Goal: Answer question/provide support

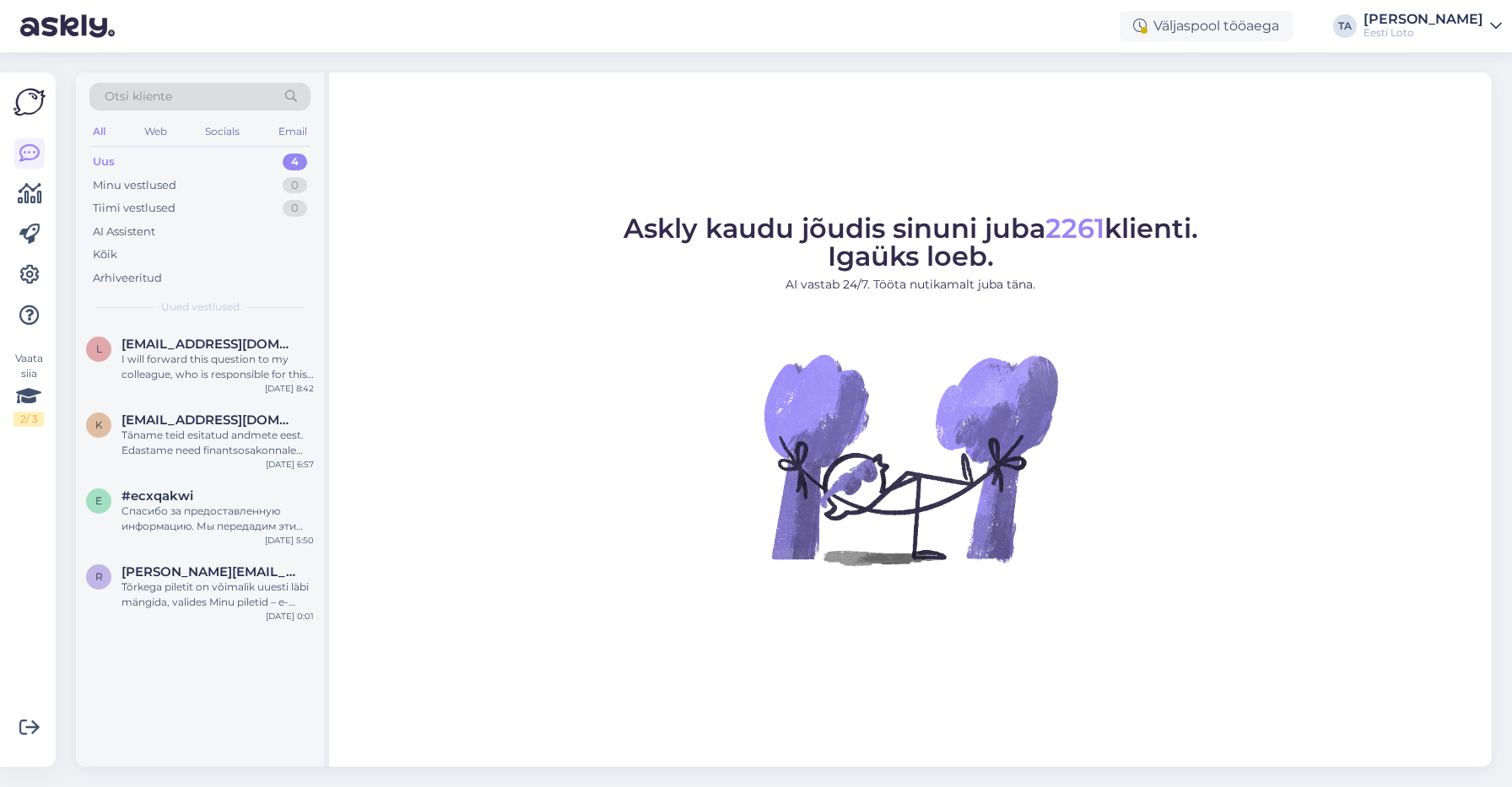
click at [127, 156] on div "Uus 4" at bounding box center [199, 162] width 221 height 24
click at [171, 366] on div "I will forward this question to my colleague, who is responsible for this. The …" at bounding box center [217, 366] width 192 height 30
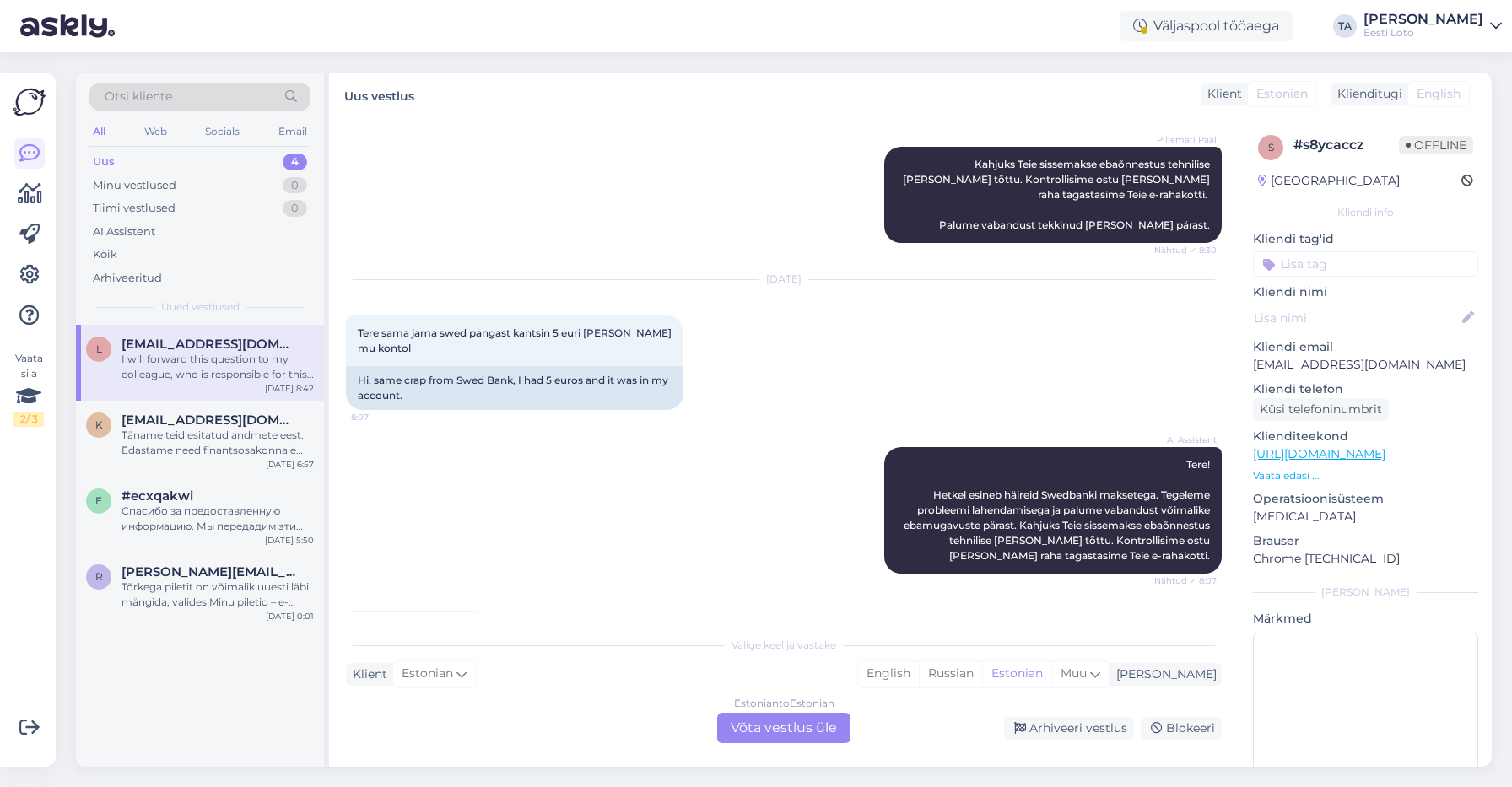
scroll to position [682, 0]
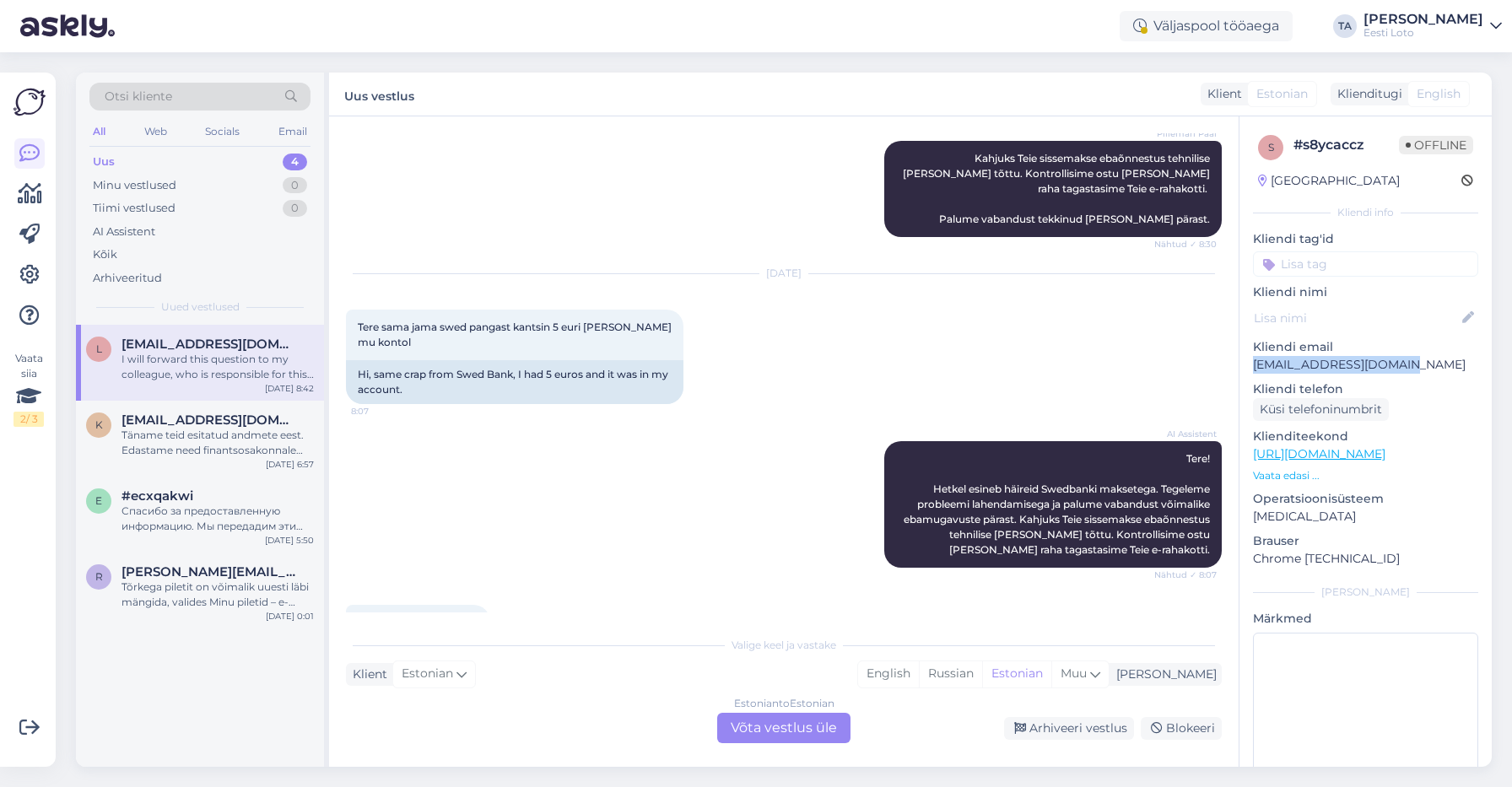
drag, startPoint x: 1409, startPoint y: 365, endPoint x: 1252, endPoint y: 367, distance: 157.0
click at [1253, 367] on p "[EMAIL_ADDRESS][DOMAIN_NAME]" at bounding box center [1365, 365] width 225 height 17
copy p "[EMAIL_ADDRESS][DOMAIN_NAME]"
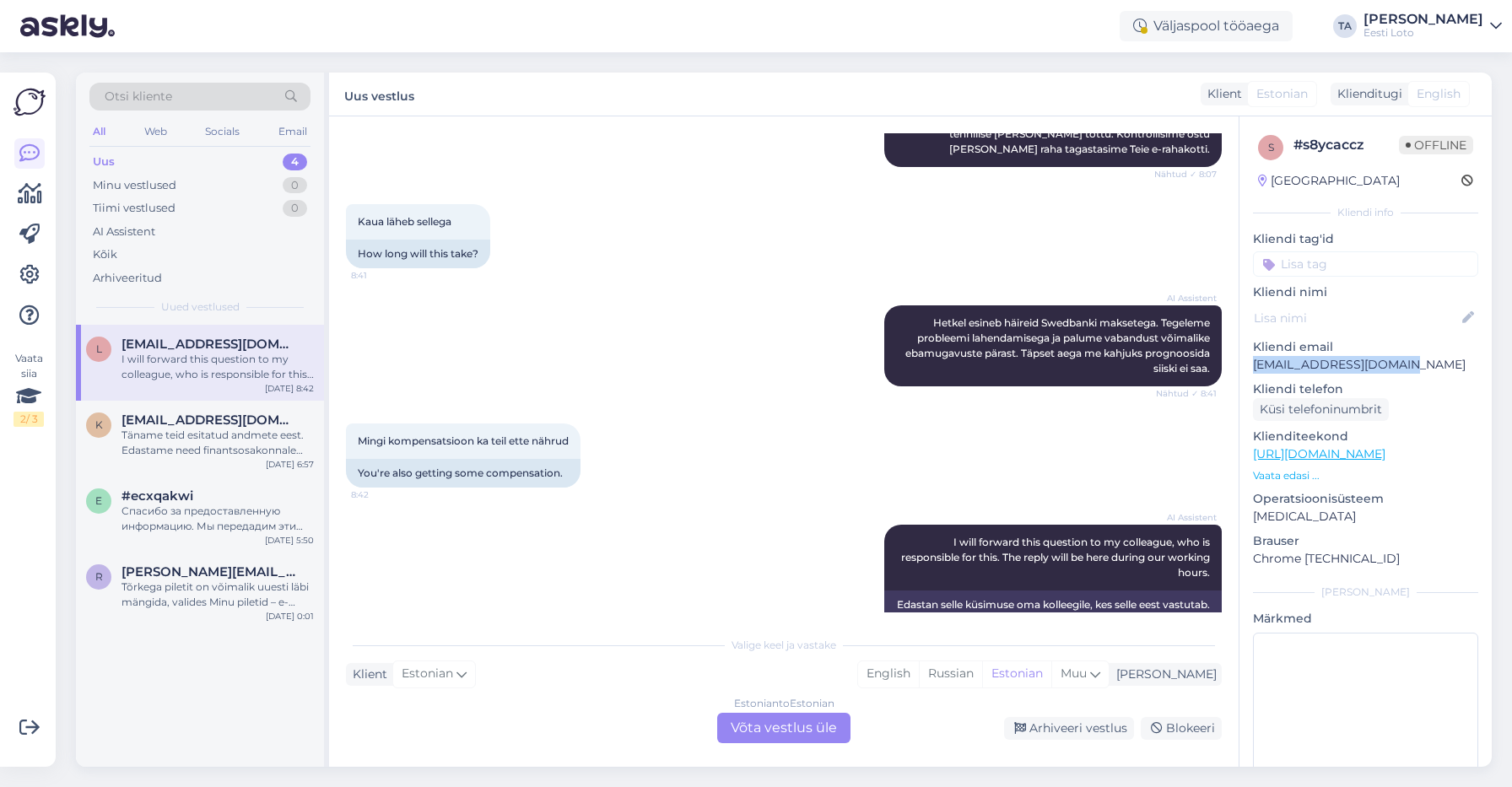
scroll to position [1082, 0]
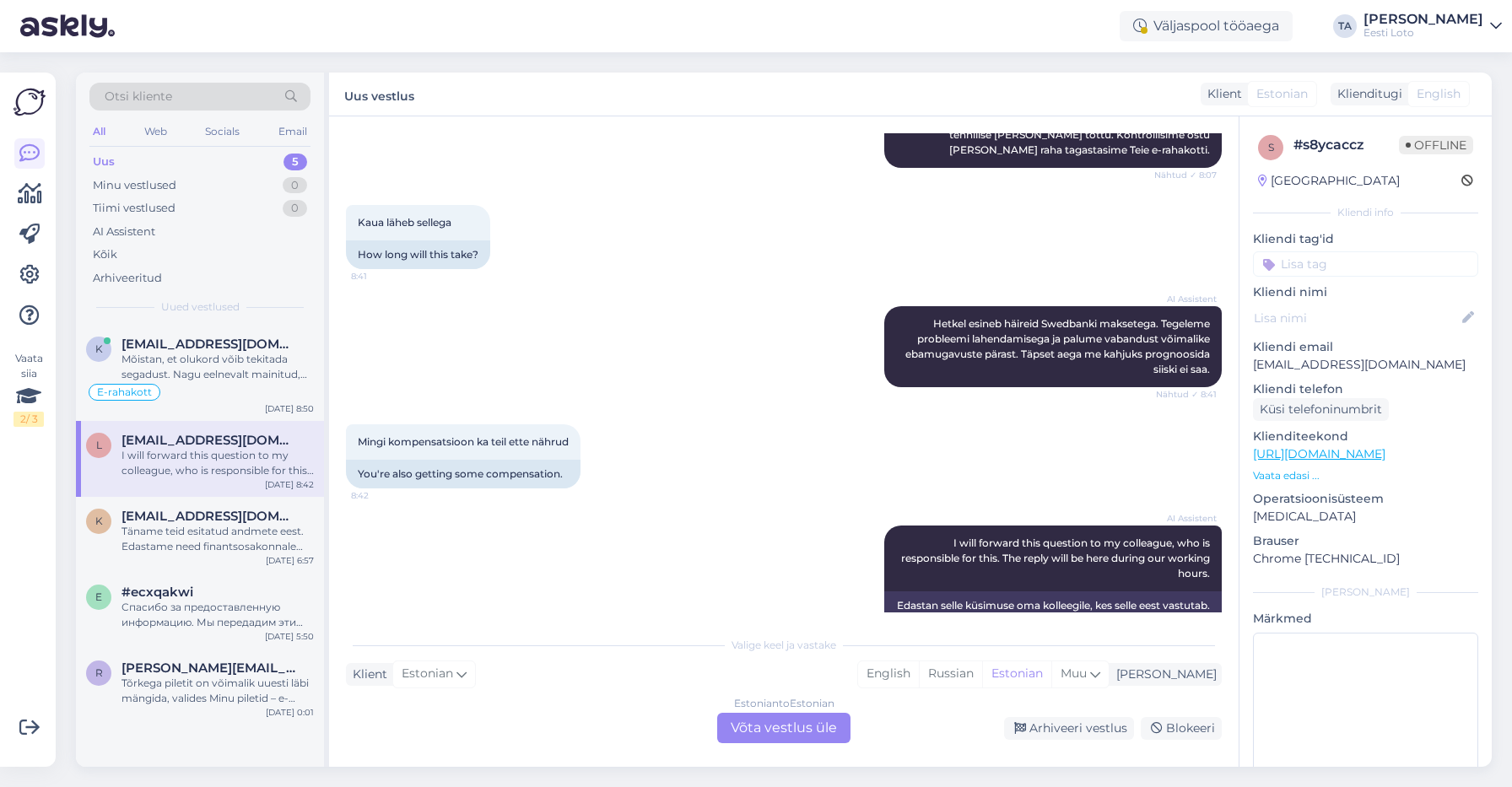
click at [811, 728] on div "Estonian to Estonian Võta vestlus üle" at bounding box center [784, 727] width 133 height 30
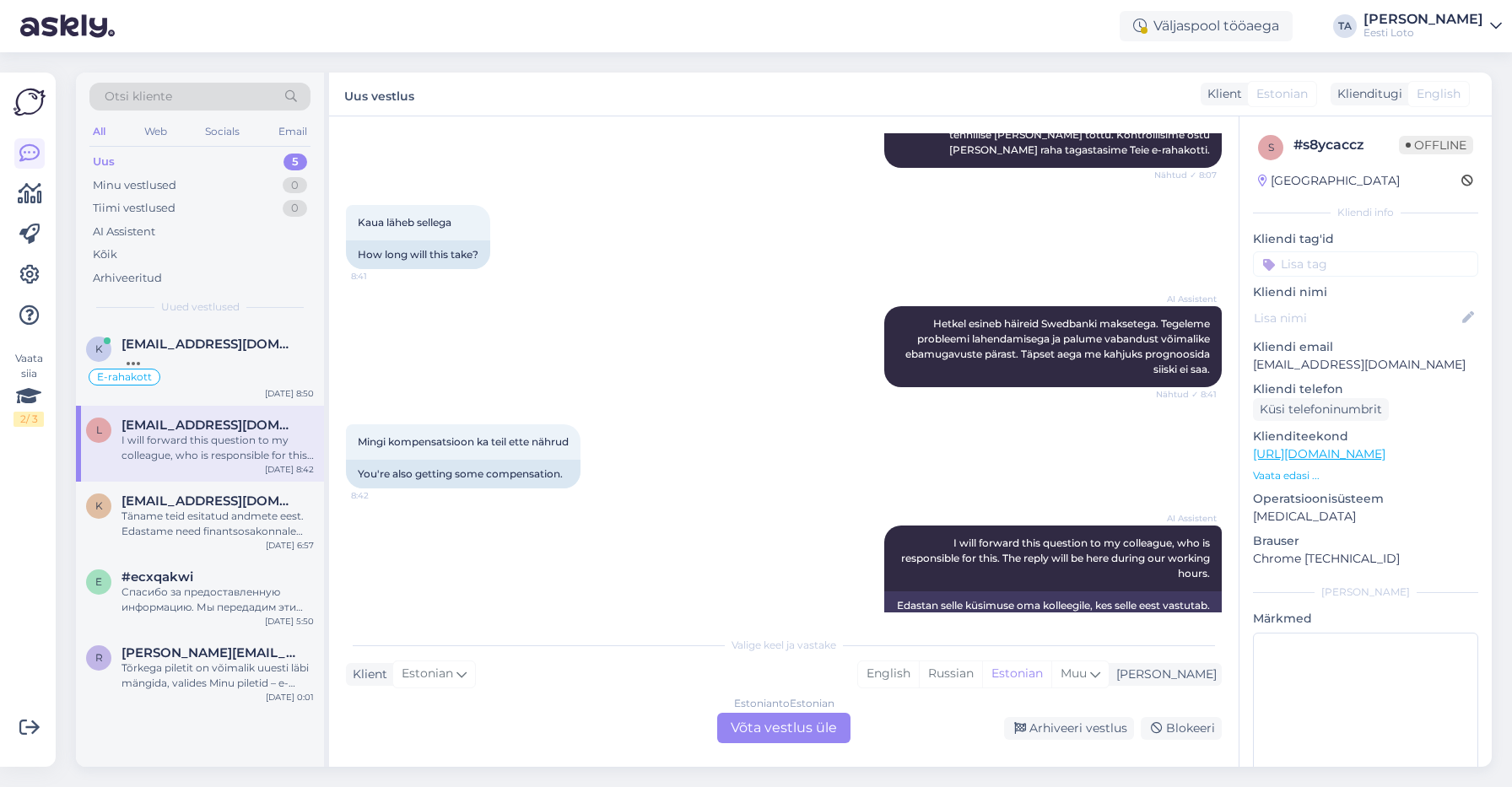
scroll to position [1029, 0]
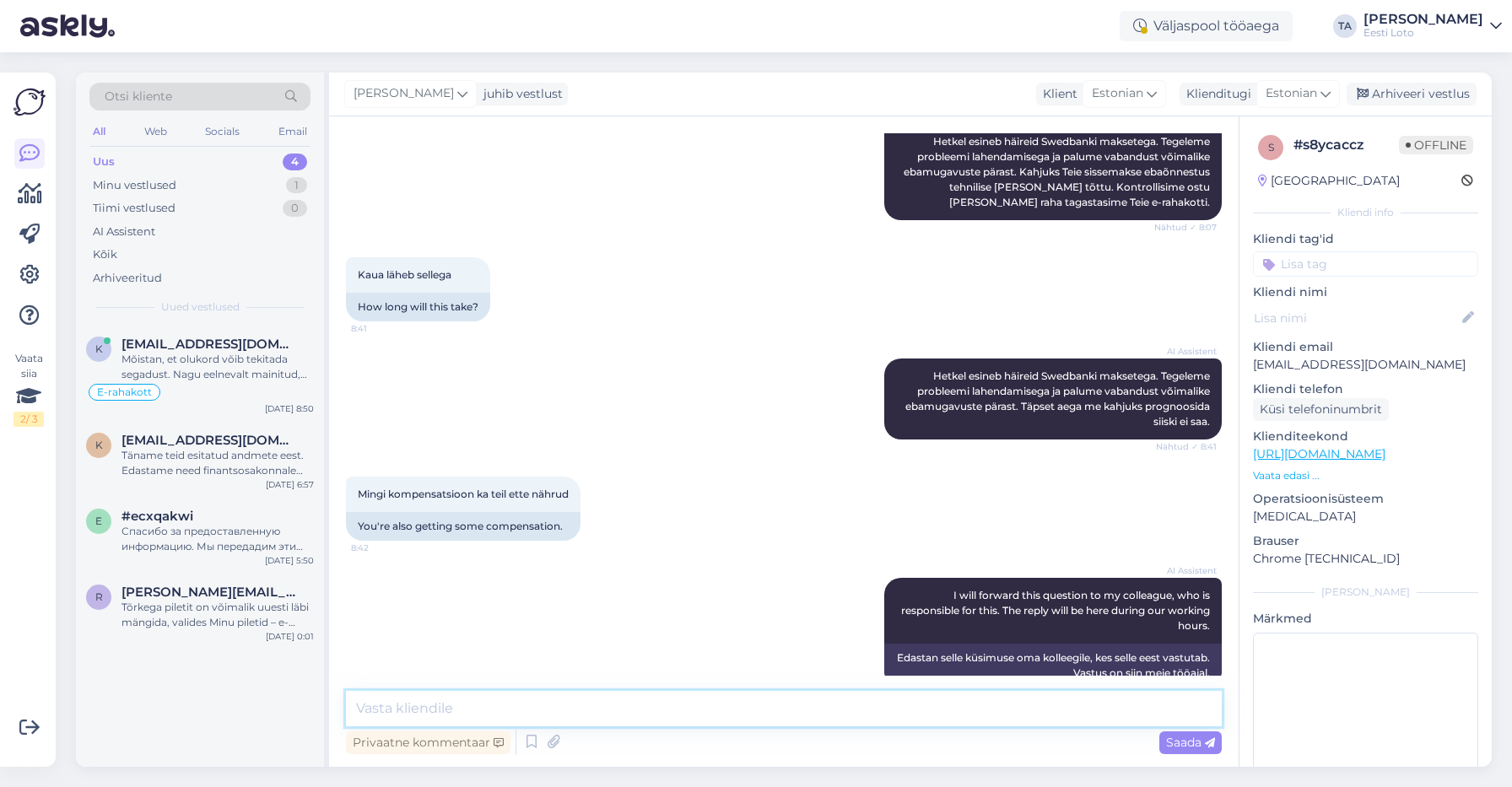
click at [608, 716] on textarea at bounding box center [784, 708] width 875 height 36
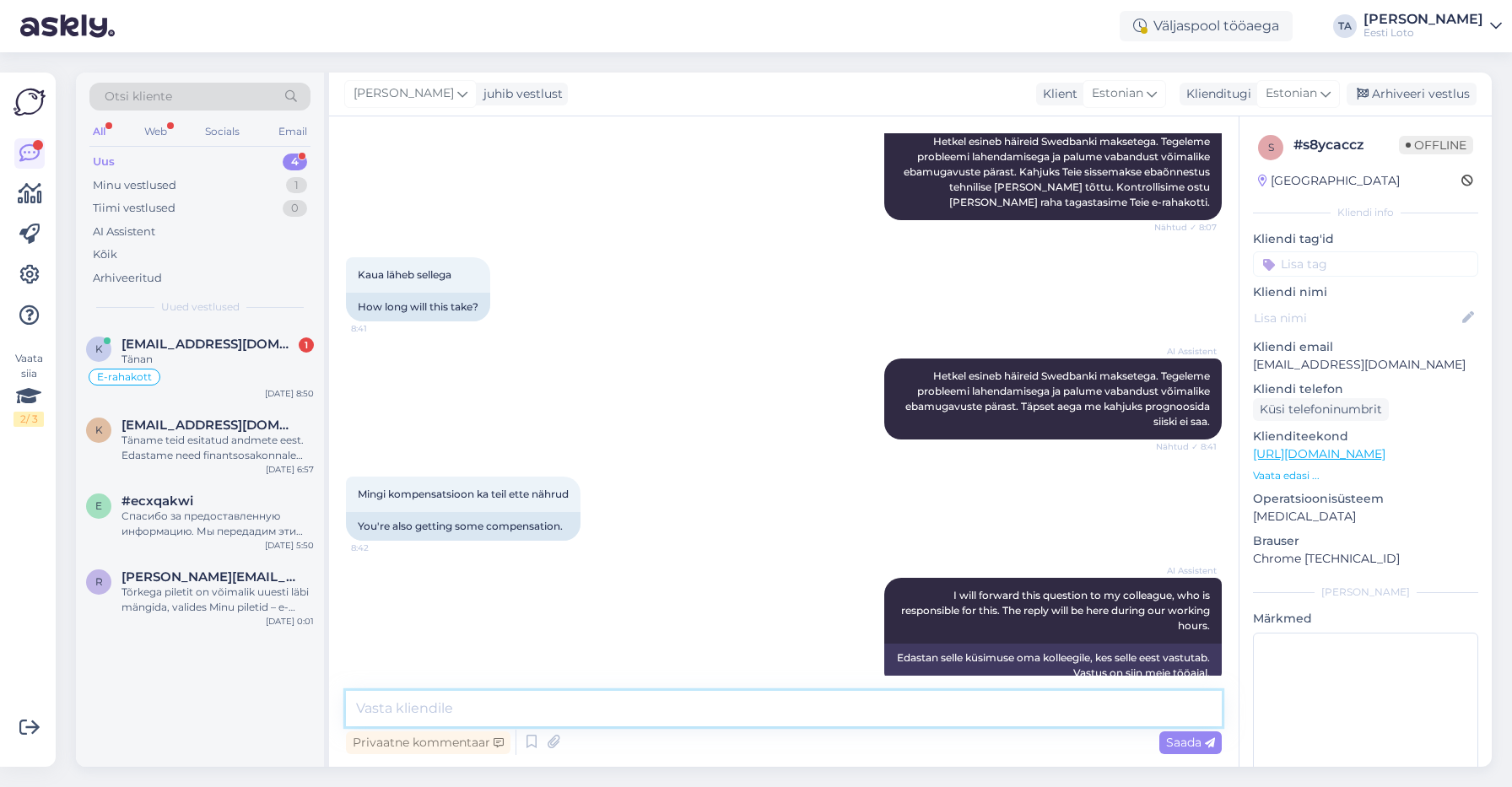
paste textarea "Kahjuks Teie makse ebaõnnestus tehnilise [PERSON_NAME] tõttu. Kontrollisime mak…"
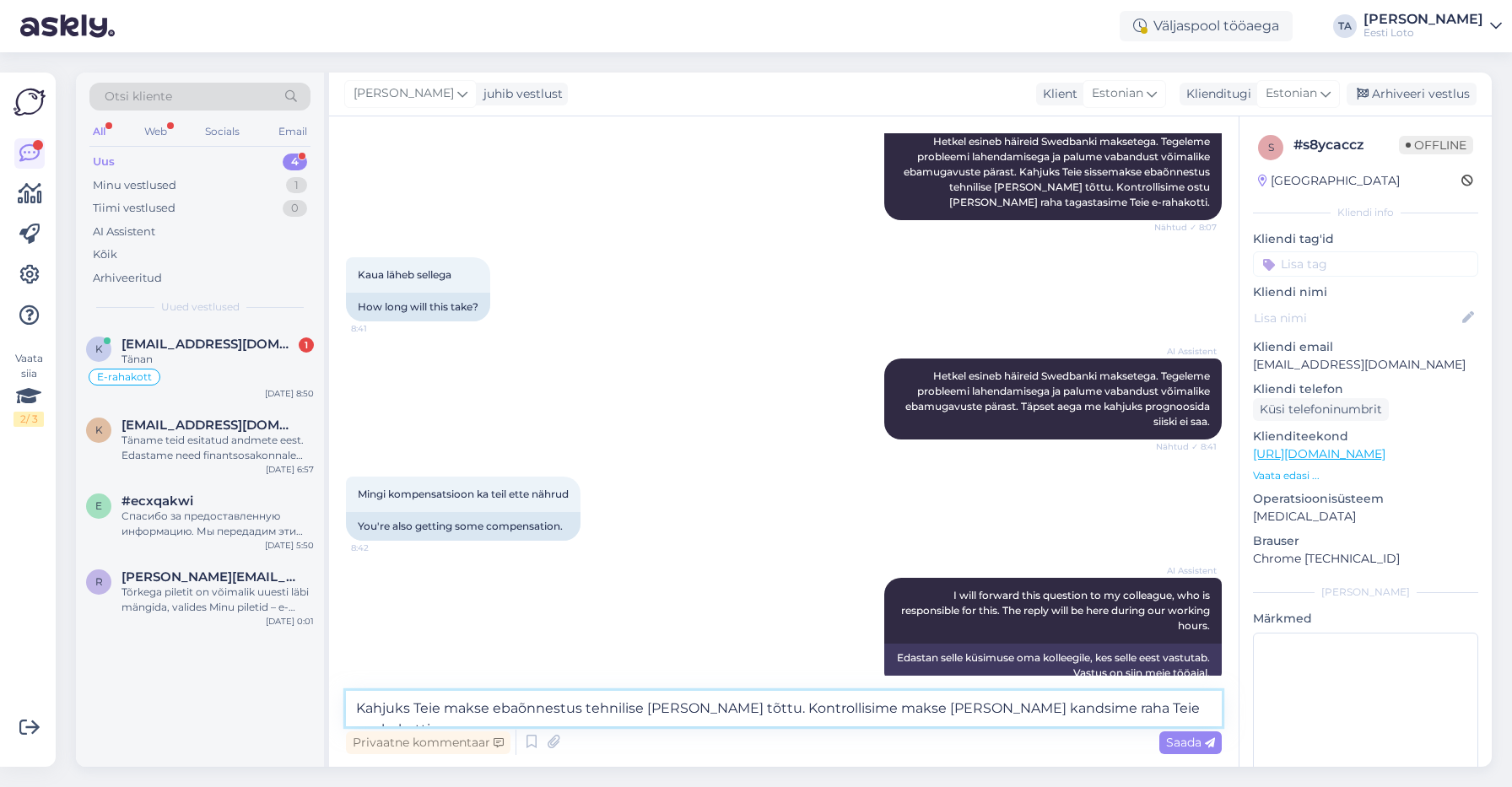
click at [354, 708] on textarea "Kahjuks Teie makse ebaõnnestus tehnilise [PERSON_NAME] tõttu. Kontrollisime mak…" at bounding box center [784, 708] width 875 height 36
type textarea "Tere. Kahjuks Teie makse ebaõnnestus tehnilise [PERSON_NAME] tõttu. Kontrollisi…"
click at [1175, 741] on span "Saada" at bounding box center [1190, 742] width 49 height 16
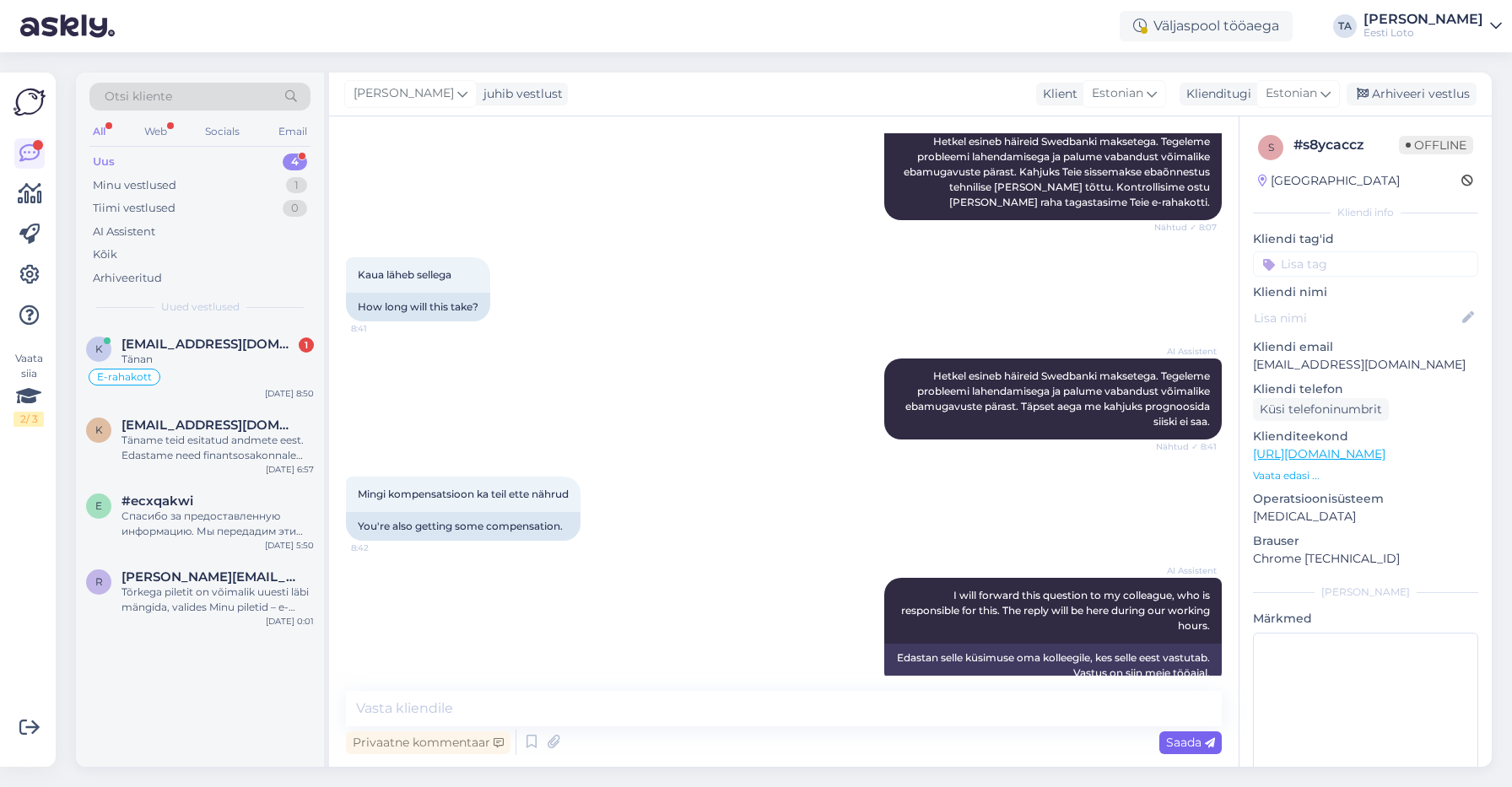
scroll to position [1118, 0]
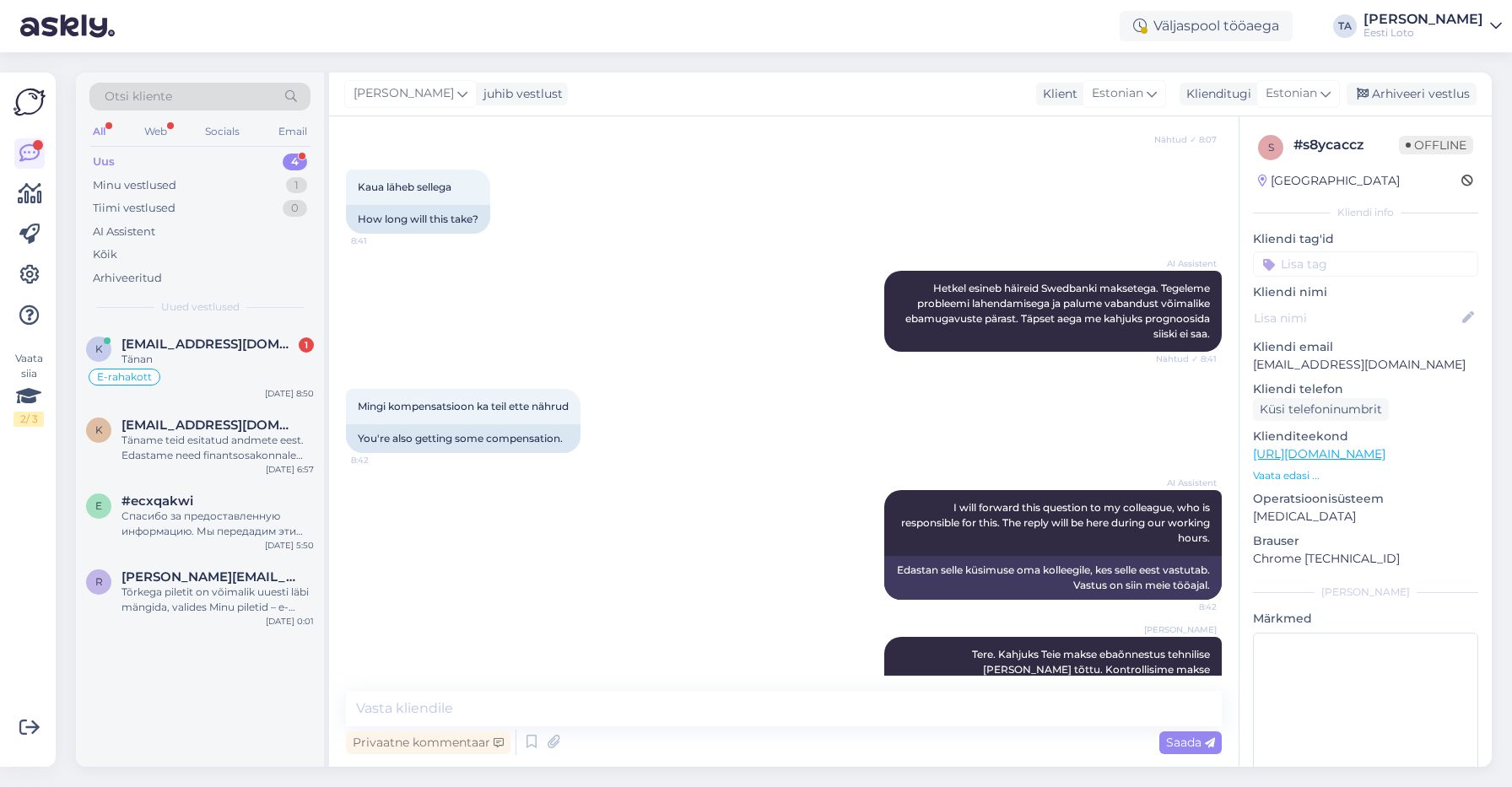
click at [1326, 275] on input at bounding box center [1365, 264] width 225 height 26
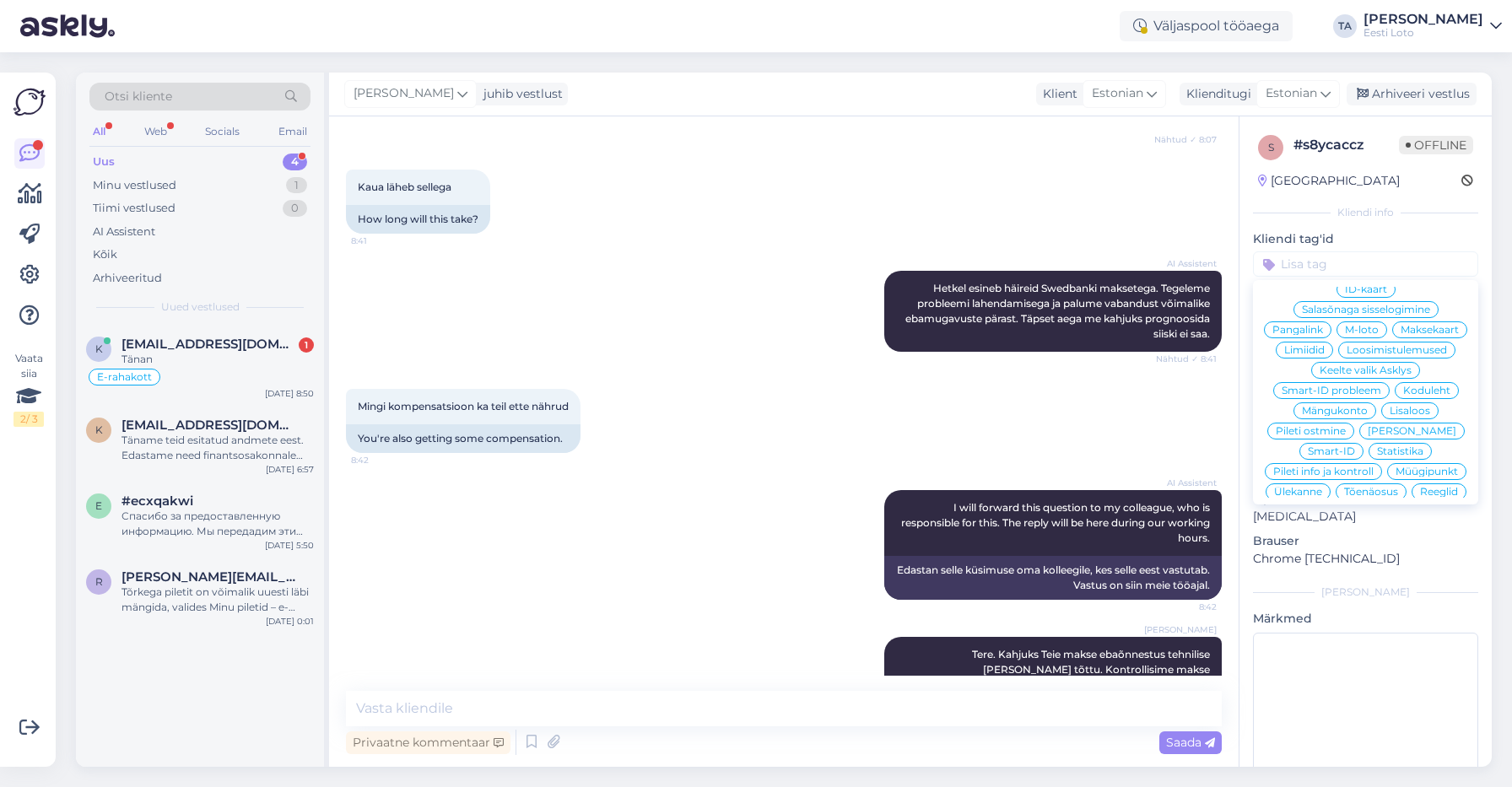
scroll to position [276, 0]
click at [1322, 474] on span "Ülekanne" at bounding box center [1298, 478] width 48 height 10
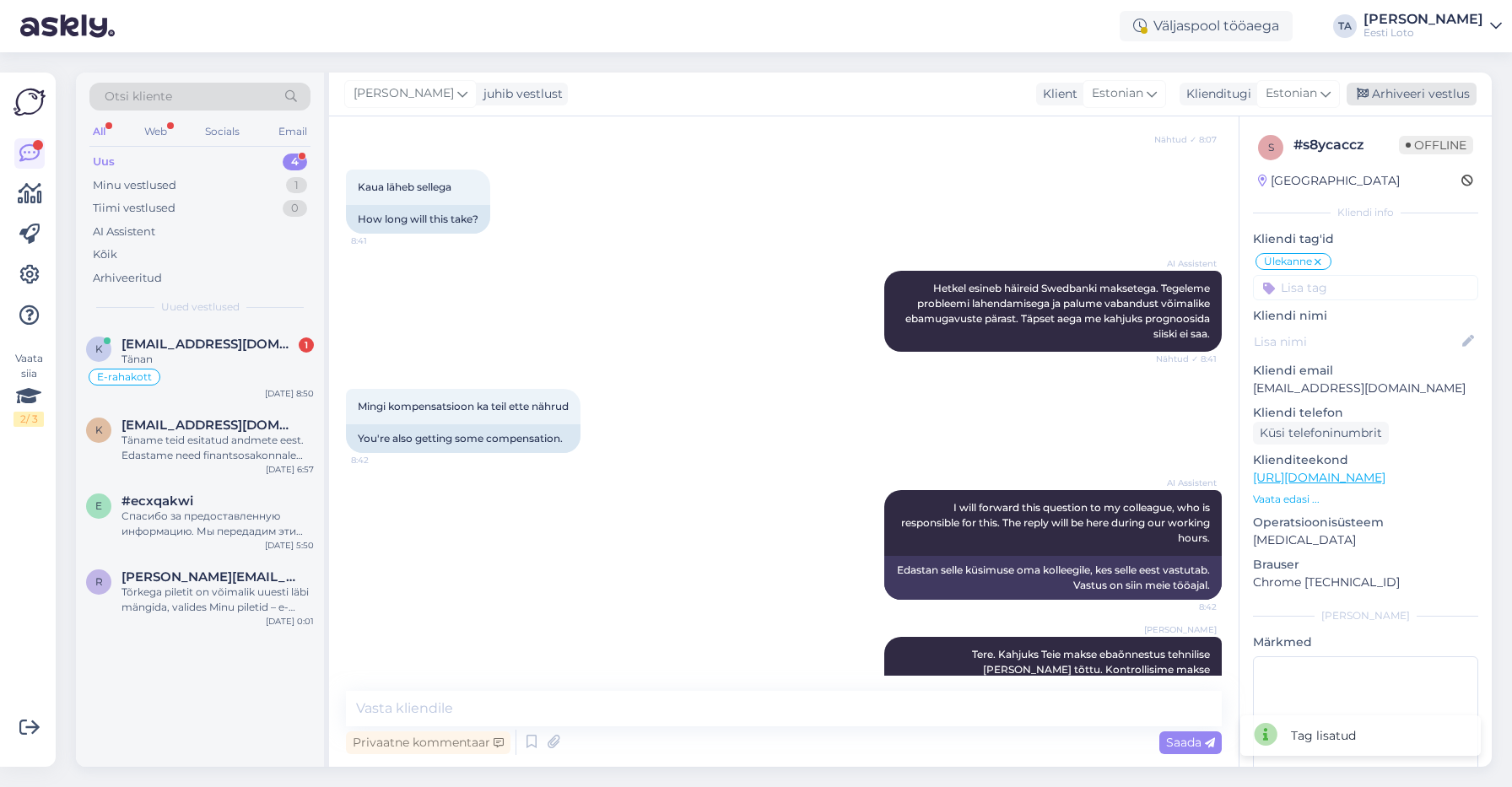
click at [1423, 93] on div "Arhiveeri vestlus" at bounding box center [1411, 94] width 130 height 23
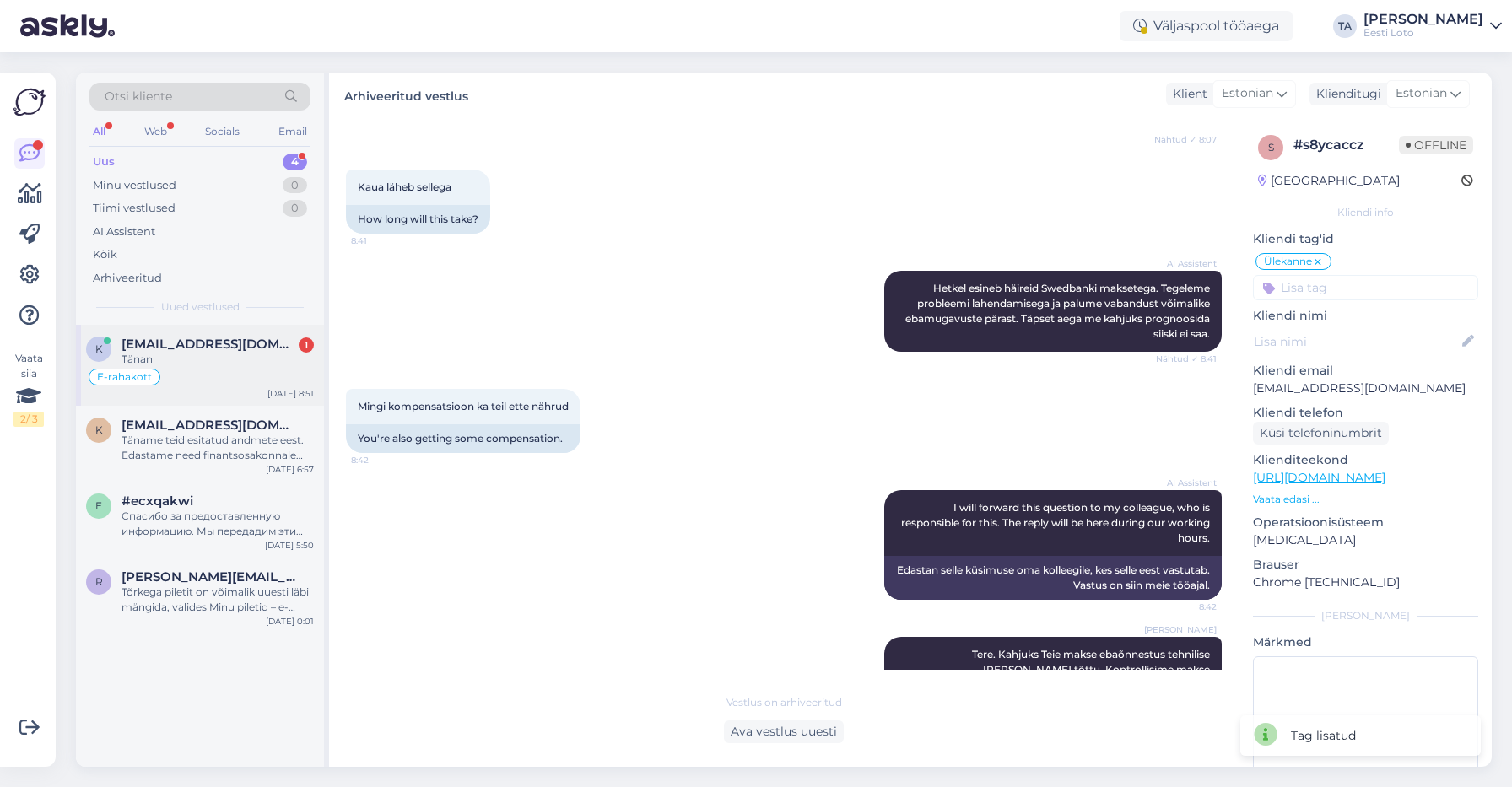
click at [232, 346] on div "[EMAIL_ADDRESS][DOMAIN_NAME] 1" at bounding box center [217, 343] width 192 height 16
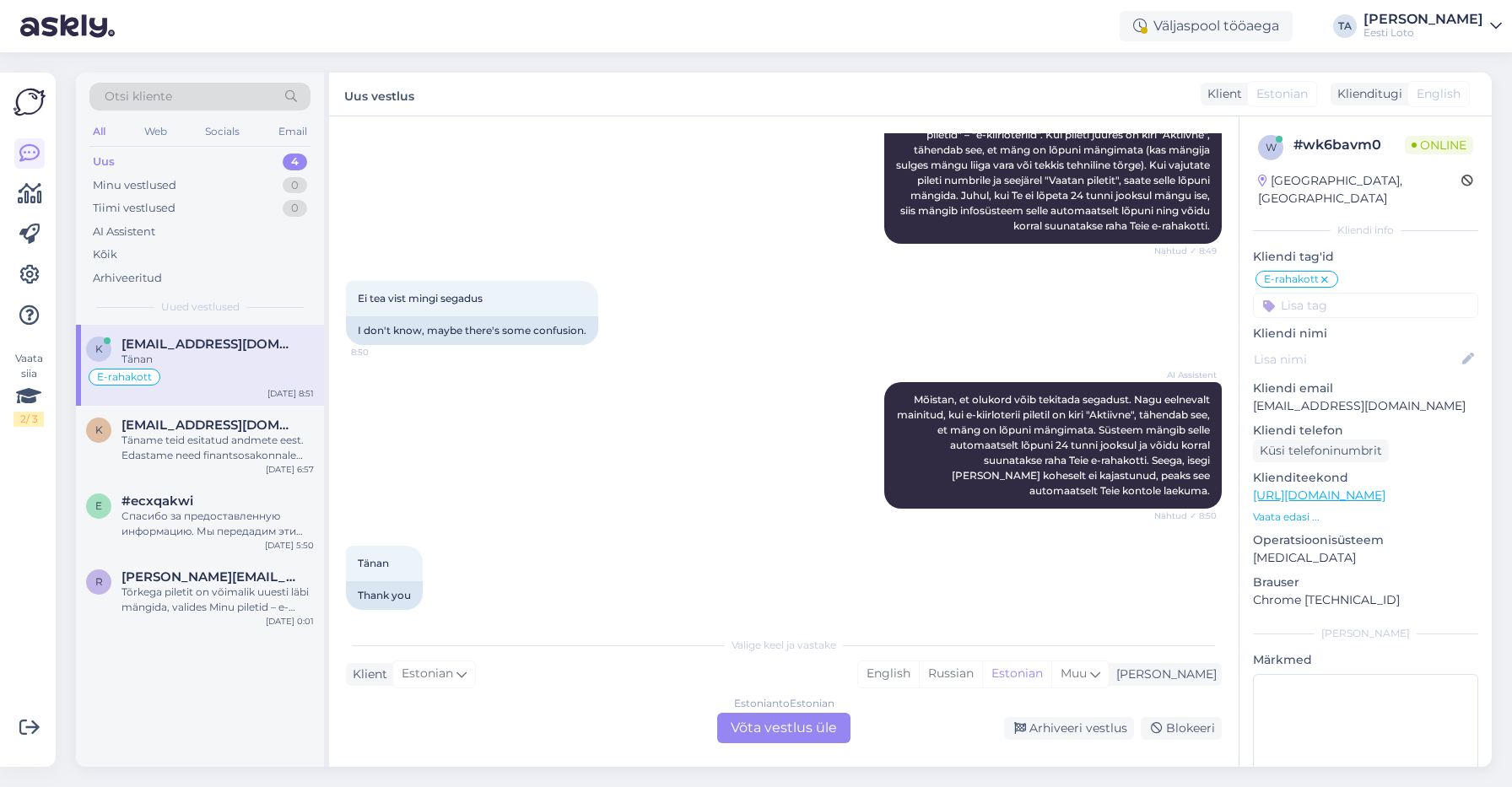
scroll to position [3006, 0]
click at [1059, 728] on div "Arhiveeri vestlus" at bounding box center [1068, 728] width 130 height 23
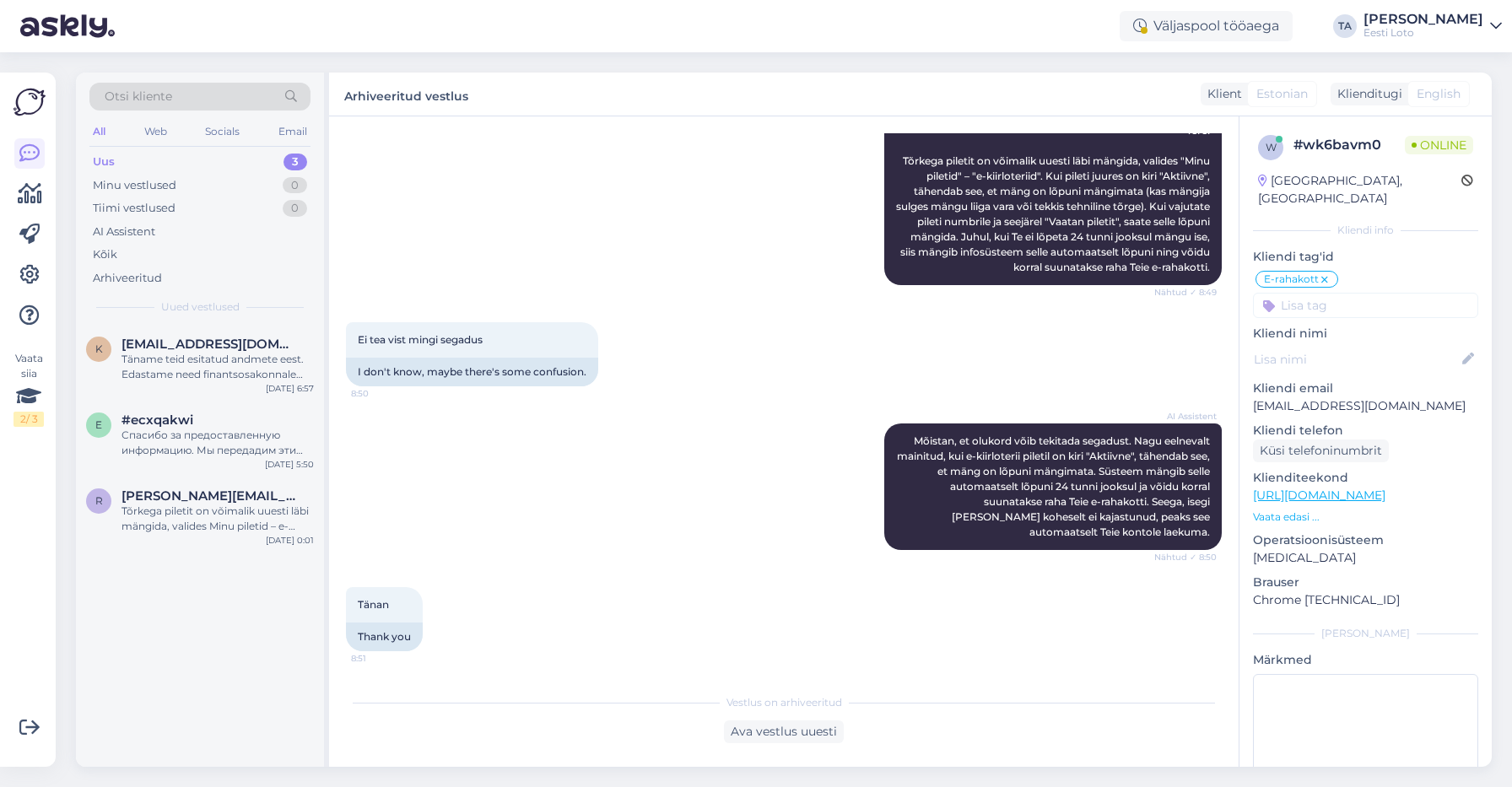
scroll to position [2949, 0]
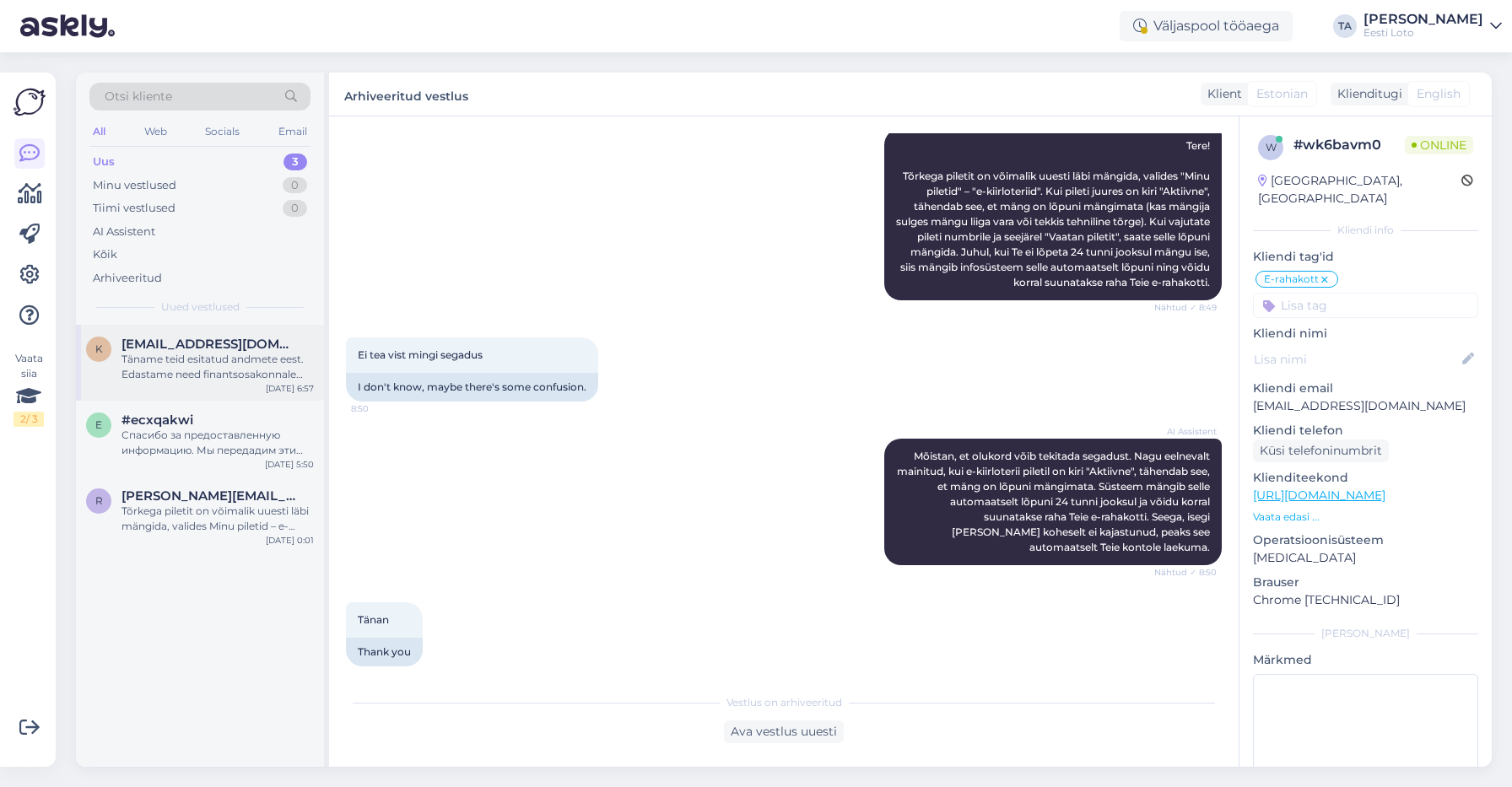
click at [140, 362] on div "Täname teid esitatud andmete eest. Edastame need finantsosakonnale makse kontro…" at bounding box center [217, 366] width 192 height 30
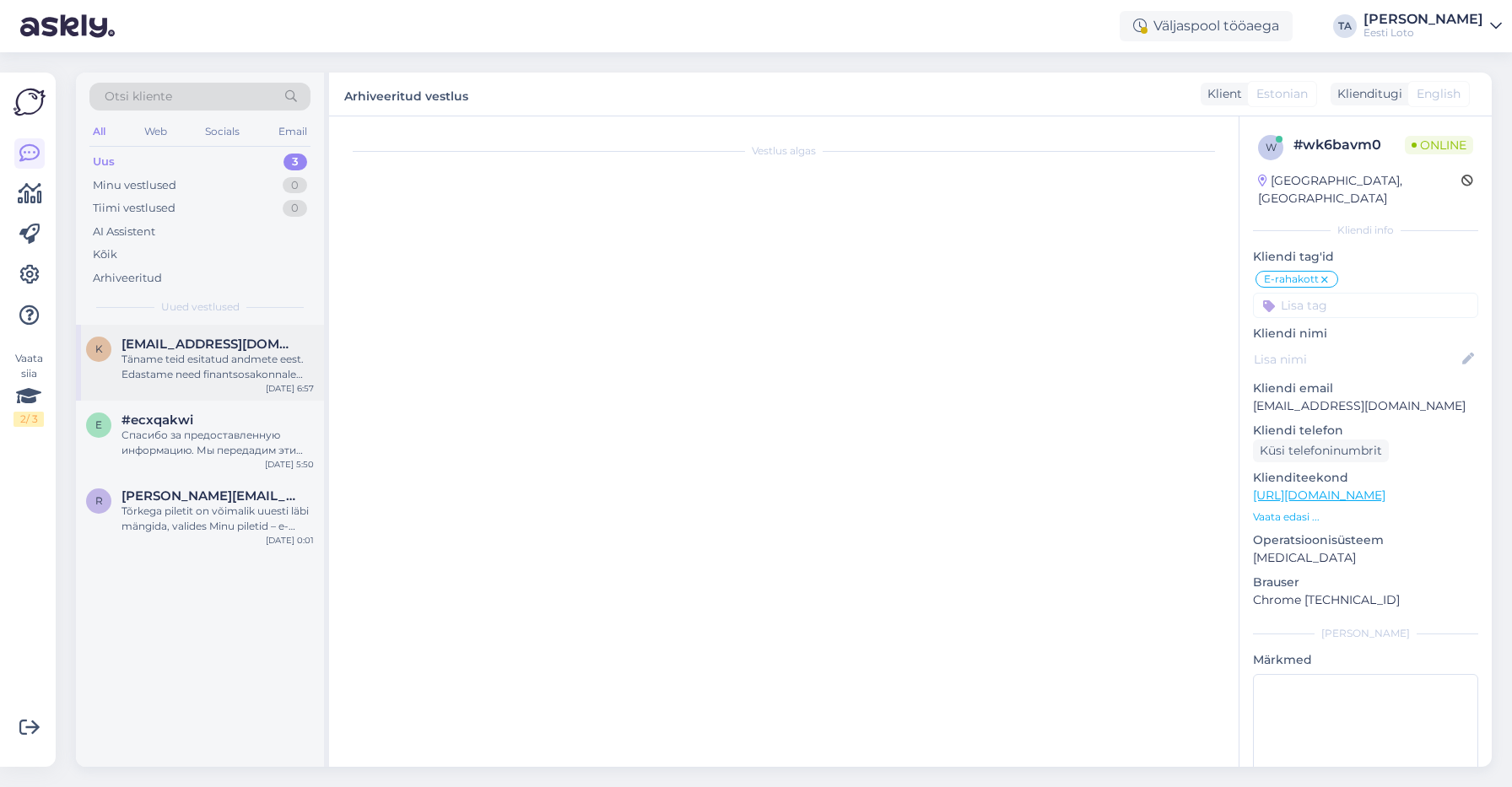
scroll to position [326, 0]
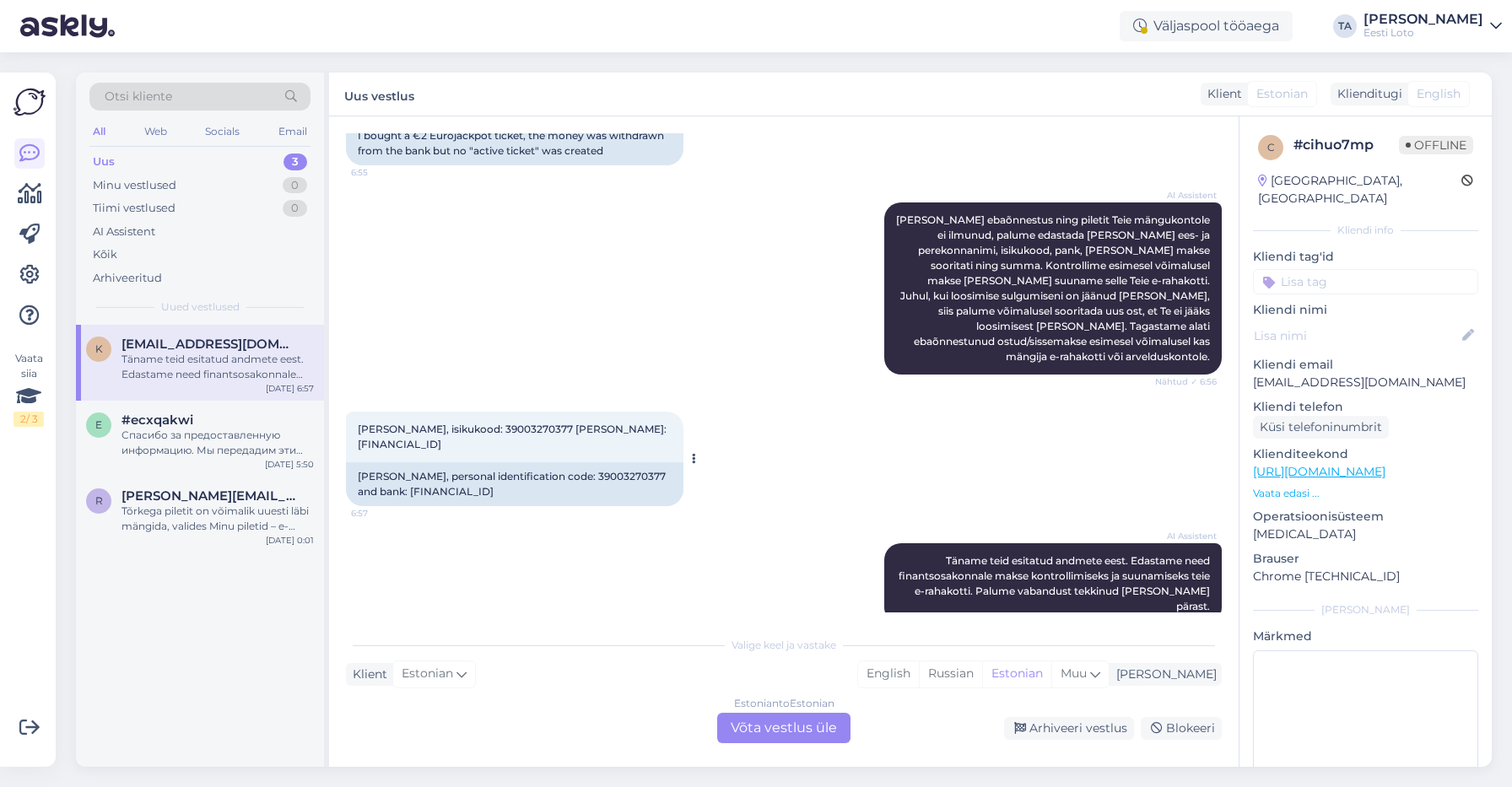
click at [502, 422] on span "[PERSON_NAME], isikukood: 39003270377 [PERSON_NAME]: [FINANCIAL_ID]" at bounding box center [513, 436] width 311 height 28
copy span "39003270377"
click at [788, 736] on div "Estonian to Estonian Võta vestlus üle" at bounding box center [784, 727] width 133 height 30
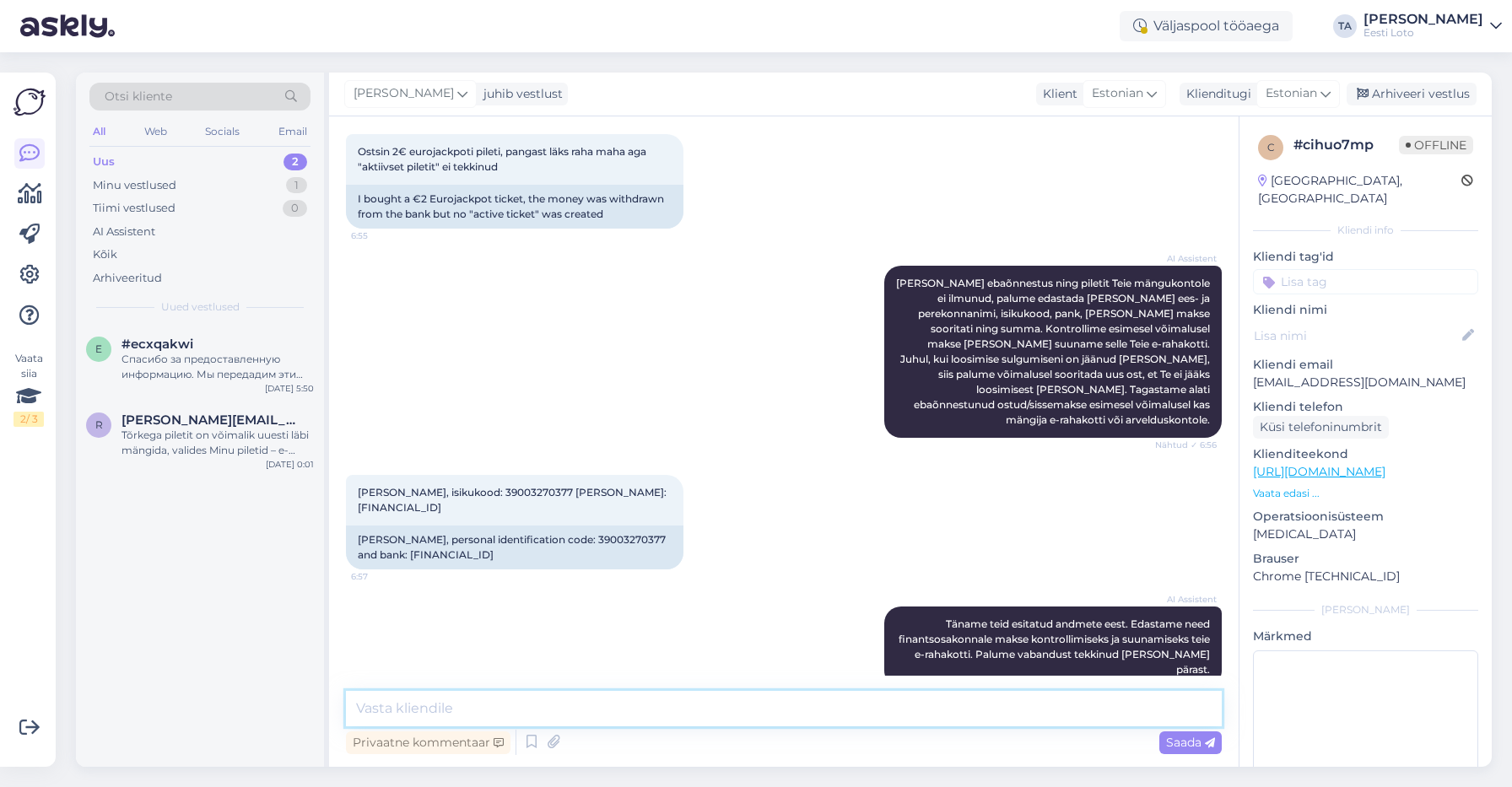
click at [449, 708] on textarea at bounding box center [784, 708] width 875 height 36
paste textarea "Kahjuks Teie makse ebaõnnestus tehnilise [PERSON_NAME] tõttu. Kontrollisime mak…"
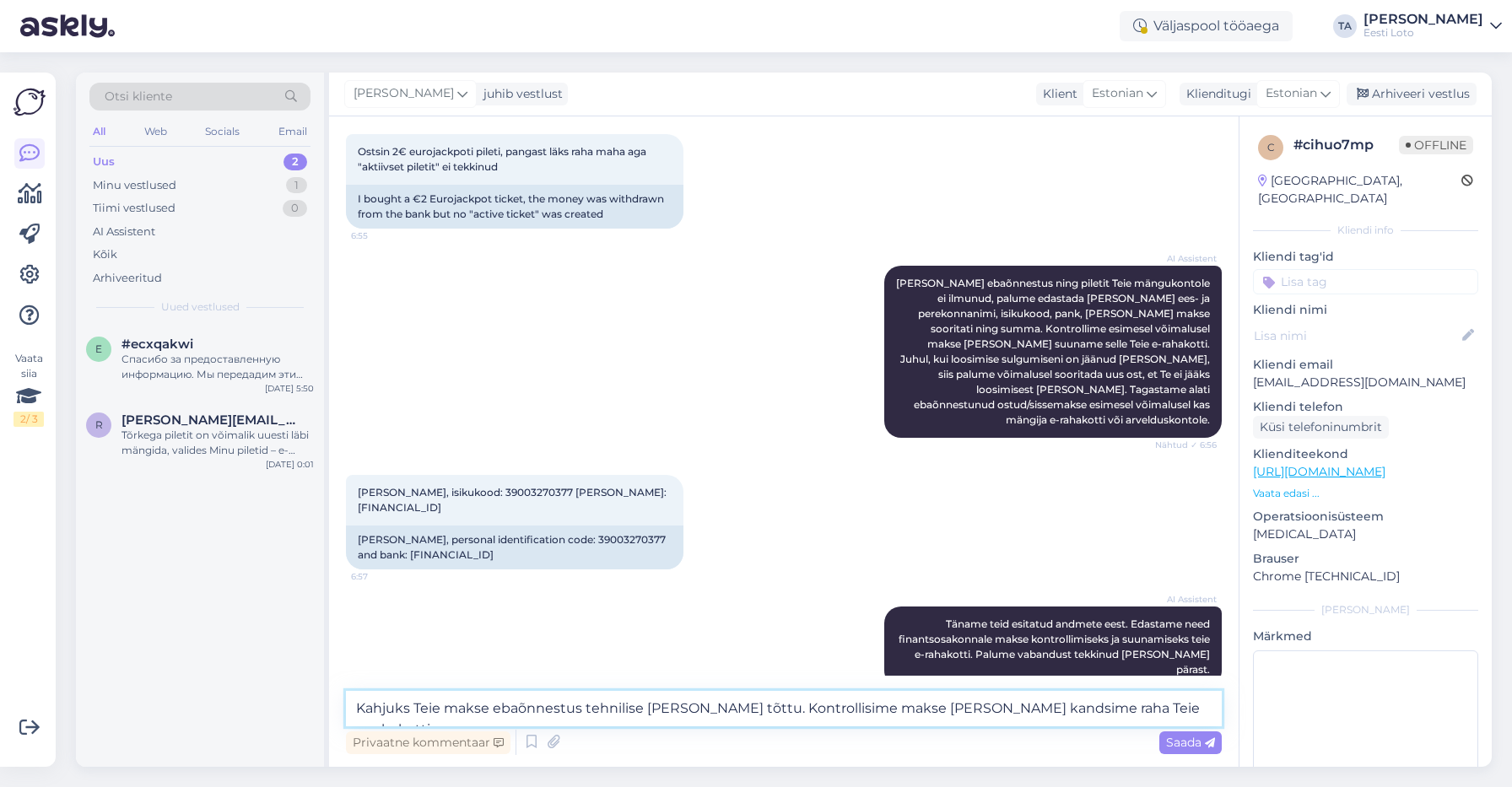
click at [356, 707] on textarea "Kahjuks Teie makse ebaõnnestus tehnilise [PERSON_NAME] tõttu. Kontrollisime mak…" at bounding box center [784, 708] width 875 height 36
type textarea "Tere. Kahjuks Teie makse ebaõnnestus tehnilise [PERSON_NAME] tõttu. Kontrollisi…"
click at [1173, 741] on span "Saada" at bounding box center [1190, 742] width 49 height 16
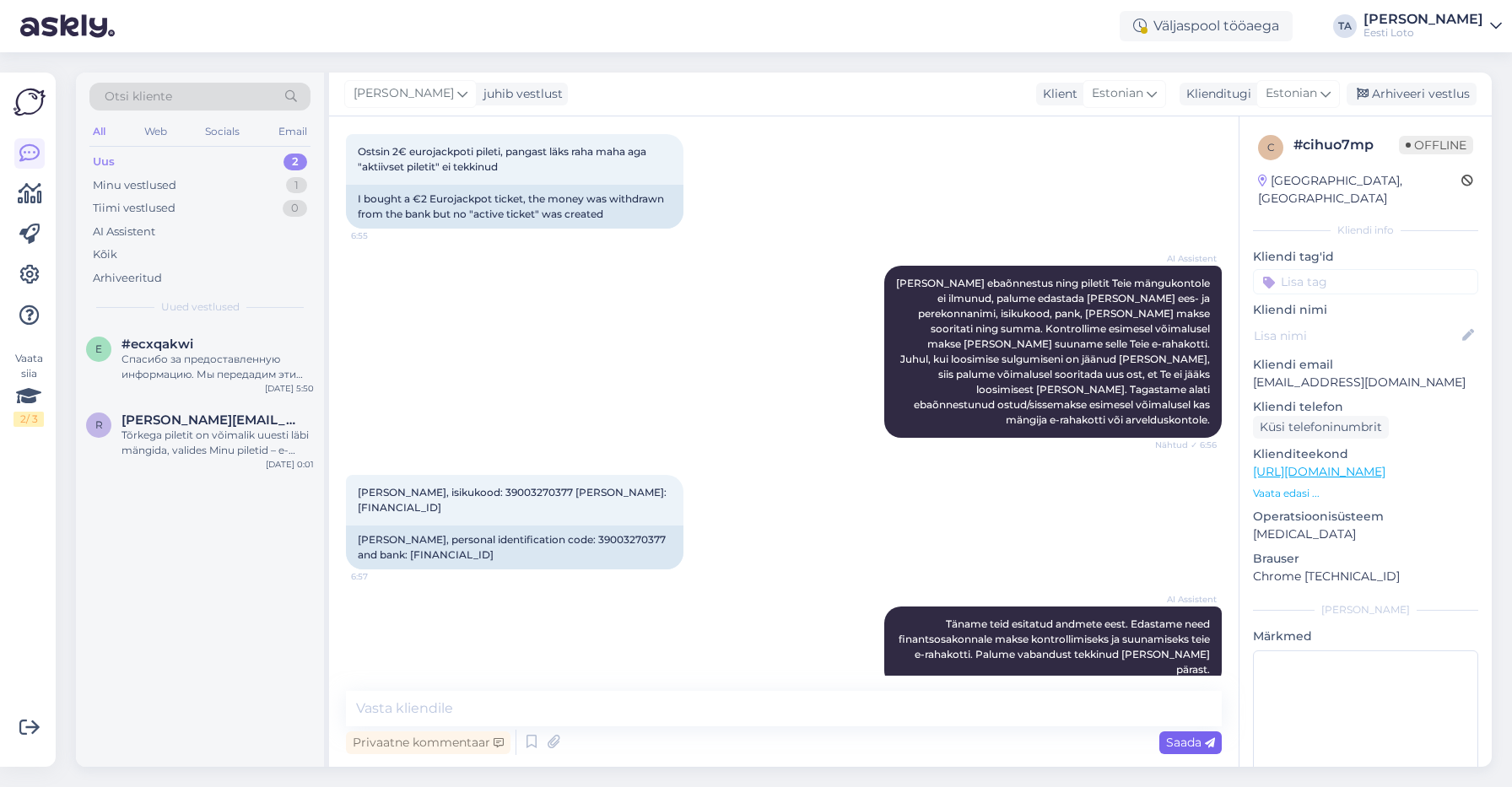
scroll to position [350, 0]
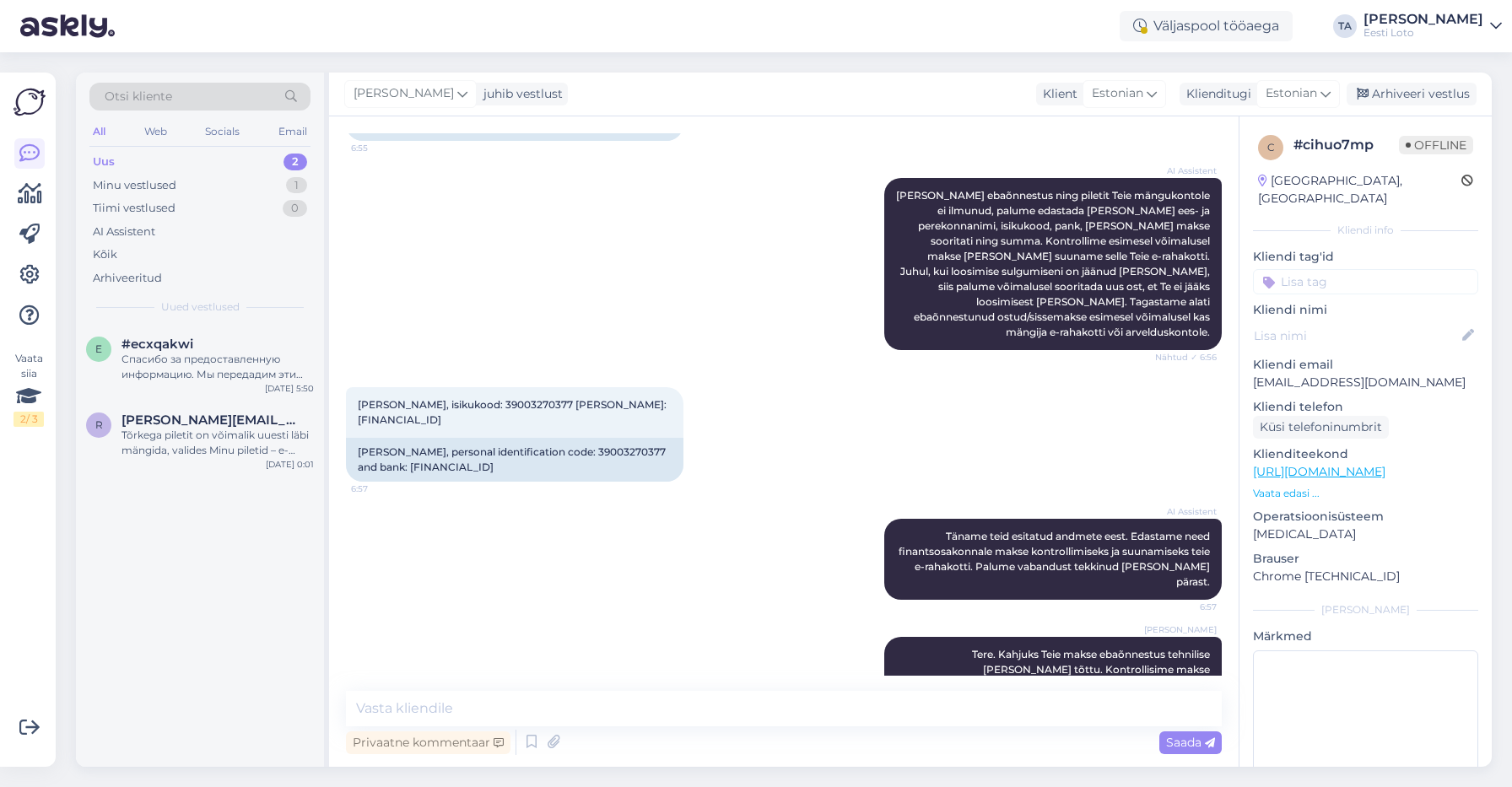
click at [1303, 249] on div "Kliendi tag'id Telefoninumbri kinnitamine E-posti kinnitamine Loosimised E-post…" at bounding box center [1365, 271] width 225 height 47
click at [1309, 269] on input at bounding box center [1365, 282] width 225 height 26
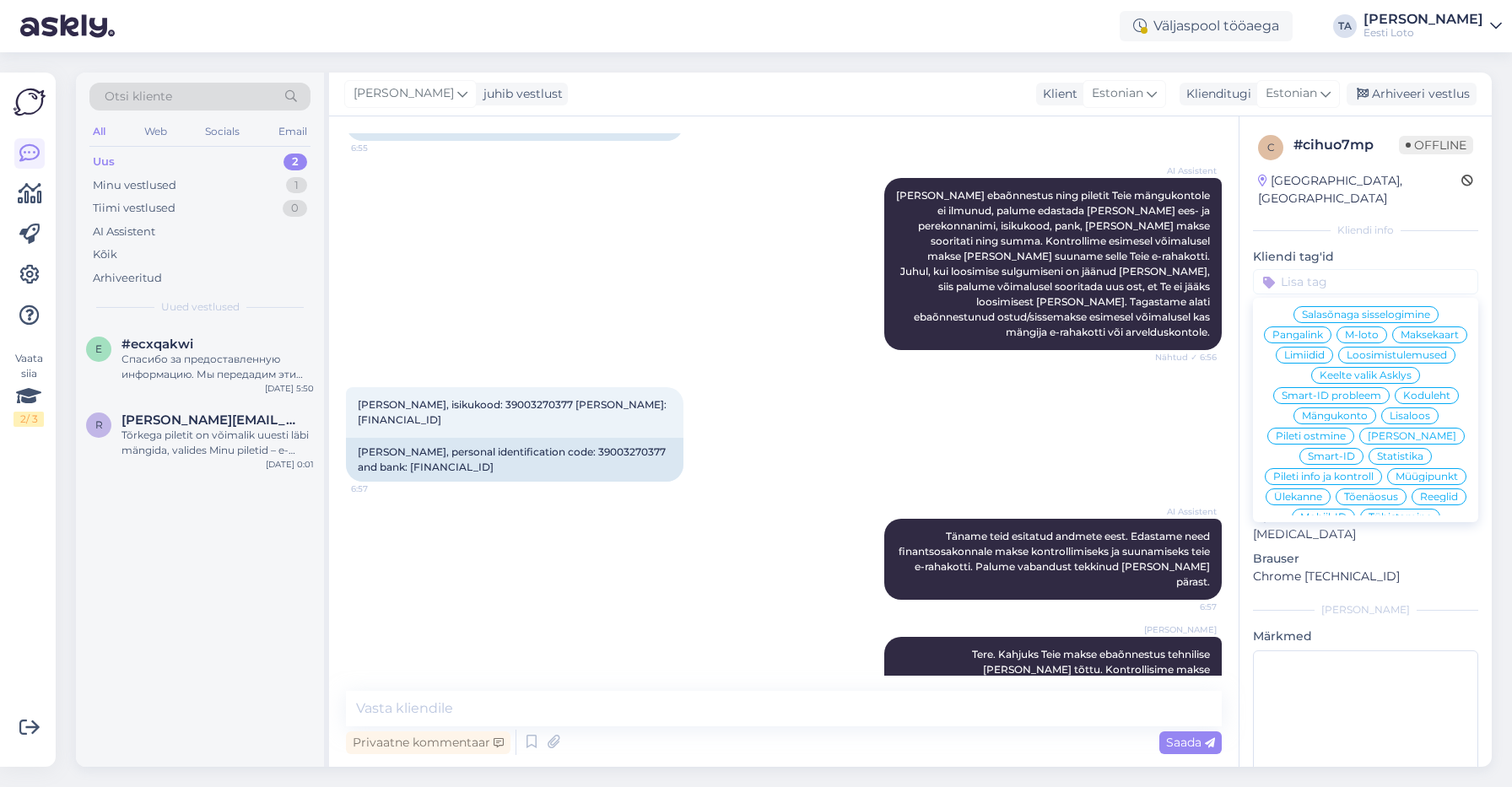
scroll to position [276, 0]
click at [1322, 491] on span "Ülekanne" at bounding box center [1298, 496] width 48 height 10
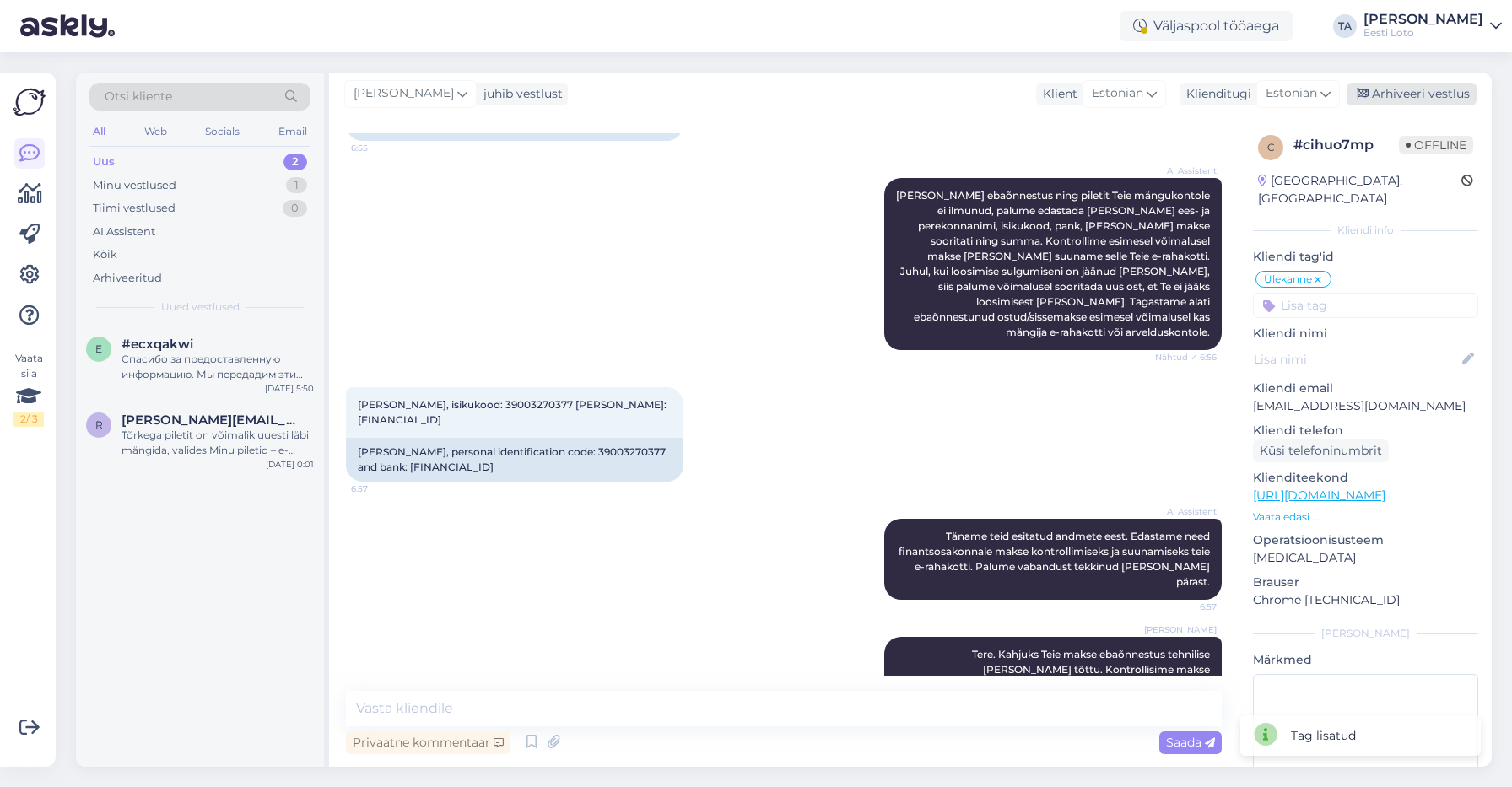
click at [1412, 90] on div "Arhiveeri vestlus" at bounding box center [1411, 94] width 130 height 23
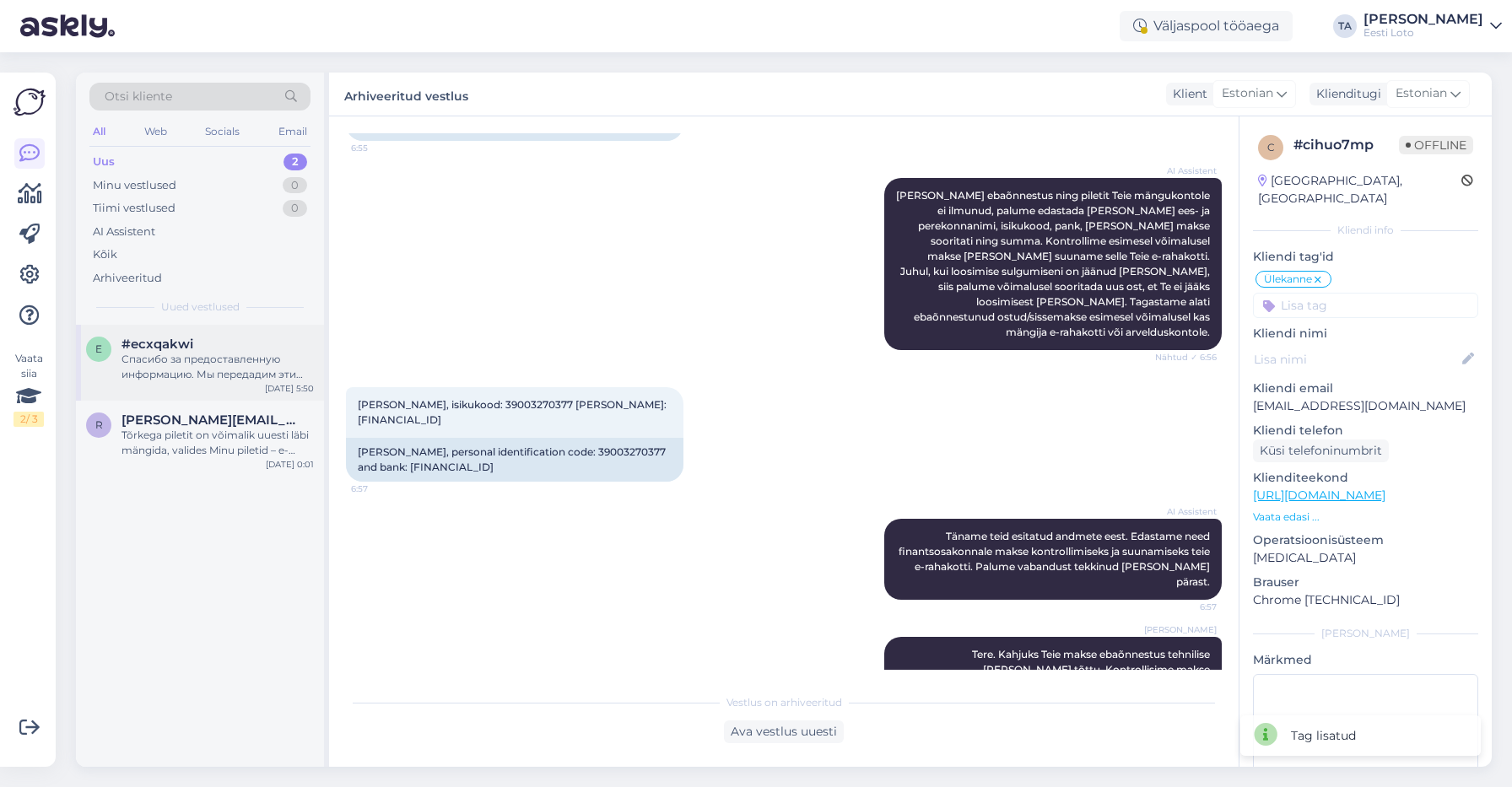
click at [200, 365] on div "Спасибо за предоставленную информацию. Мы передадим эти данные в наш финансовый…" at bounding box center [217, 366] width 192 height 30
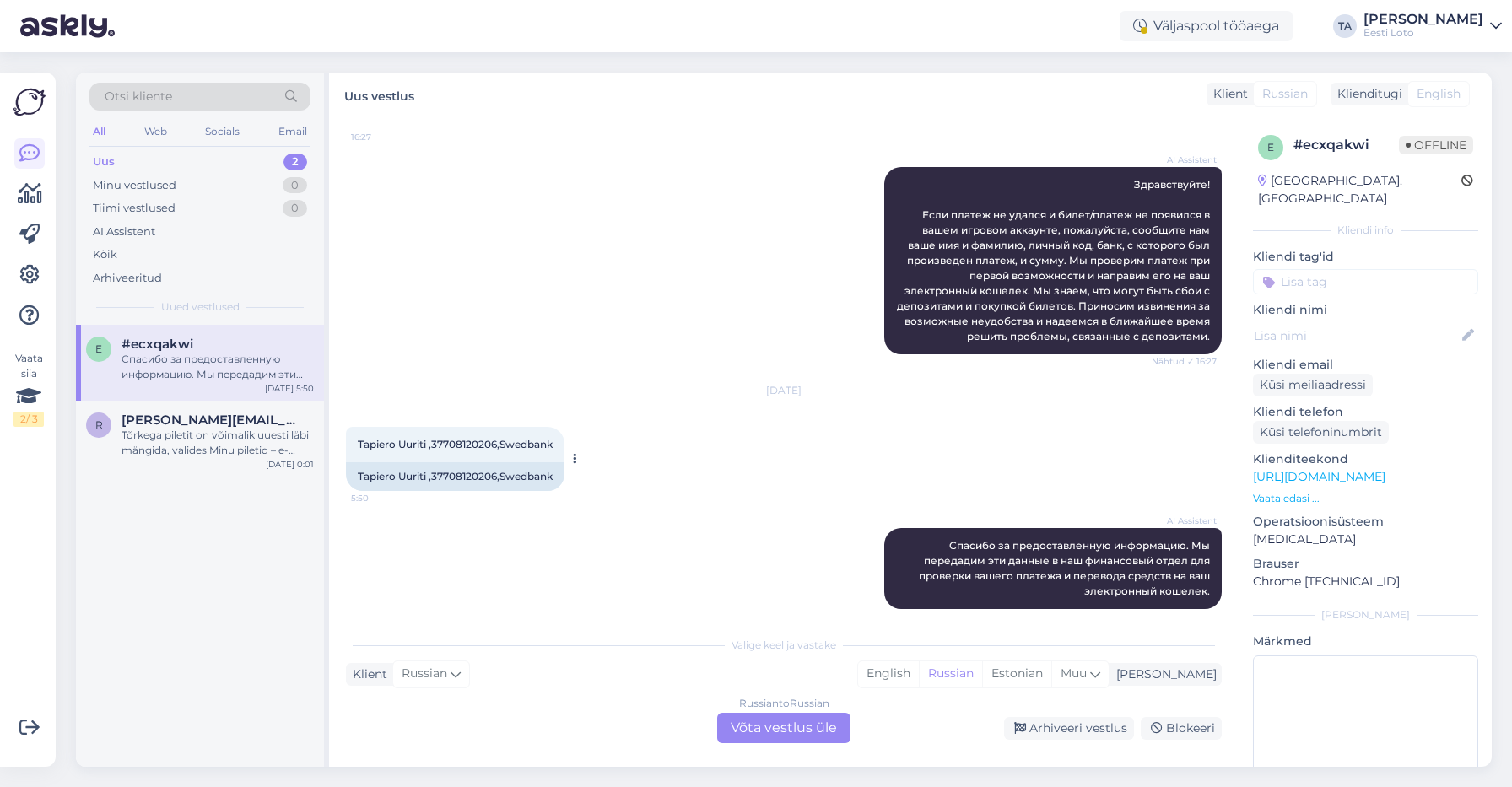
click at [450, 443] on span "Tapiero Uuriti ,37708120206,Swedbank" at bounding box center [455, 444] width 195 height 13
copy span "37708120206"
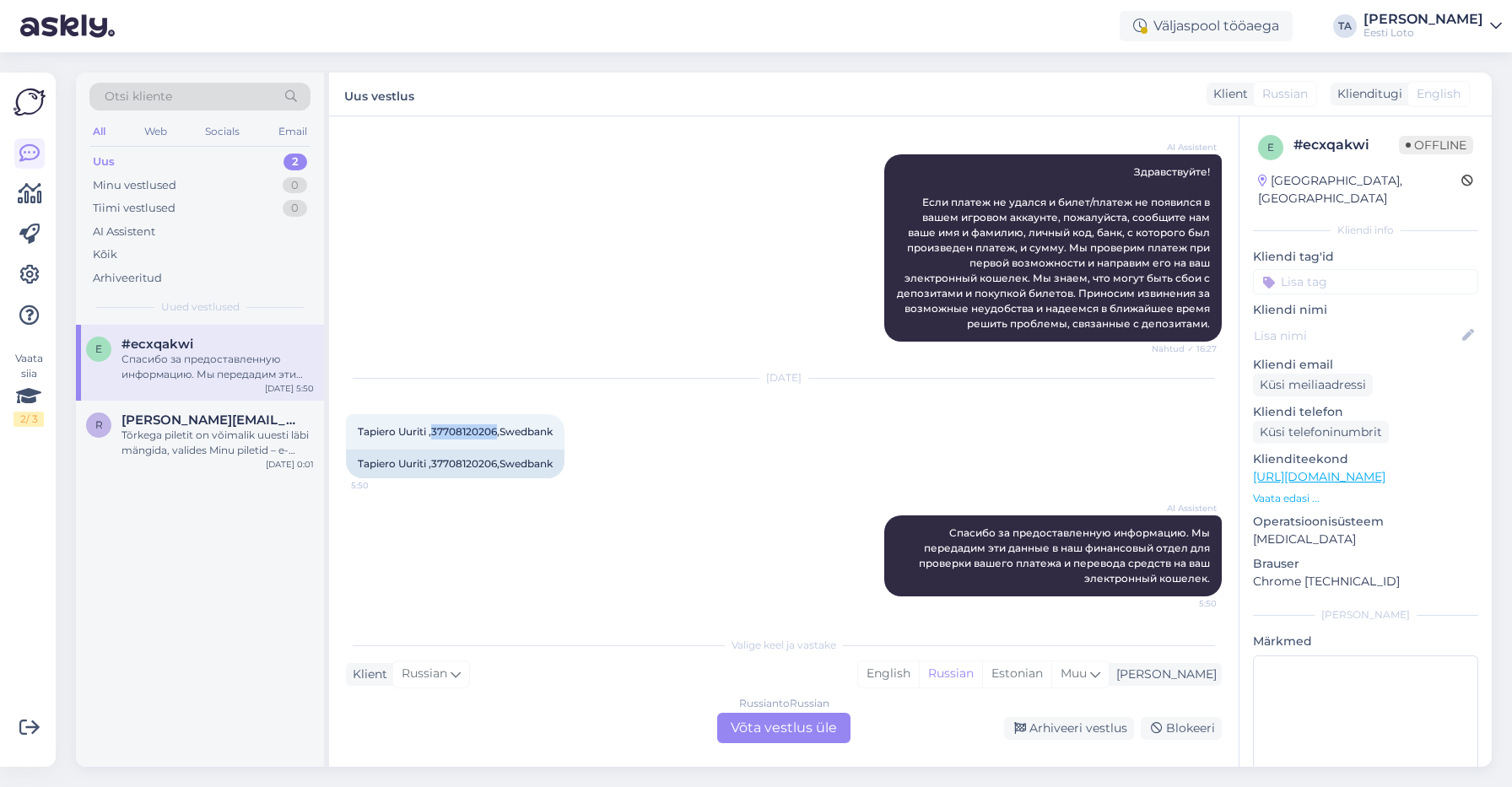
scroll to position [197, 0]
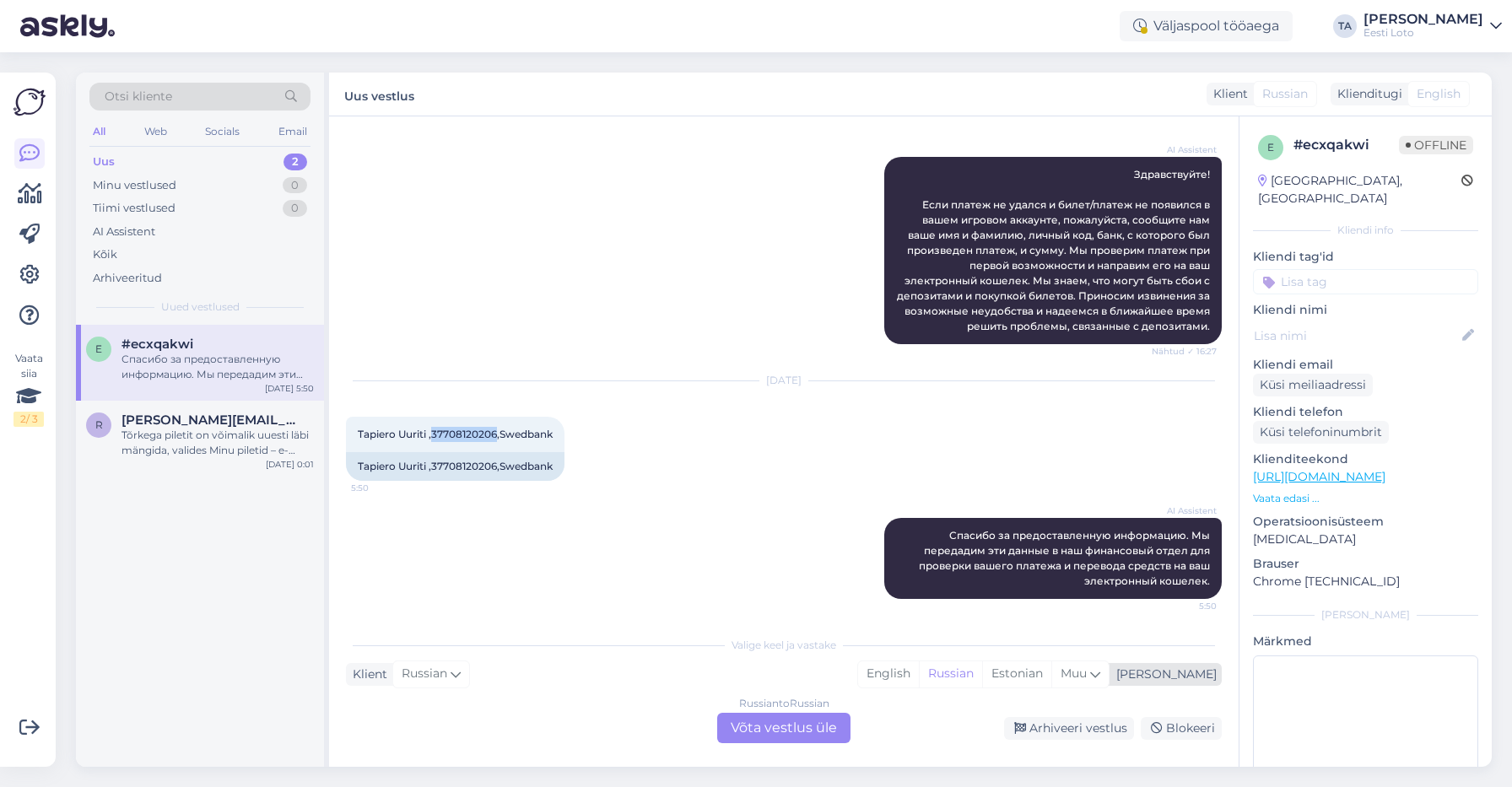
click at [1204, 676] on div "[PERSON_NAME]" at bounding box center [1163, 674] width 107 height 17
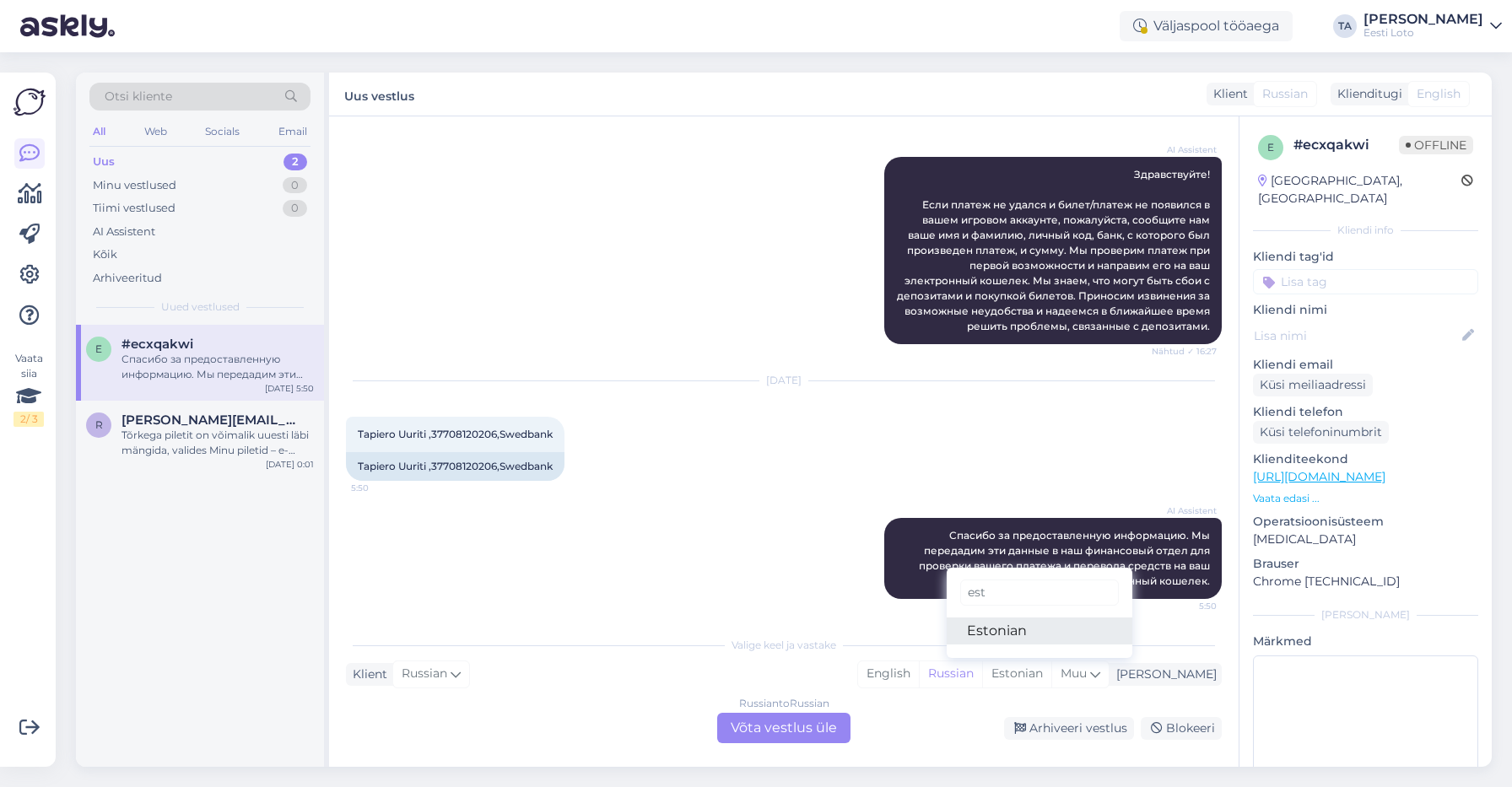
type input "est"
click at [1077, 634] on link "Estonian" at bounding box center [1039, 630] width 186 height 27
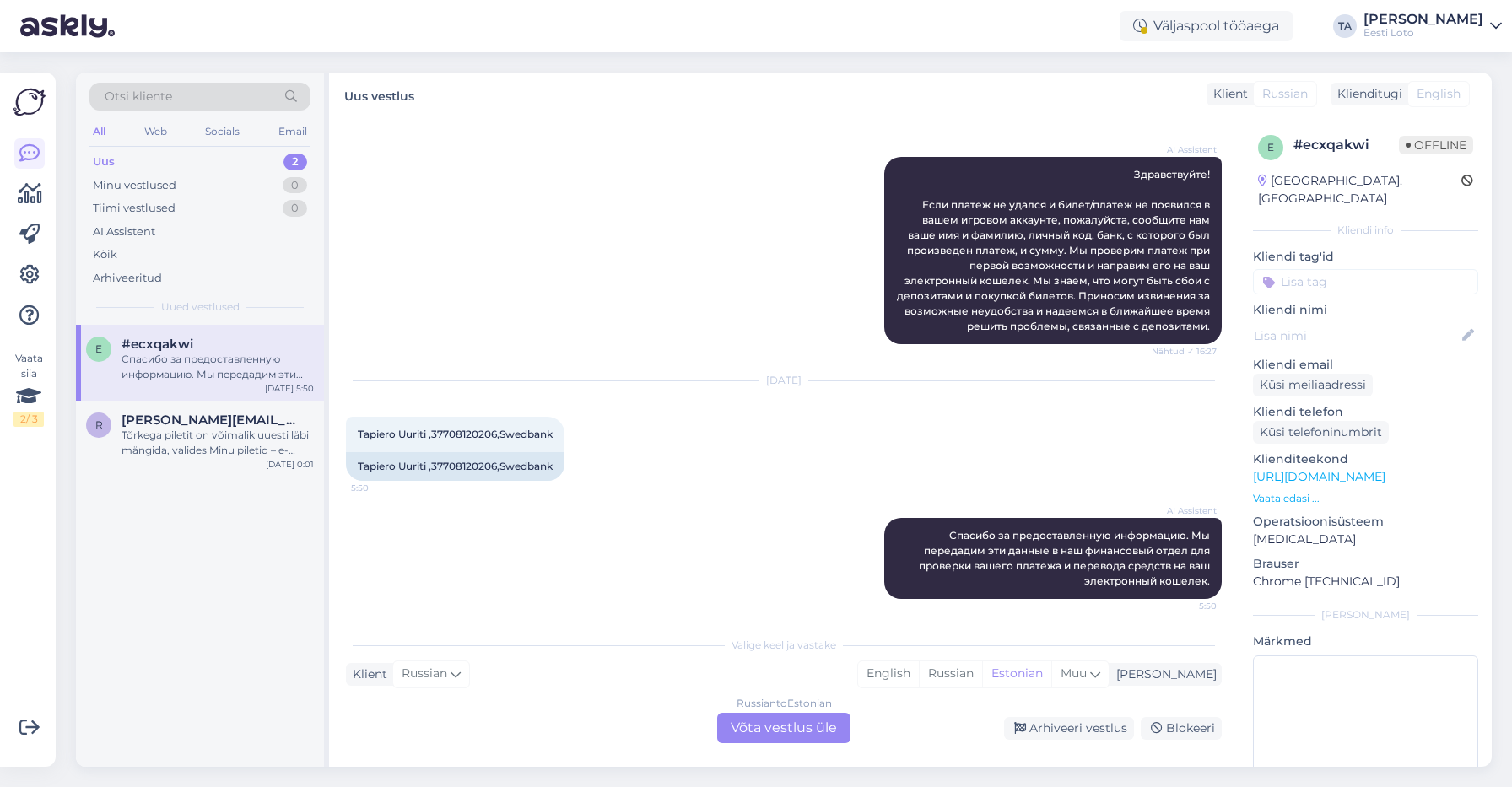
click at [816, 728] on div "Russian to Estonian Võta vestlus üle" at bounding box center [784, 727] width 133 height 30
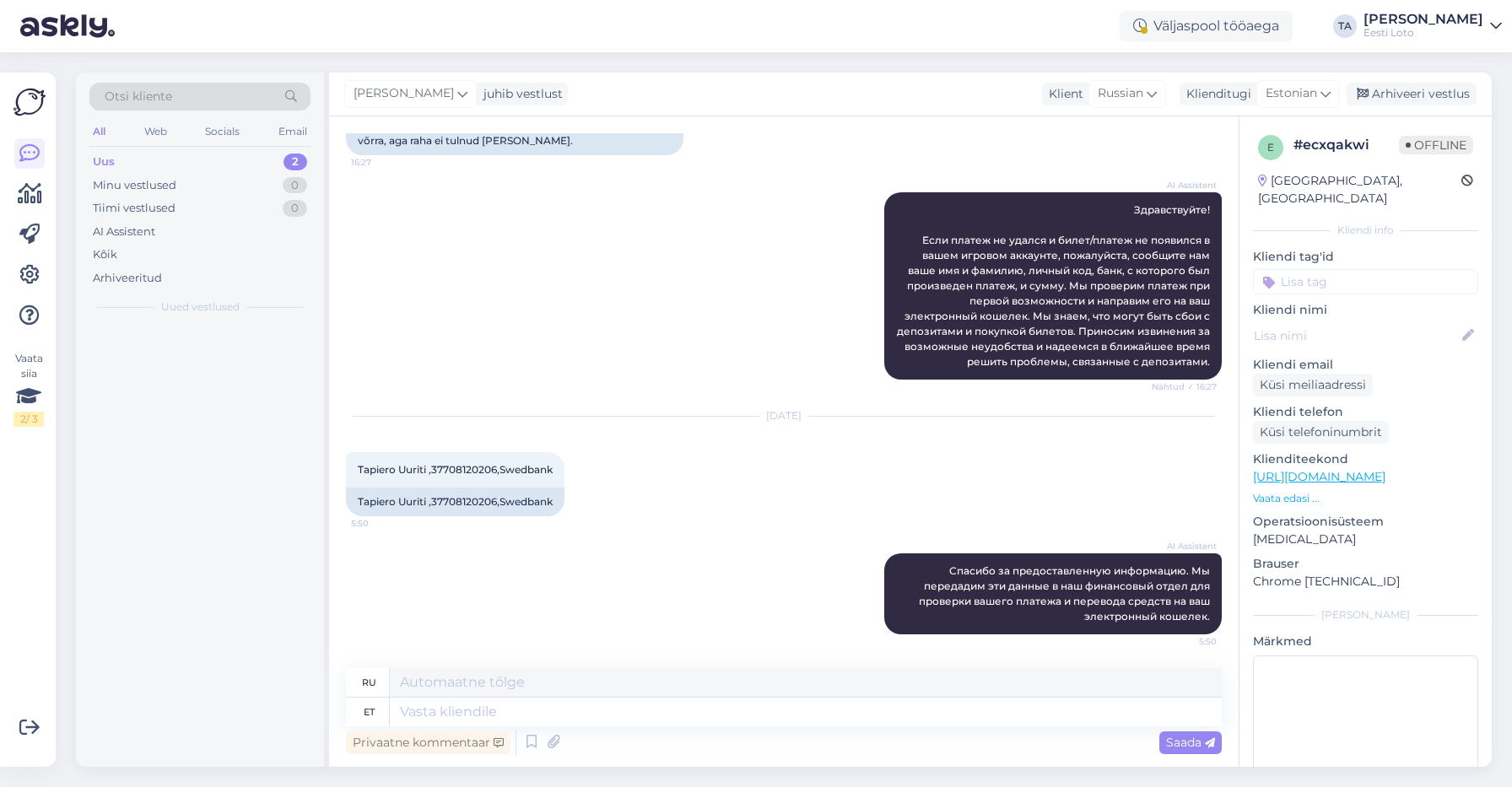
scroll to position [162, 0]
click at [483, 714] on textarea at bounding box center [806, 712] width 832 height 28
paste textarea "Kahjuks Teie makse ebaõnnestus tehnilise [PERSON_NAME] tõttu. Kontrollisime mak…"
type textarea "Kahjuks Teie makse ebaõnnestus tehnilise [PERSON_NAME] tõttu. Kontrollisime mak…"
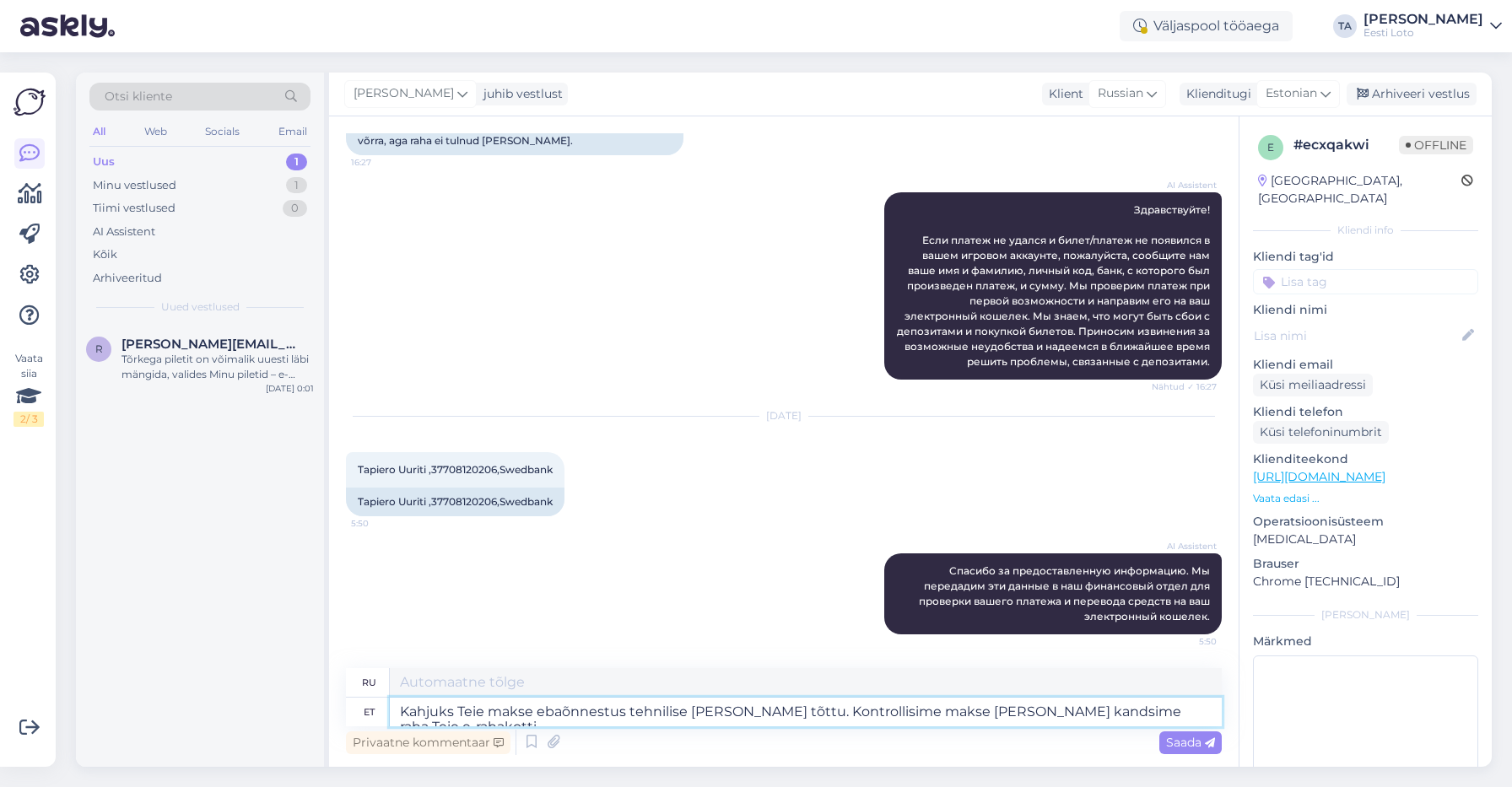
type textarea "К сожалению, ваш платёж не прошёл из-за технической ошибки. Мы проверили платёж…"
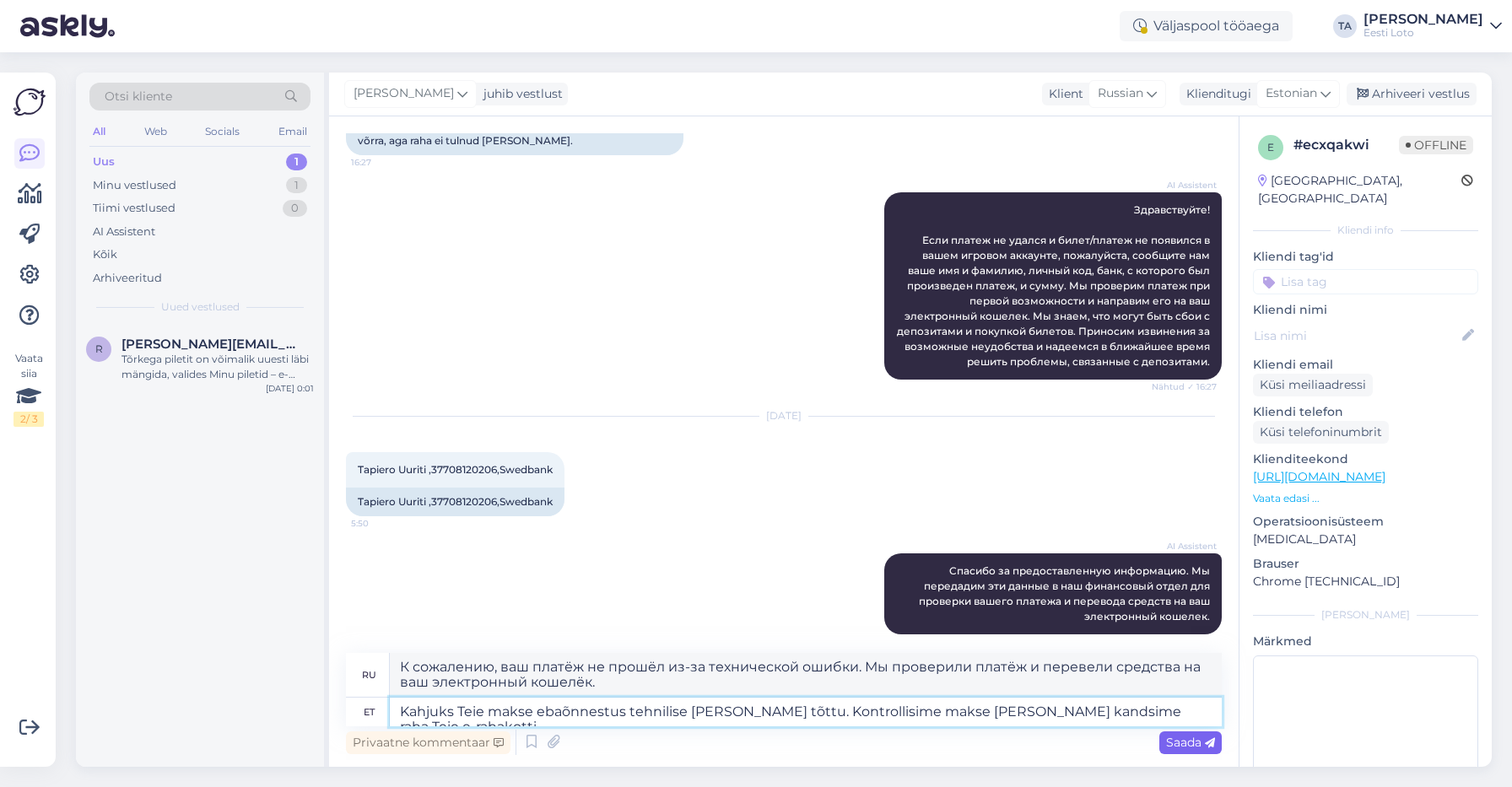
type textarea "Kahjuks Teie makse ebaõnnestus tehnilise [PERSON_NAME] tõttu. Kontrollisime mak…"
click at [1182, 740] on span "Saada" at bounding box center [1190, 742] width 49 height 16
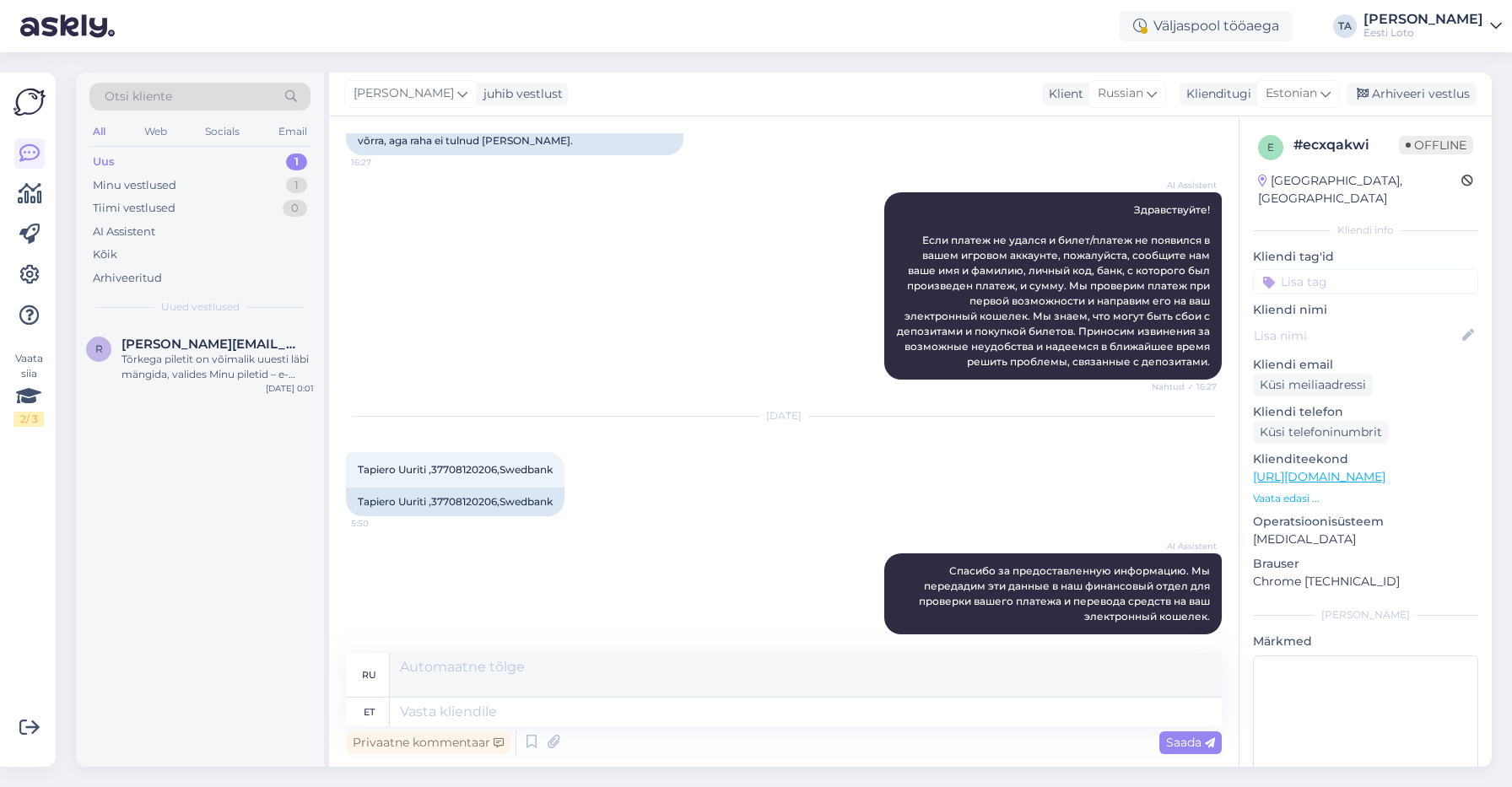
scroll to position [309, 0]
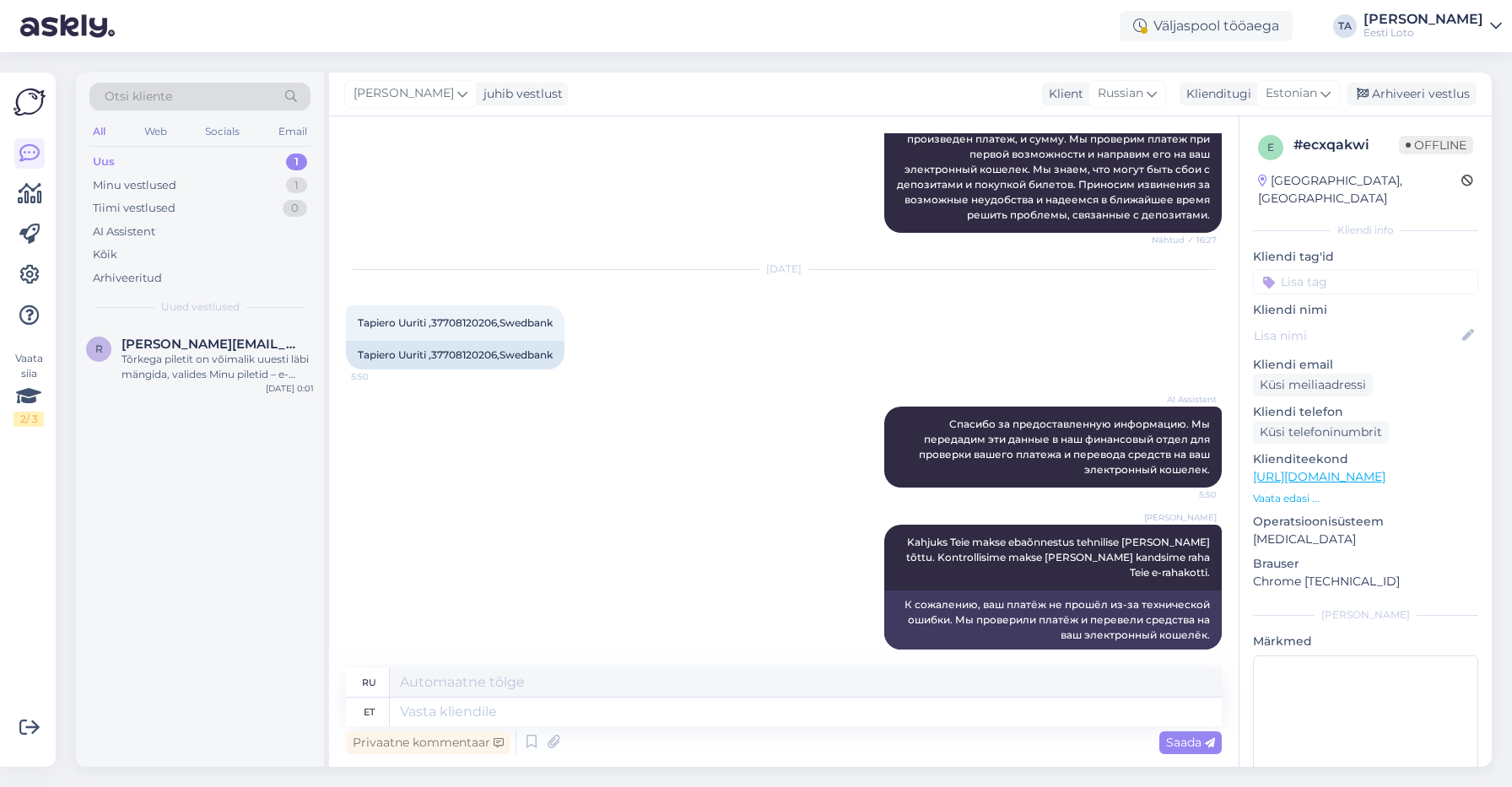
click at [1303, 269] on input at bounding box center [1365, 282] width 225 height 26
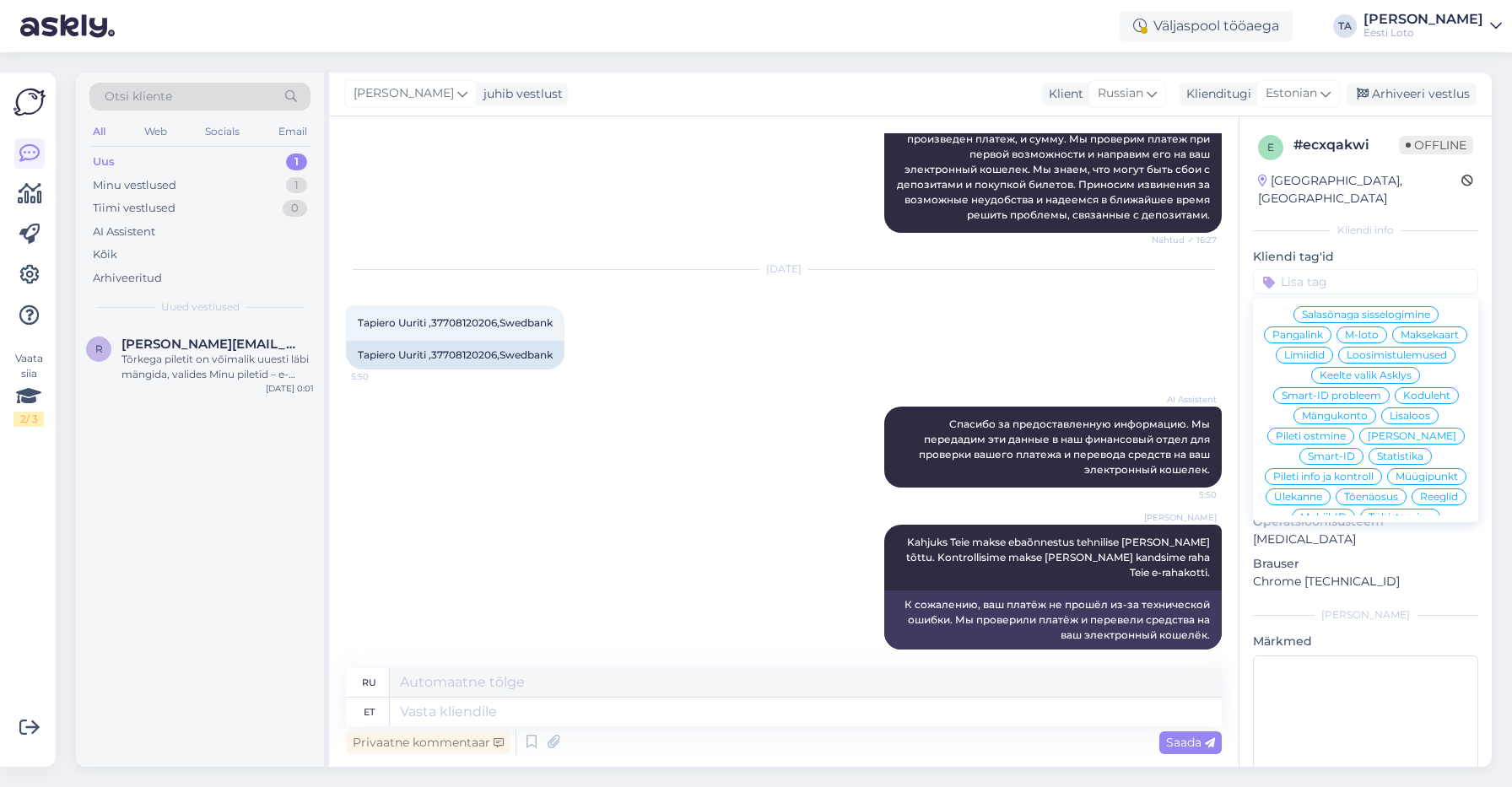
scroll to position [276, 0]
click at [1322, 491] on span "Ülekanne" at bounding box center [1298, 496] width 48 height 10
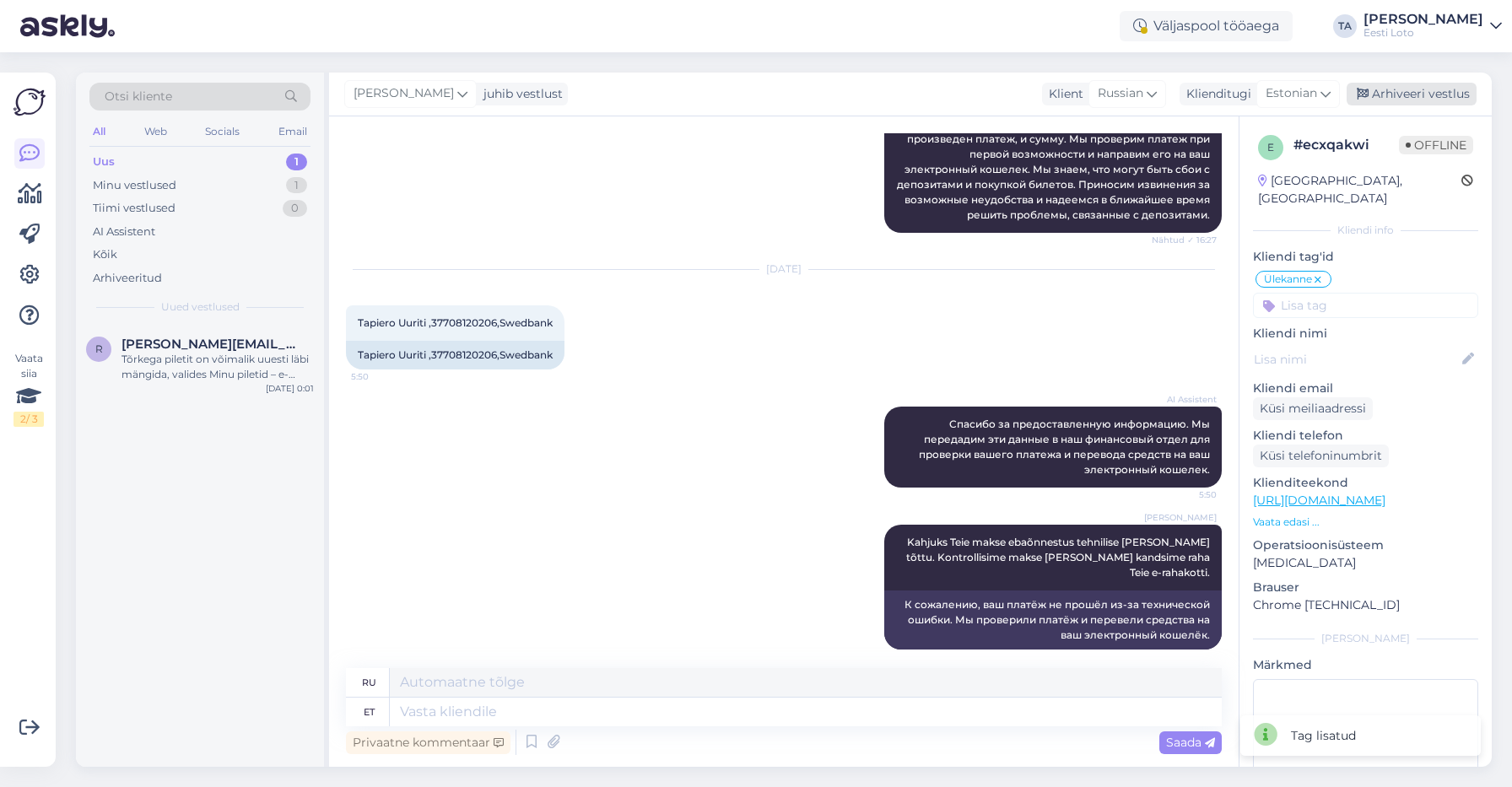
click at [1418, 95] on div "Arhiveeri vestlus" at bounding box center [1411, 94] width 130 height 23
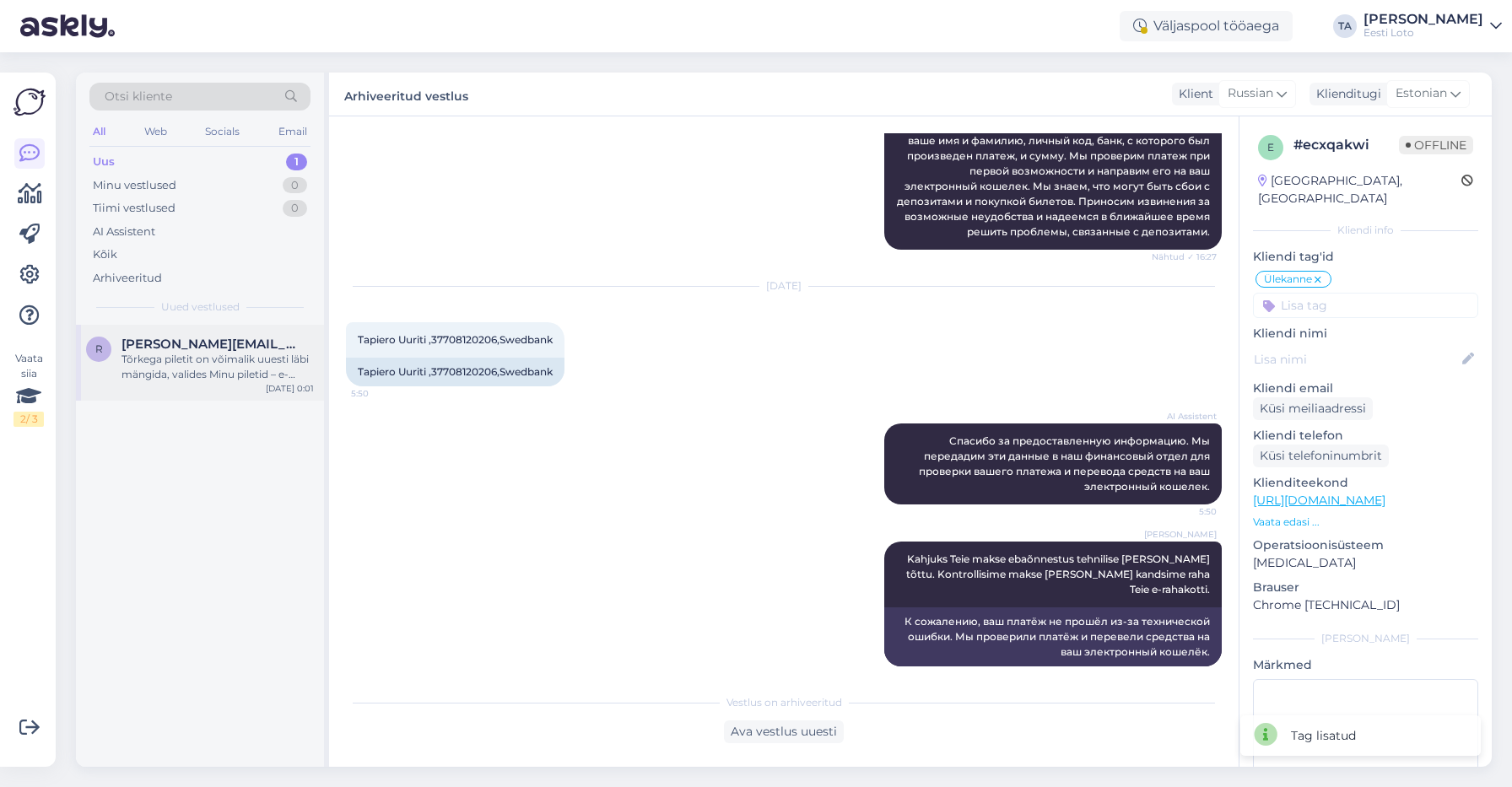
click at [173, 361] on div "Tõrkega piletit on võimalik uuesti läbi mängida, valides Minu piletid – e-kiirl…" at bounding box center [217, 366] width 192 height 30
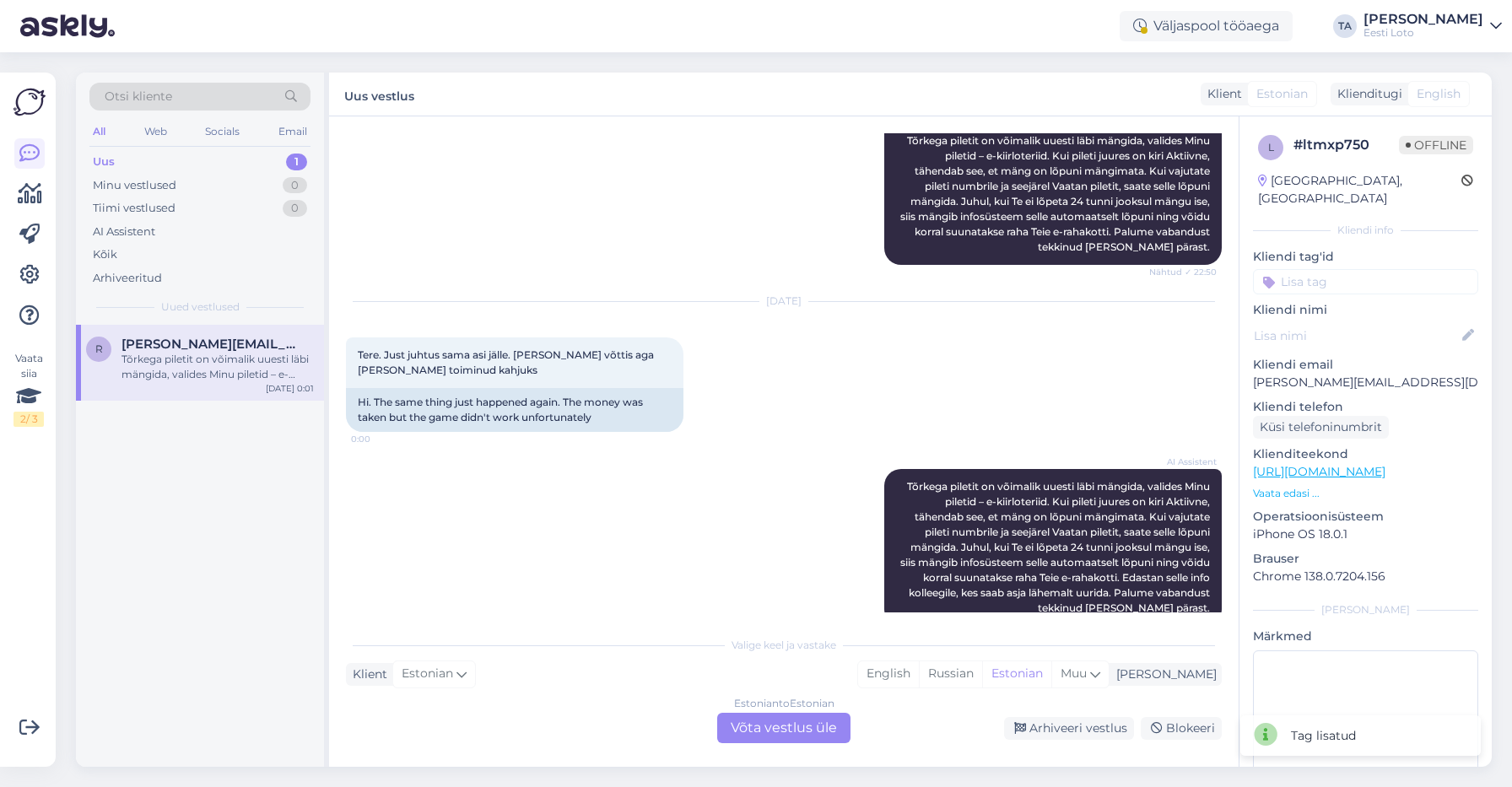
scroll to position [324, 0]
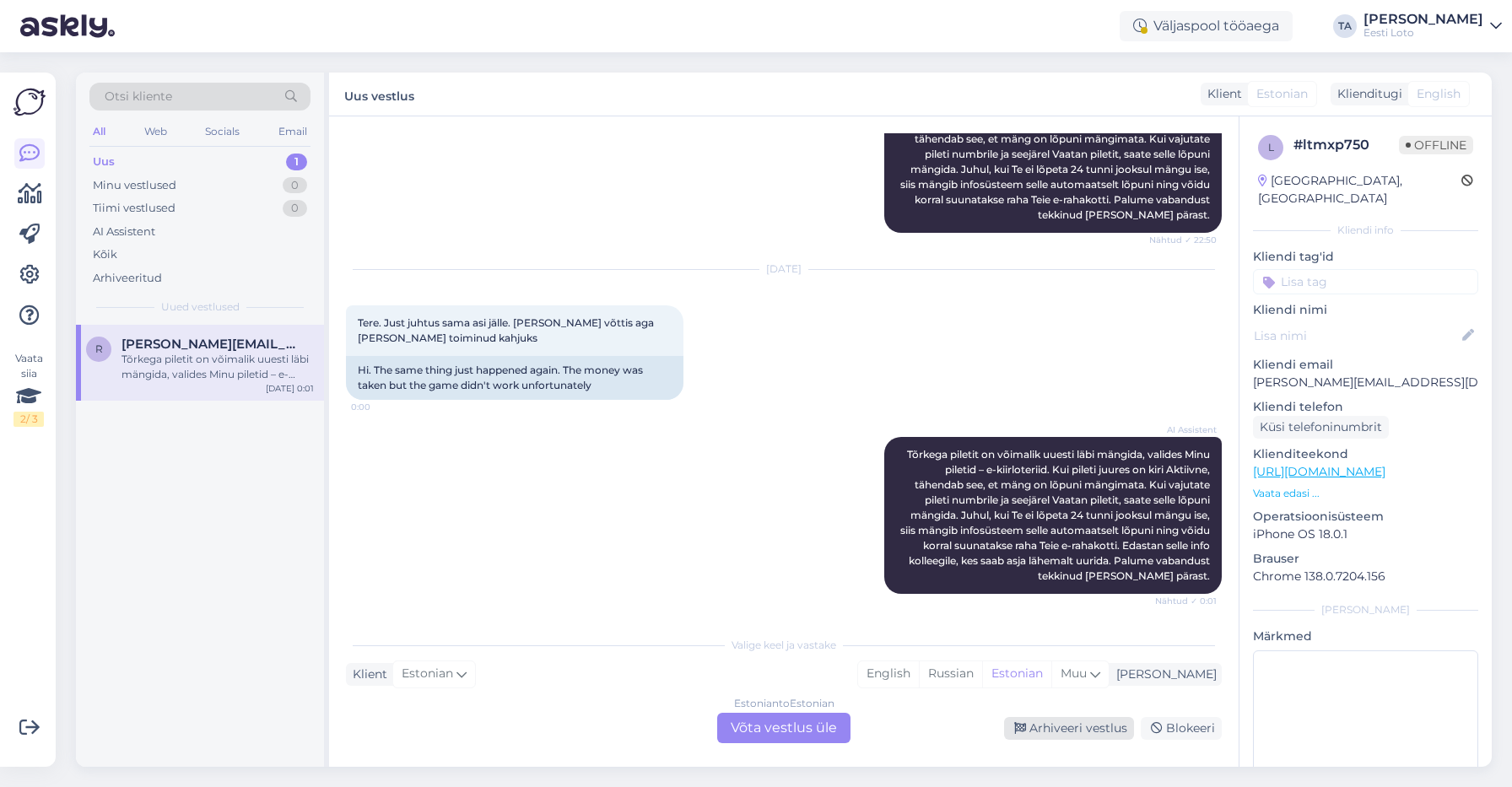
click at [1078, 721] on div "Arhiveeri vestlus" at bounding box center [1068, 728] width 130 height 23
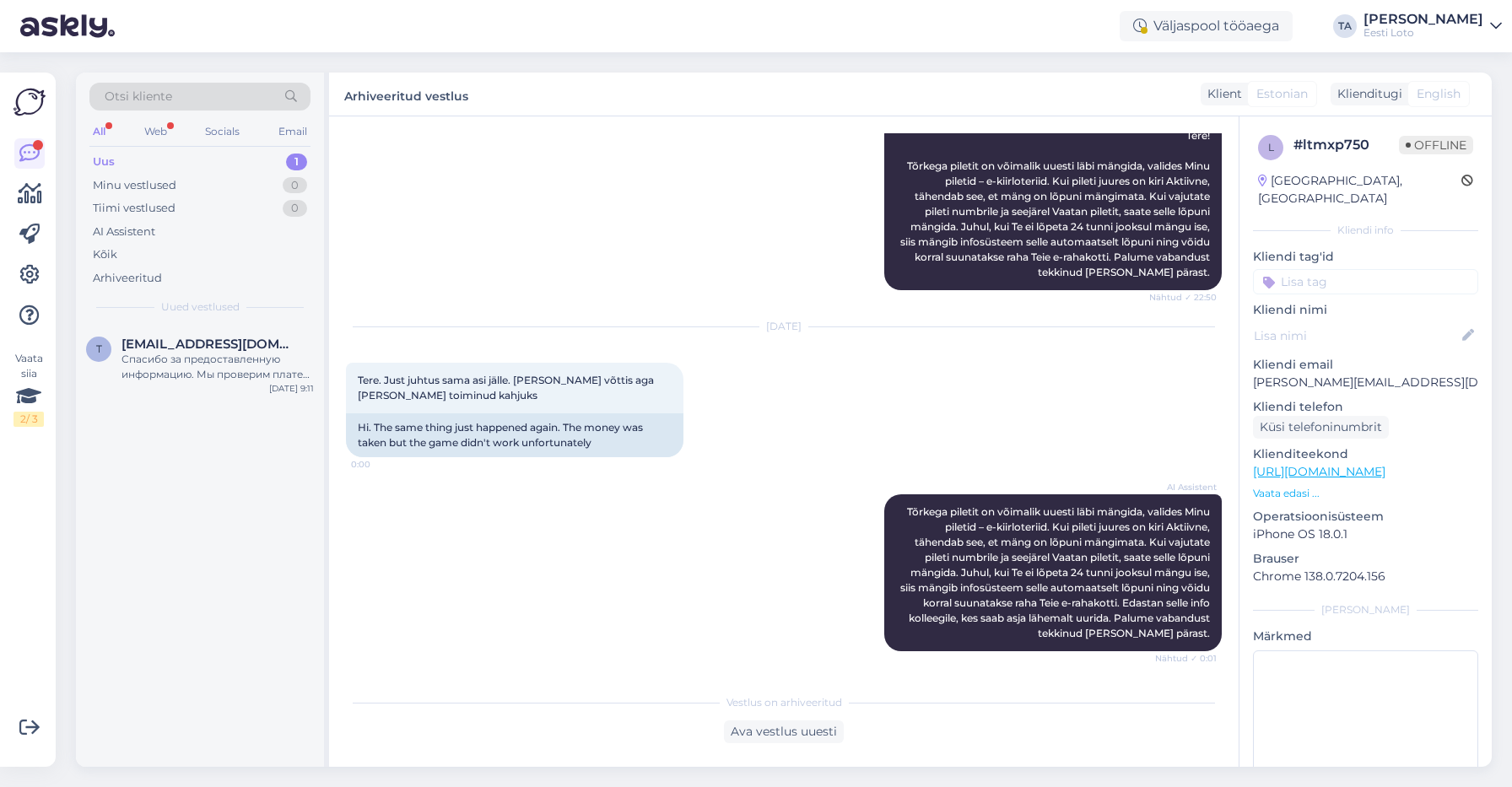
click at [105, 164] on div "Uus" at bounding box center [104, 162] width 22 height 17
click at [193, 362] on div "Спасибо за предоставленную информацию. Мы проверим платеж и направим его на ваш…" at bounding box center [217, 366] width 192 height 30
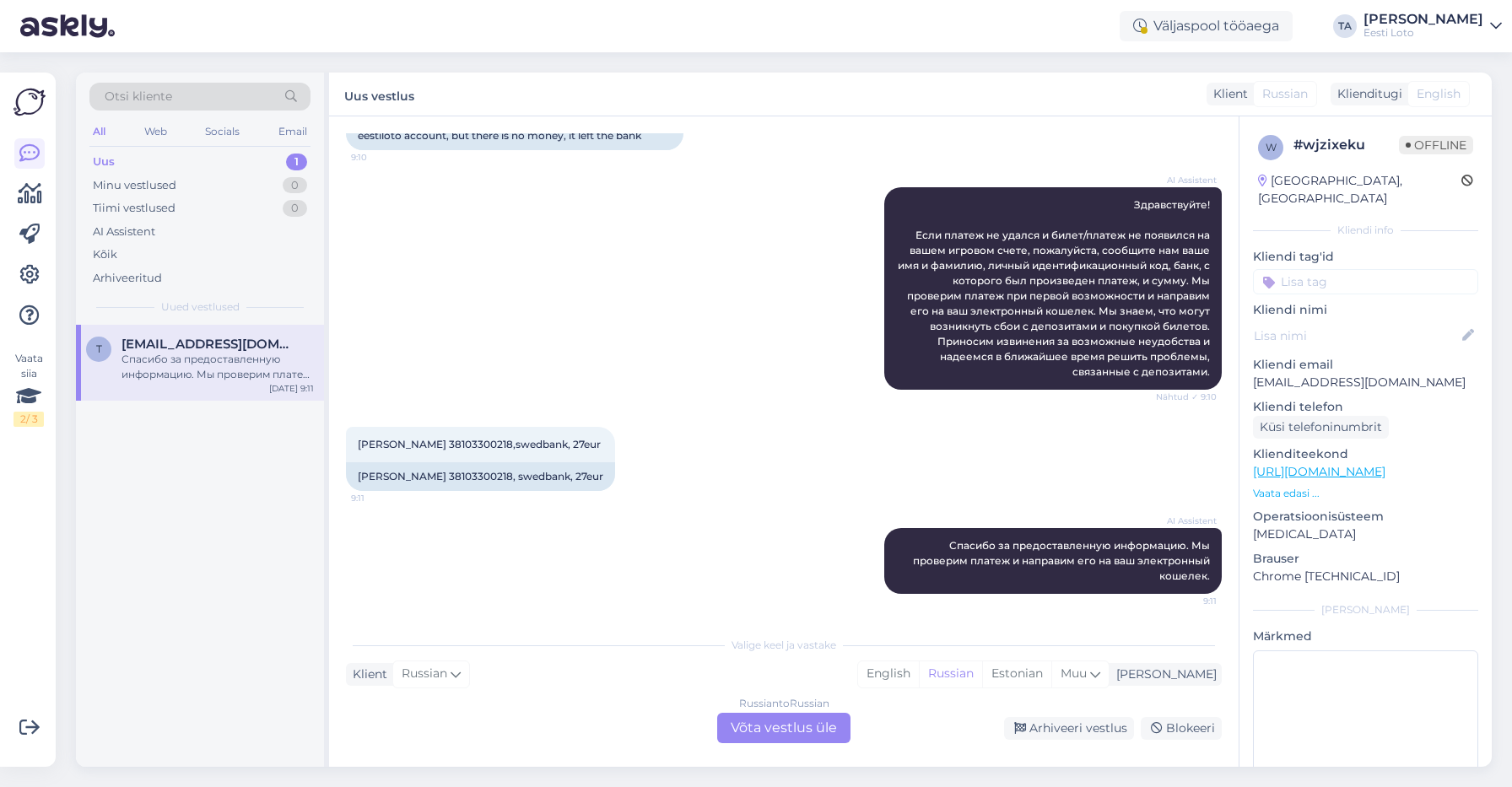
scroll to position [167, 0]
click at [442, 443] on span "[PERSON_NAME] 38103300218,swedbank, 27eur" at bounding box center [479, 444] width 243 height 13
copy span "38103300218"
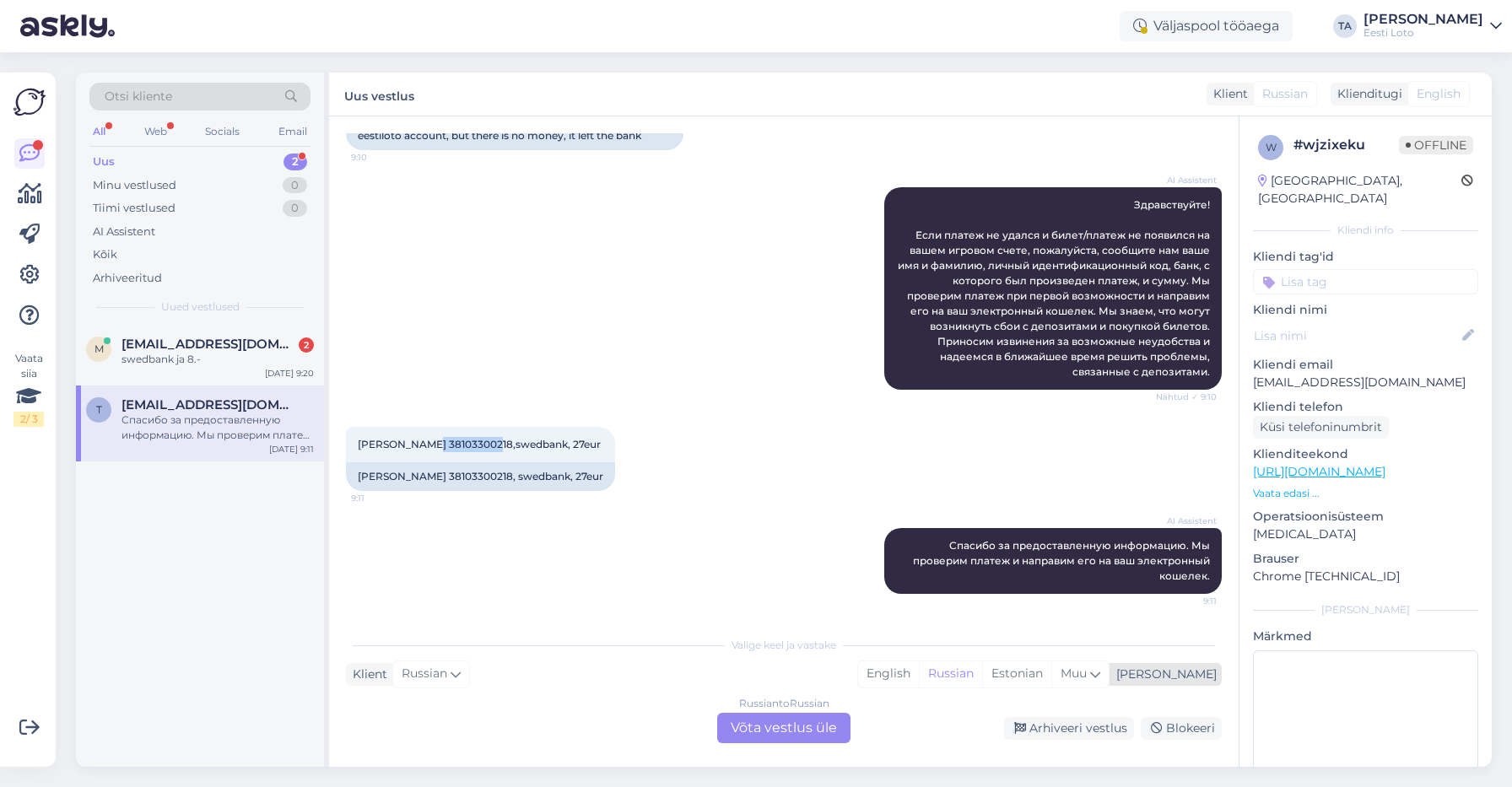
click at [1205, 677] on div "[PERSON_NAME]" at bounding box center [1163, 674] width 107 height 17
type input "est"
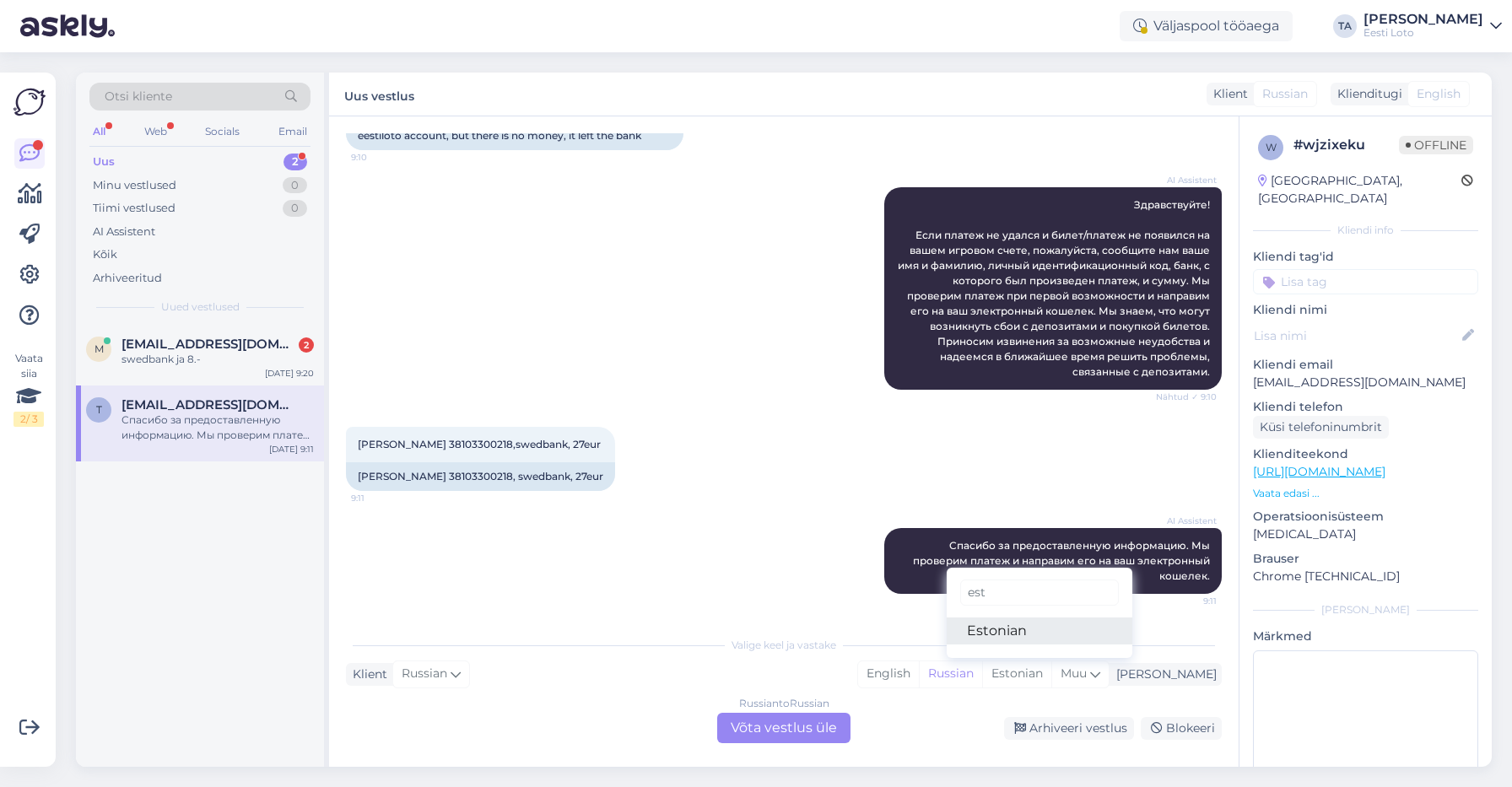
click at [1045, 626] on link "Estonian" at bounding box center [1039, 630] width 186 height 27
click at [766, 729] on div "Russian to Estonian Võta vestlus üle" at bounding box center [784, 727] width 133 height 30
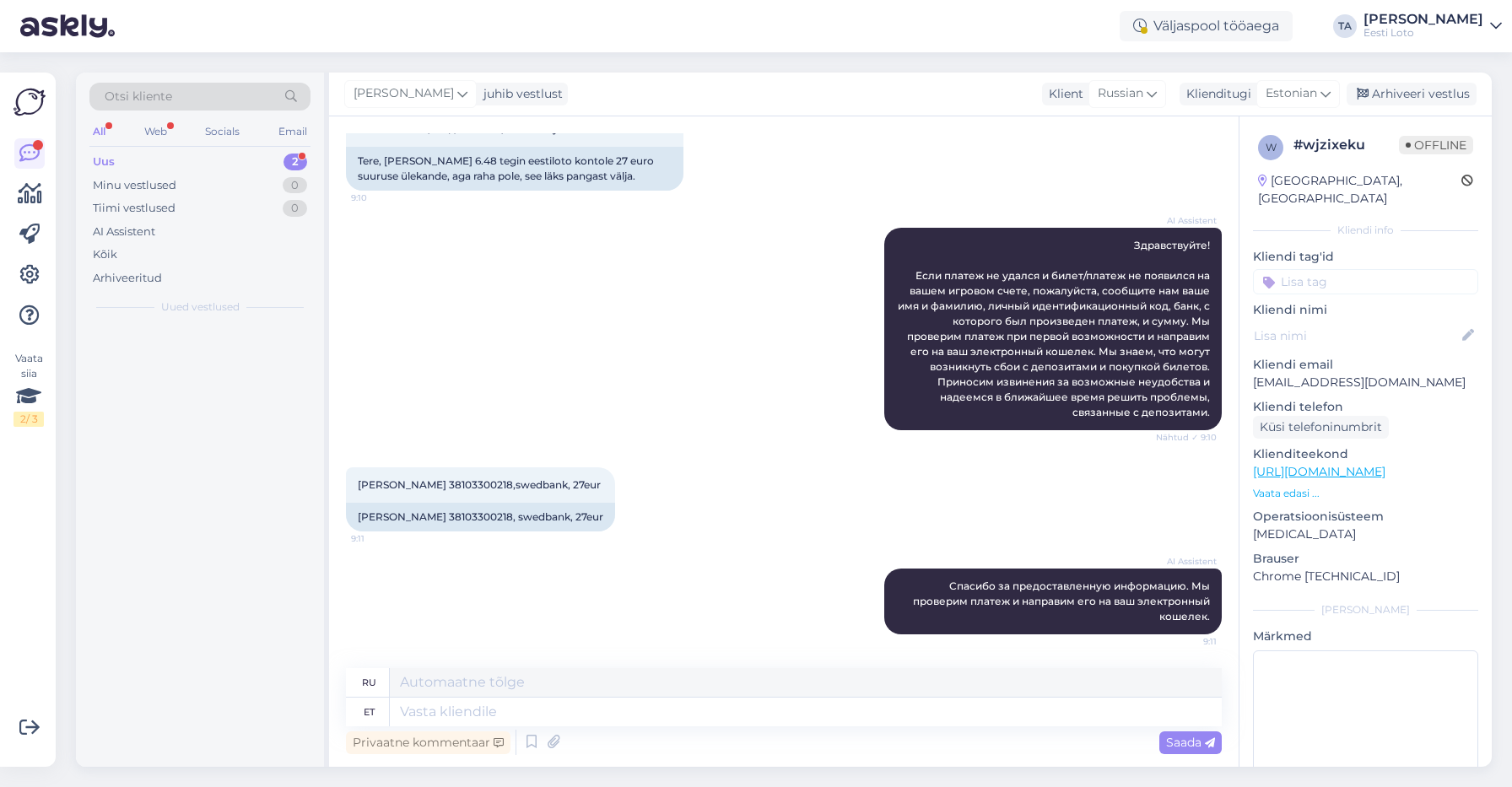
scroll to position [127, 0]
click at [503, 714] on textarea at bounding box center [806, 712] width 832 height 28
paste textarea "Kahjuks Teie makse ebaõnnestus tehnilise [PERSON_NAME] tõttu. Kontrollisime mak…"
type textarea "Kahjuks Teie makse ebaõnnestus tehnilise [PERSON_NAME] tõttu. Kontrollisime mak…"
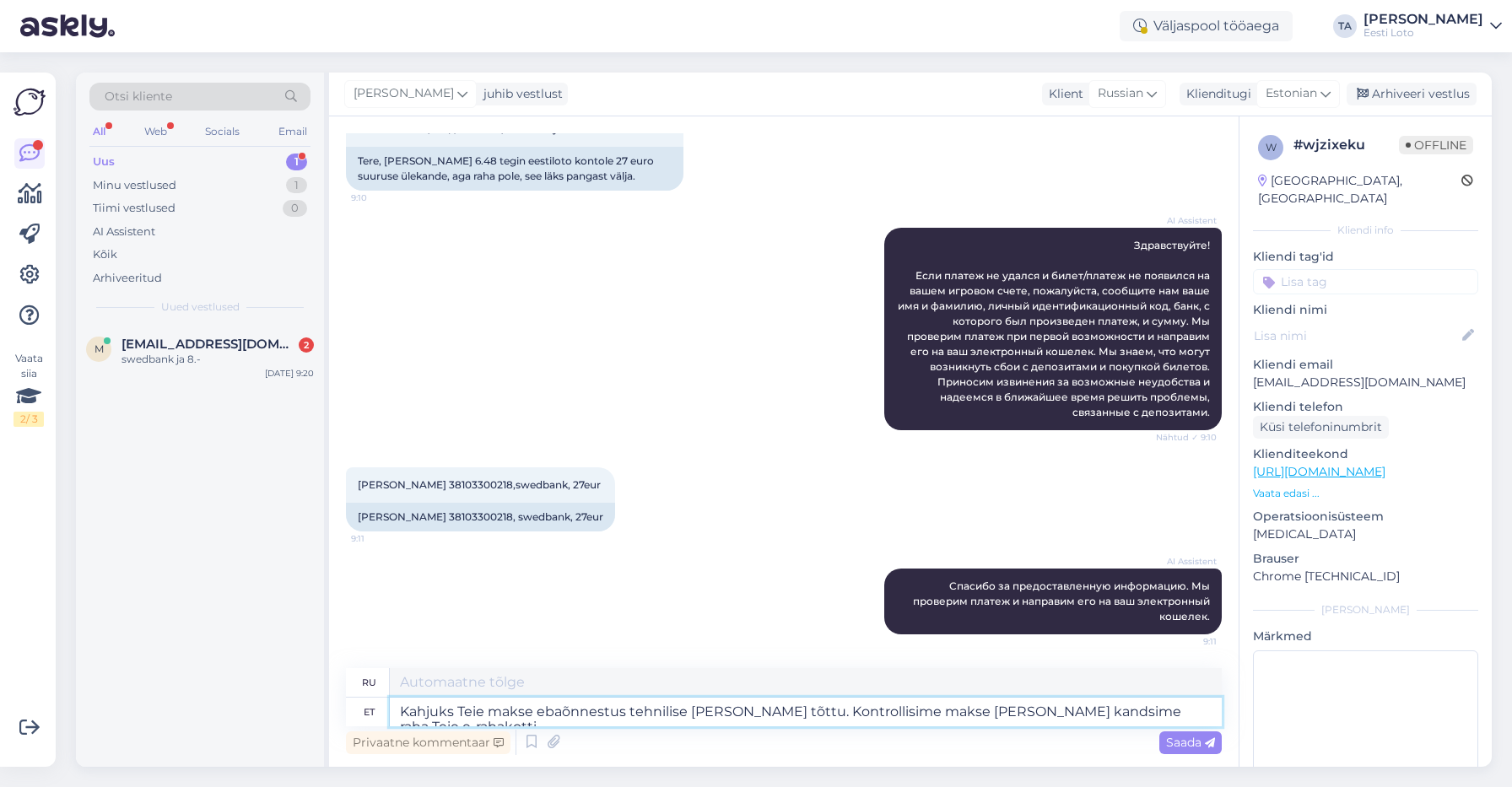
type textarea "К сожалению, ваш платёж не прошёл из-за технической ошибки. Мы проверили платёж…"
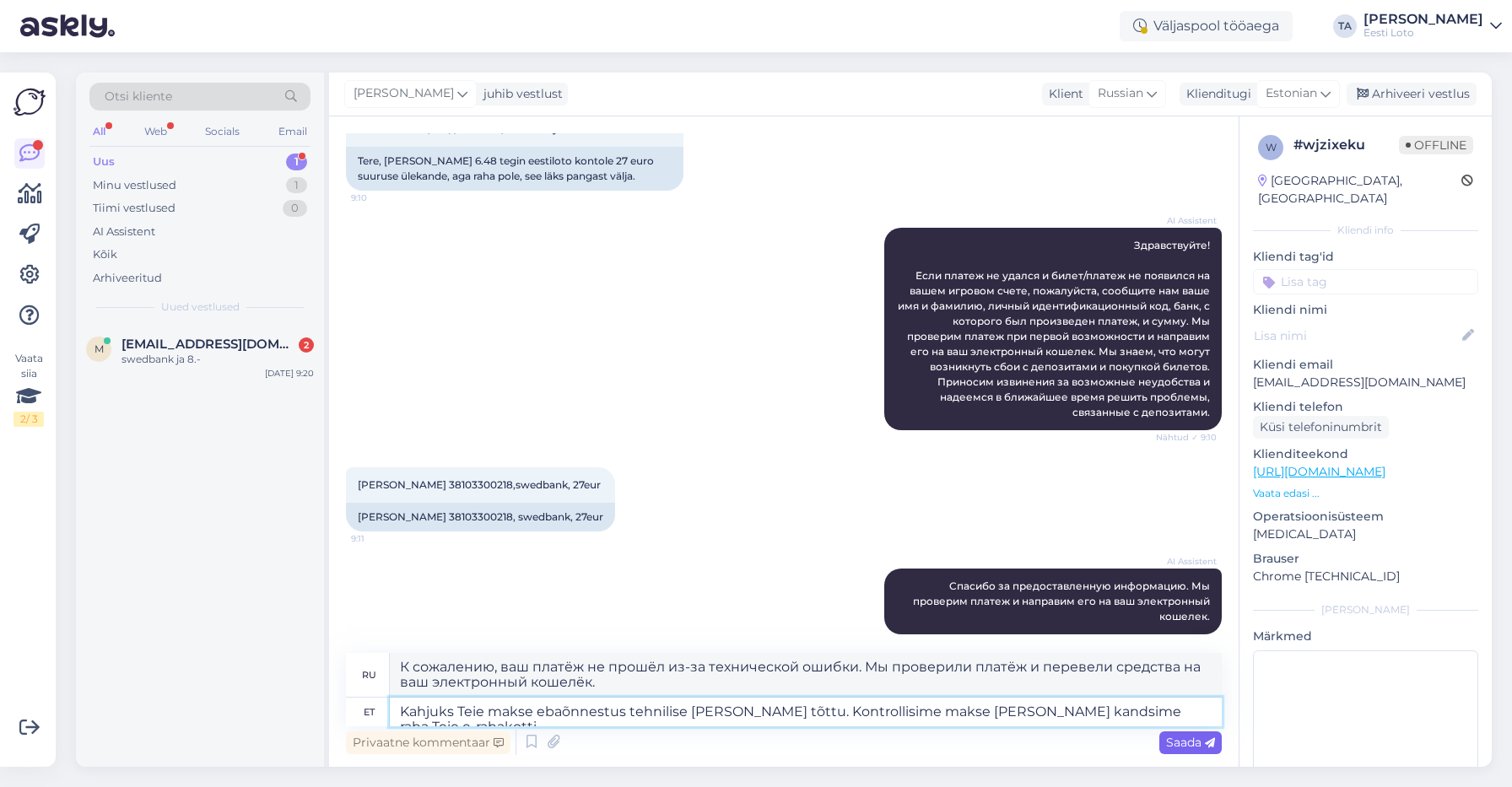
type textarea "Kahjuks Teie makse ebaõnnestus tehnilise [PERSON_NAME] tõttu. Kontrollisime mak…"
click at [1196, 743] on span "Saada" at bounding box center [1190, 742] width 49 height 16
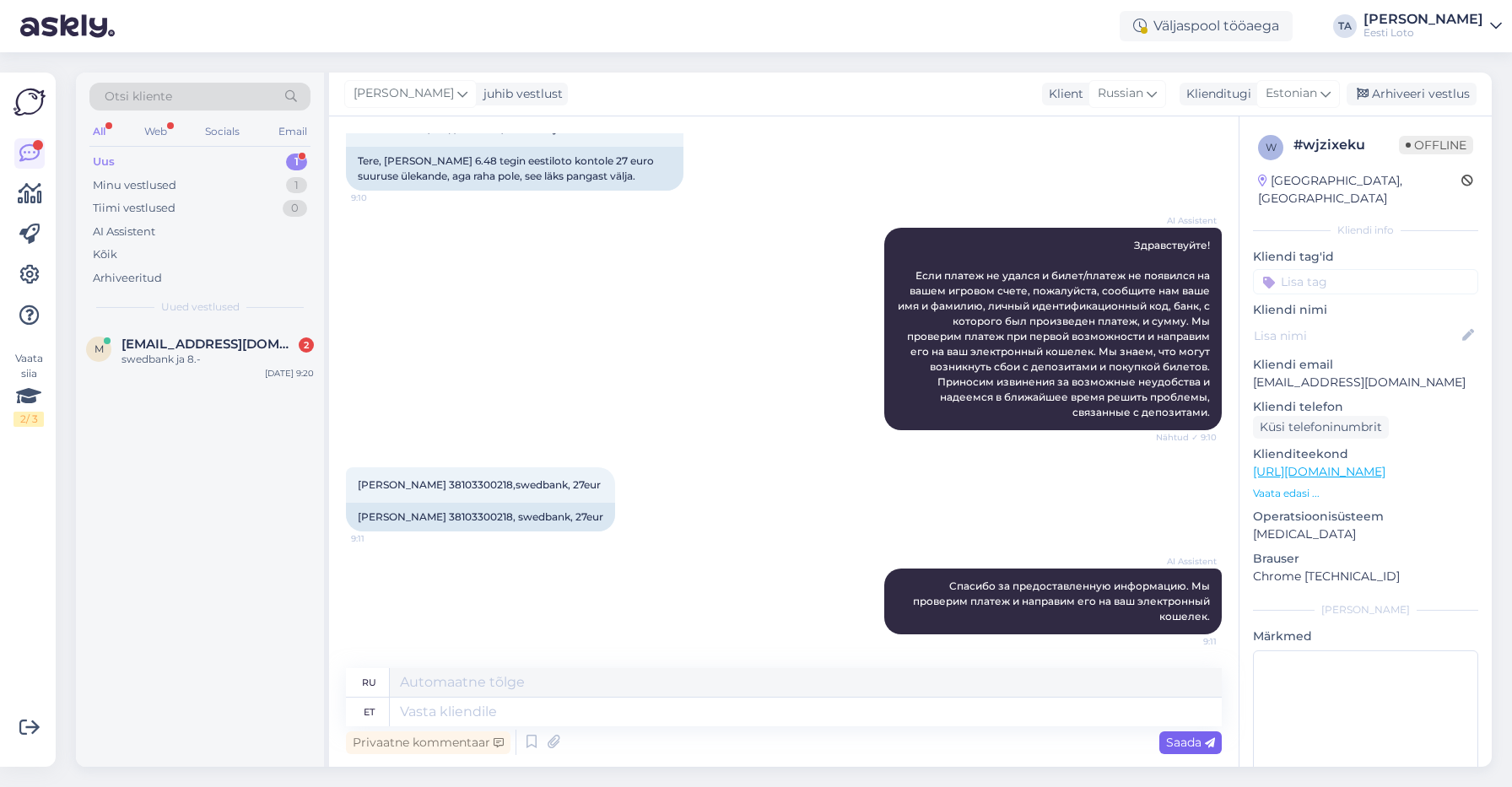
scroll to position [274, 0]
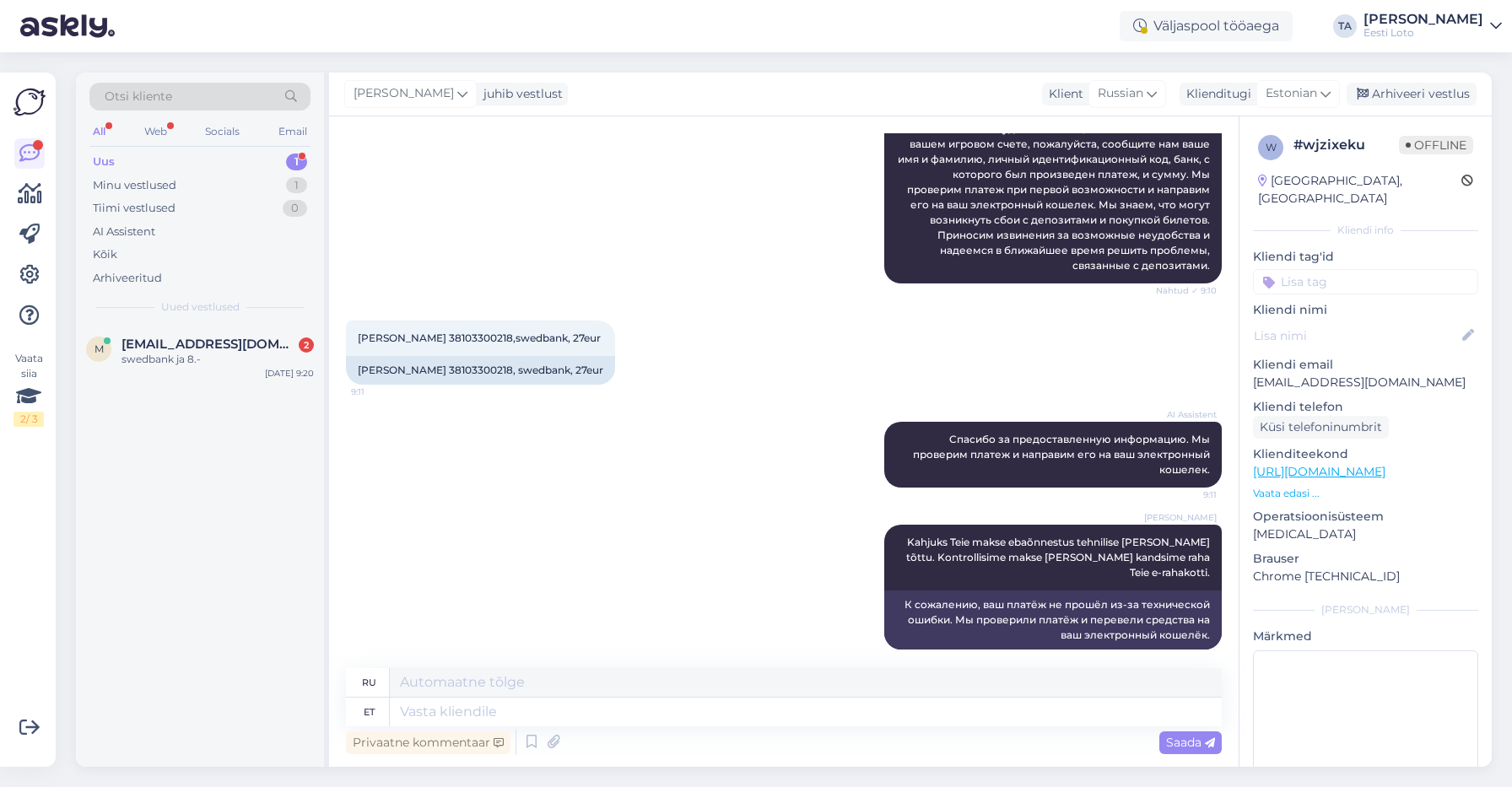
click at [1326, 269] on input at bounding box center [1365, 282] width 225 height 26
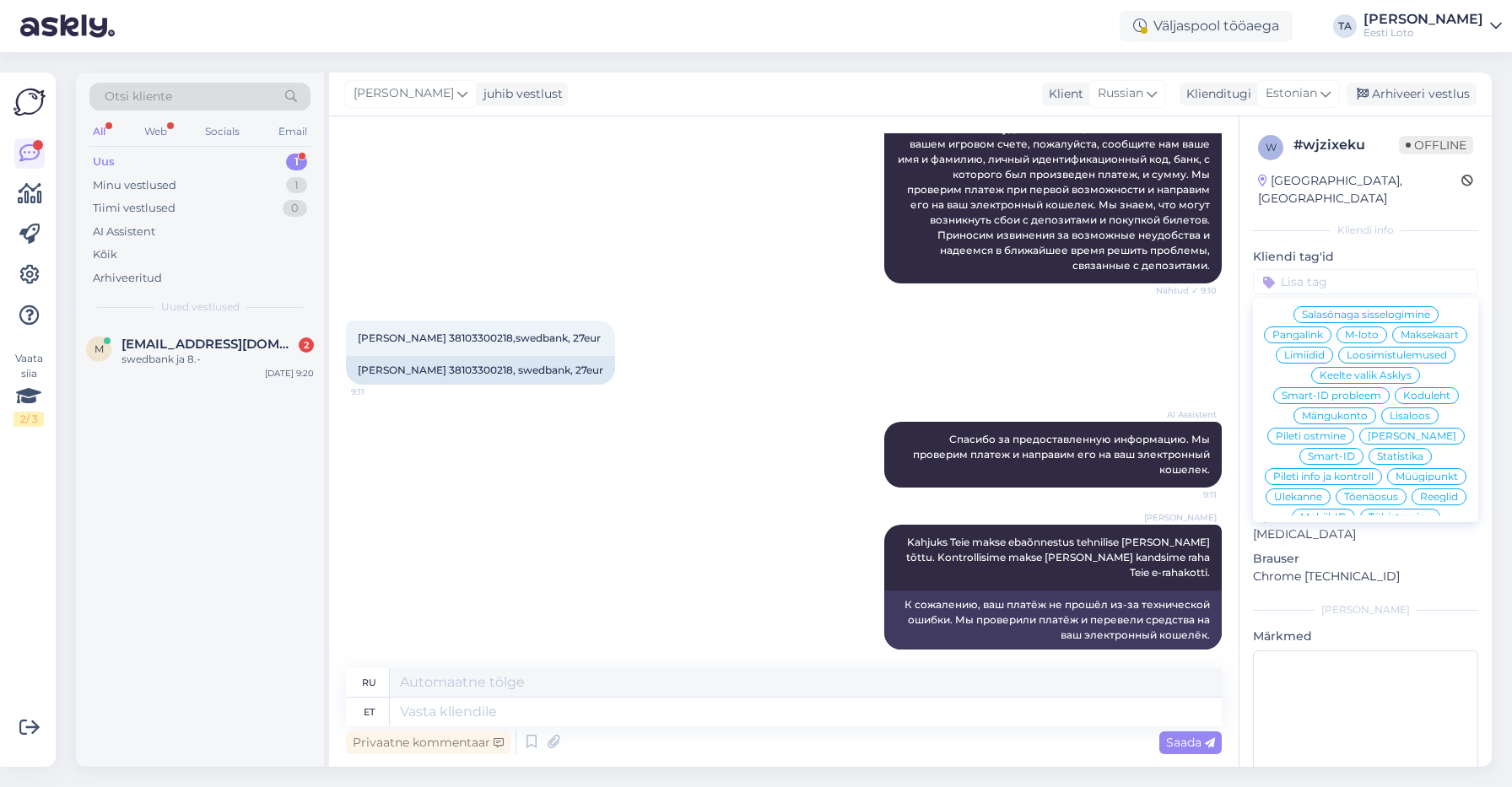
scroll to position [276, 0]
click at [1322, 491] on span "Ülekanne" at bounding box center [1298, 496] width 48 height 10
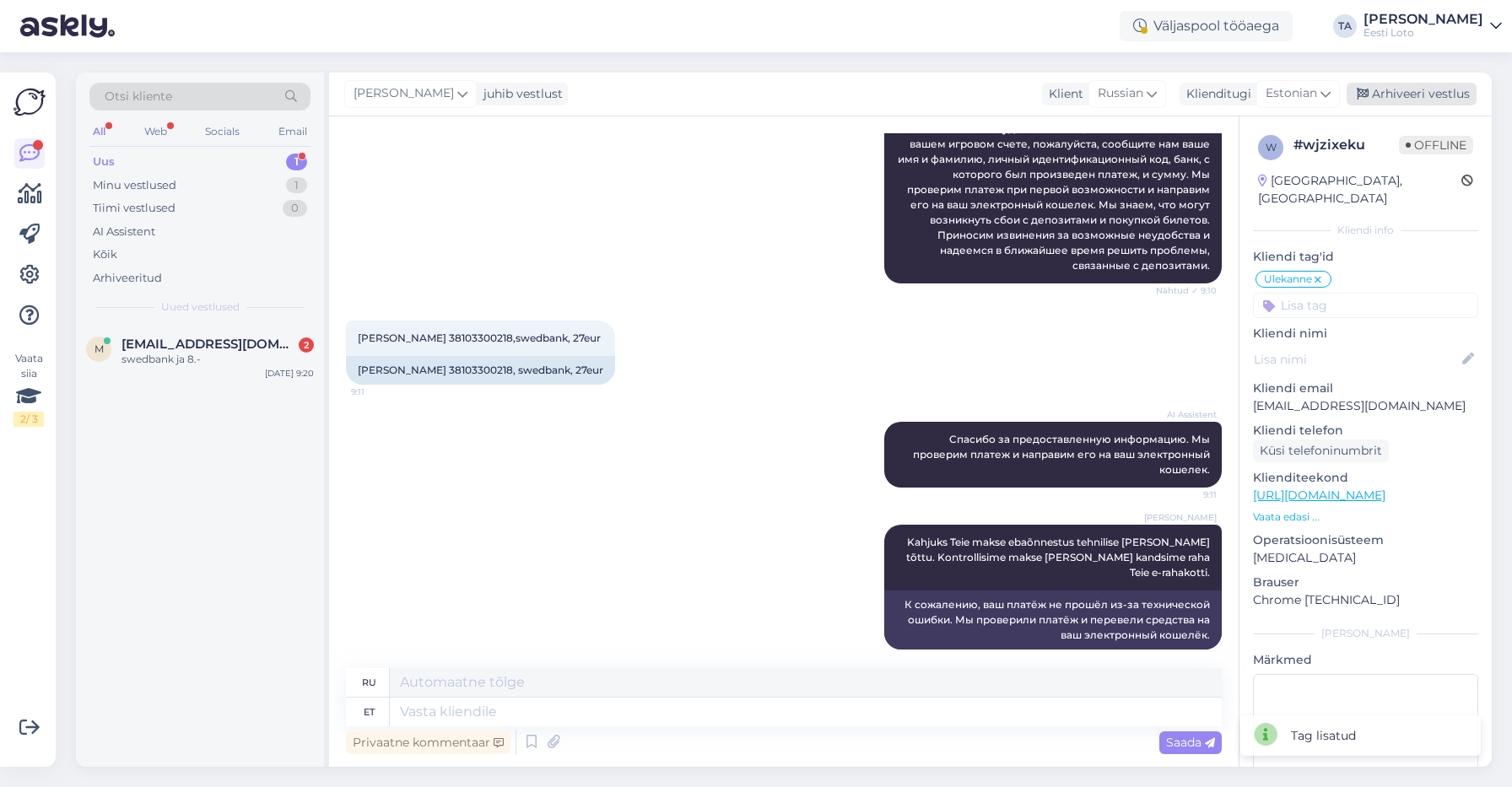
click at [1416, 94] on div "Arhiveeri vestlus" at bounding box center [1411, 94] width 130 height 23
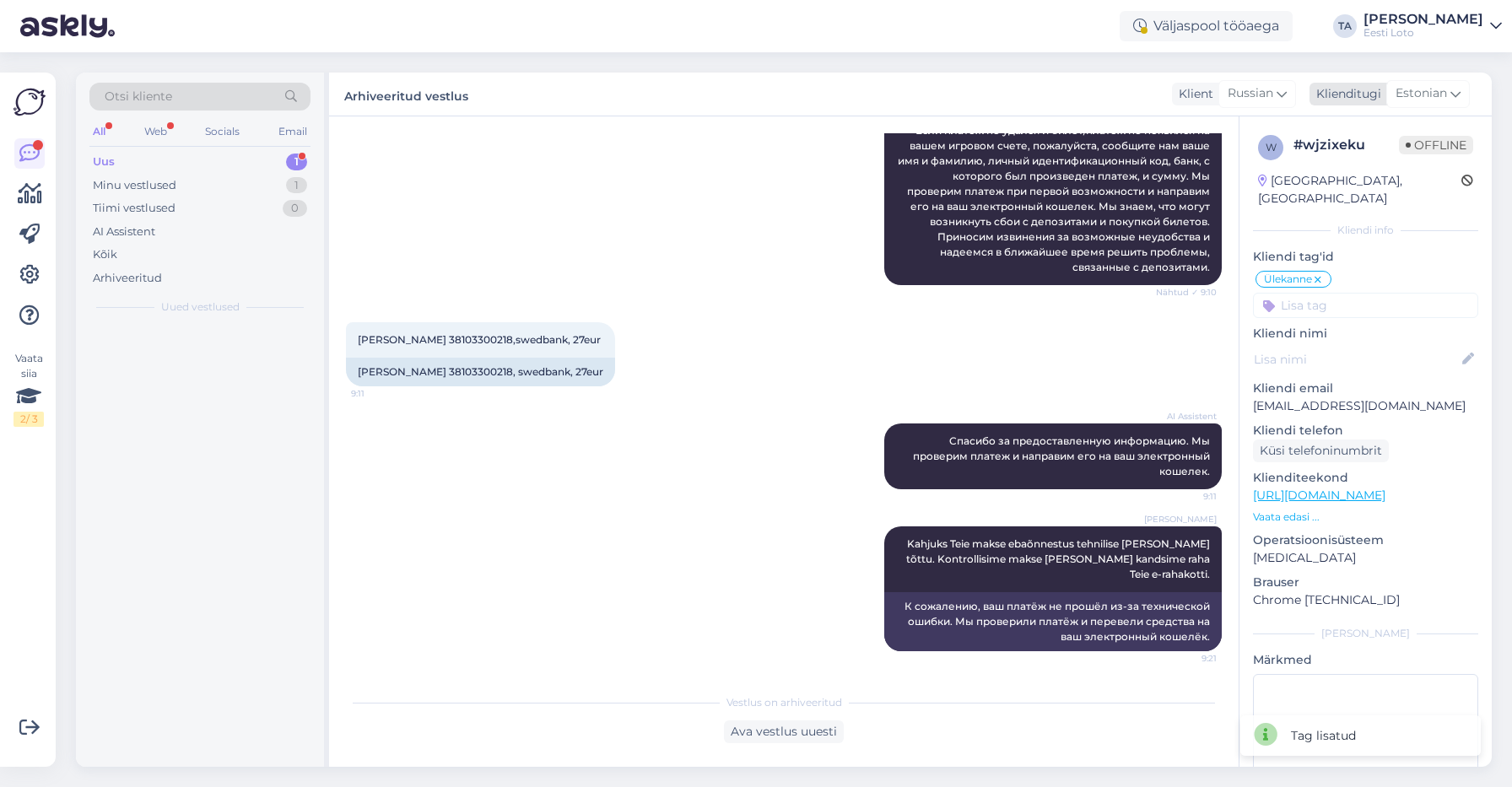
scroll to position [256, 0]
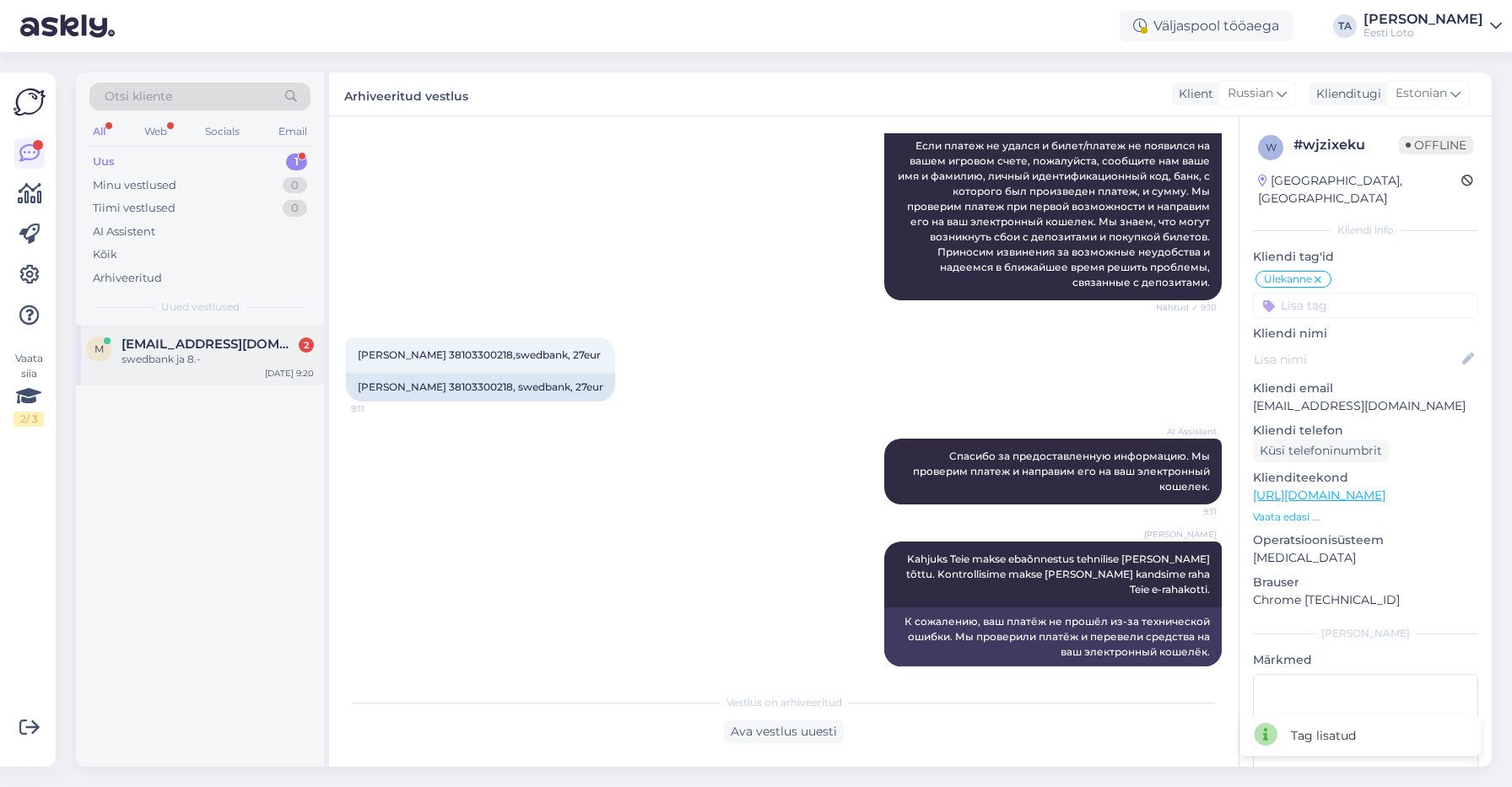
click at [154, 337] on span "[EMAIL_ADDRESS][DOMAIN_NAME]" at bounding box center [209, 343] width 175 height 16
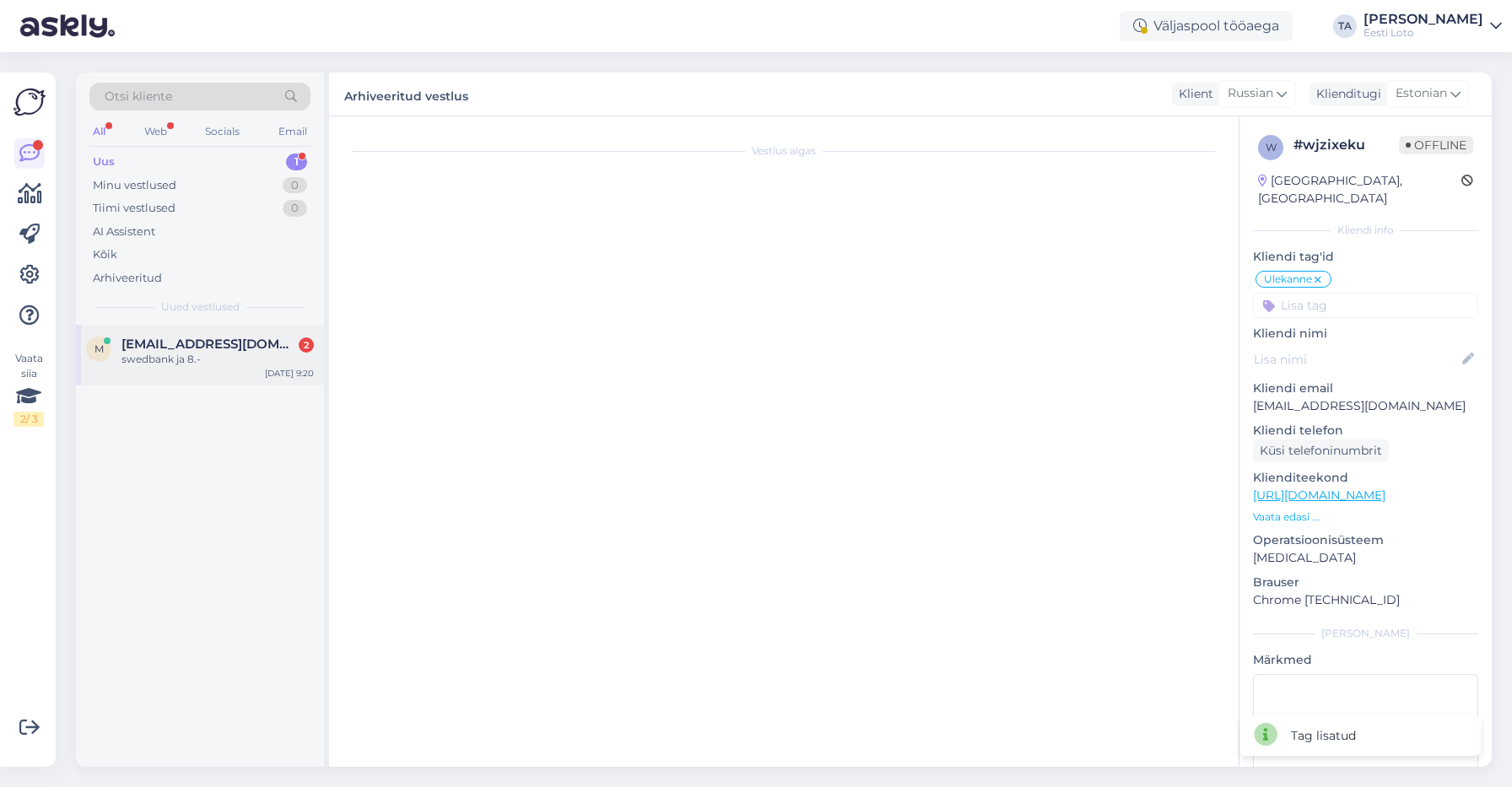
scroll to position [369, 0]
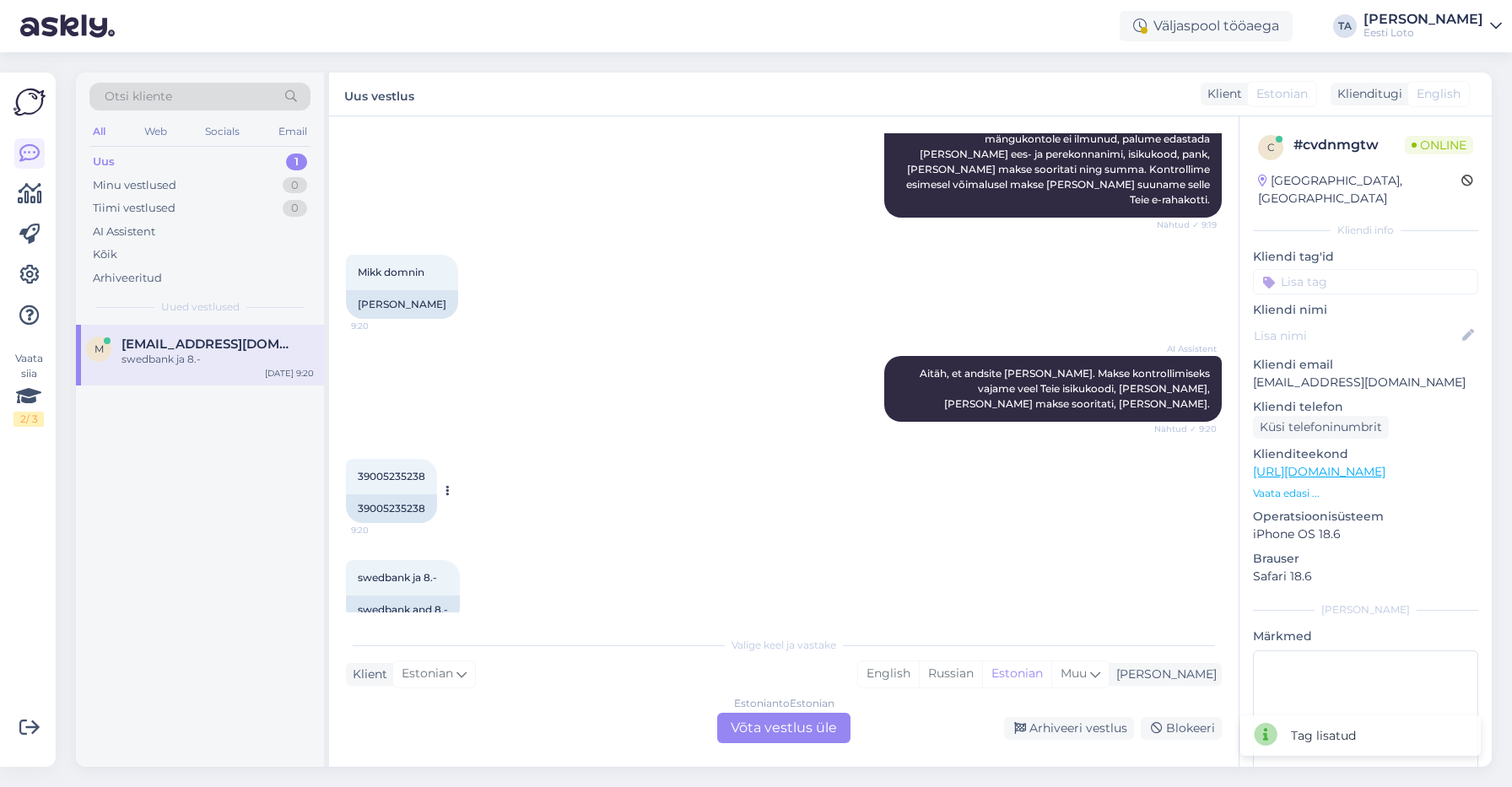
click at [393, 470] on span "39005235238" at bounding box center [390, 477] width 67 height 13
copy span "39005235238"
click at [771, 727] on div "Estonian to Estonian Võta vestlus üle" at bounding box center [784, 727] width 133 height 30
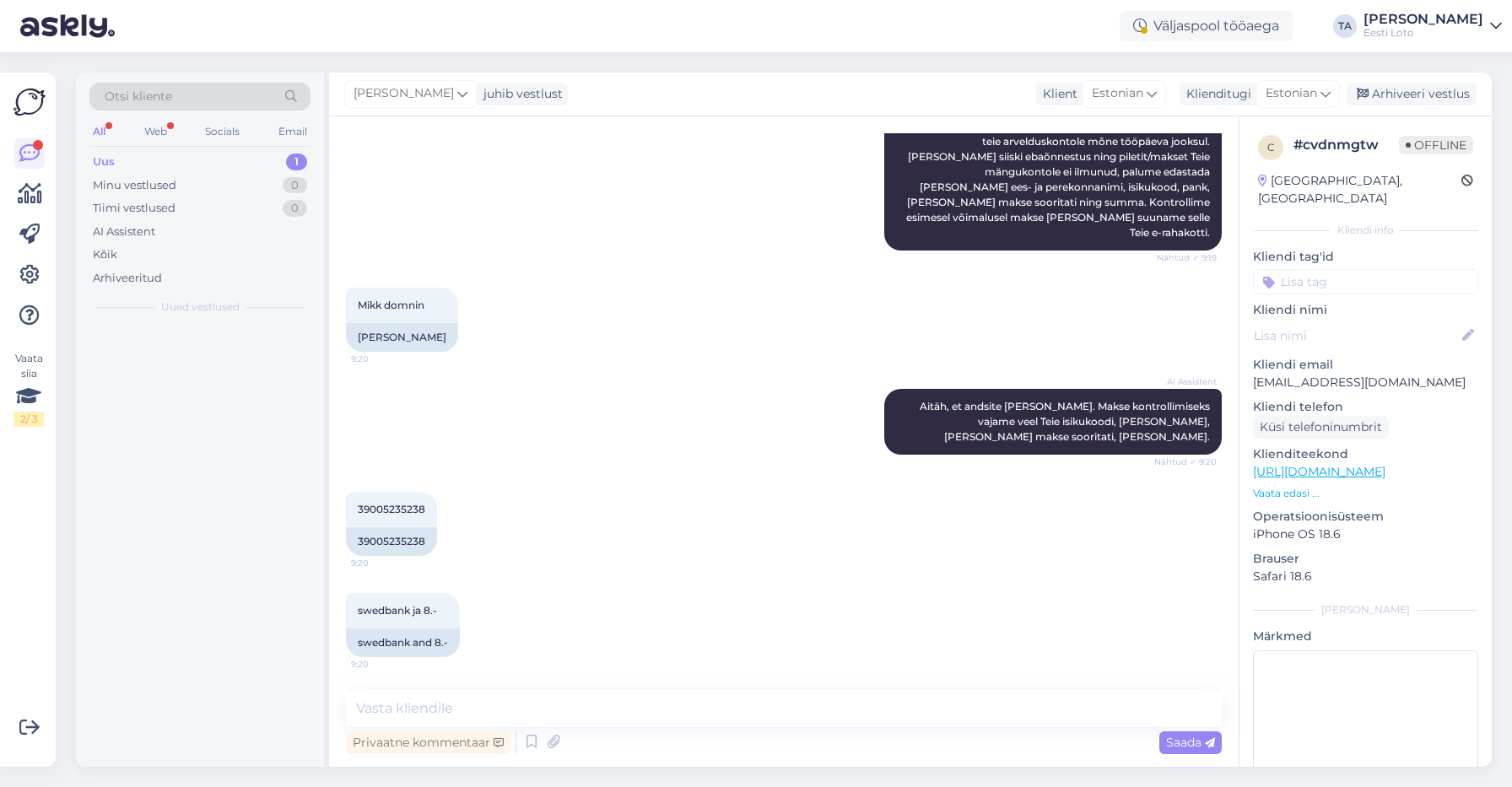
scroll to position [306, 0]
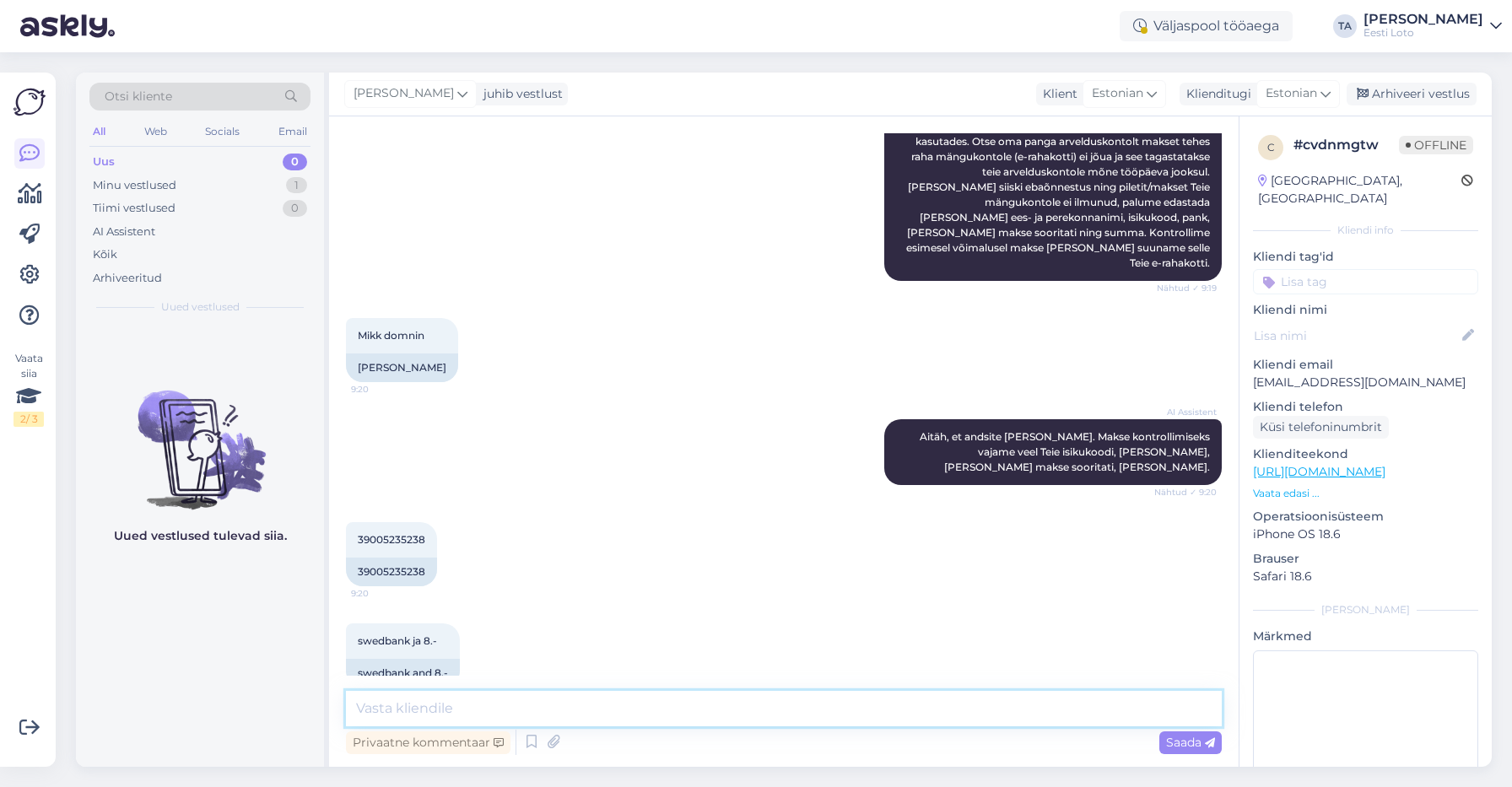
click at [599, 711] on textarea at bounding box center [784, 708] width 875 height 36
paste textarea "Kahjuks Teie makse ebaõnnestus tehnilise [PERSON_NAME] tõttu. Kontrollisime mak…"
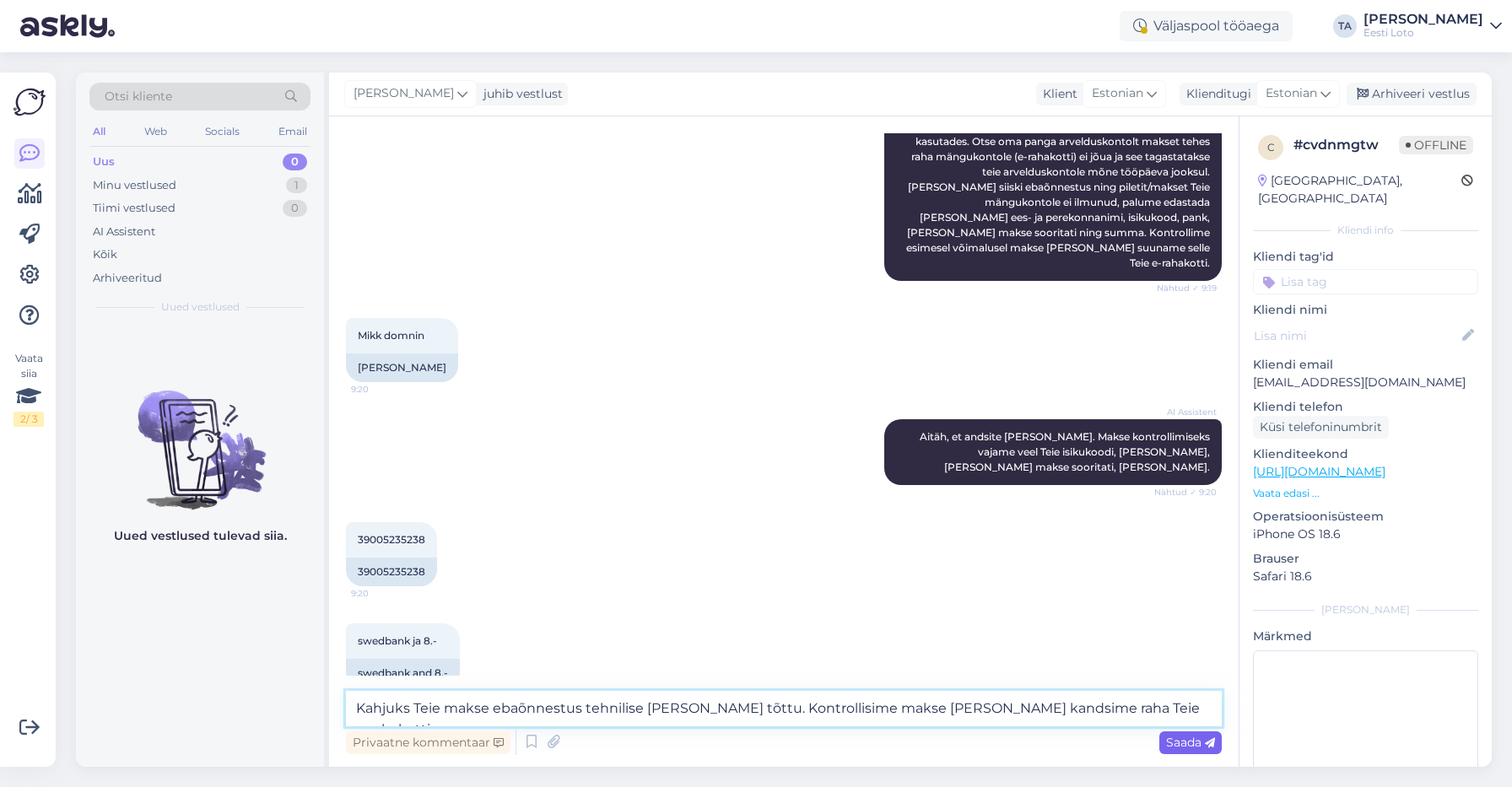
type textarea "Kahjuks Teie makse ebaõnnestus tehnilise [PERSON_NAME] tõttu. Kontrollisime mak…"
click at [1180, 738] on span "Saada" at bounding box center [1190, 742] width 49 height 16
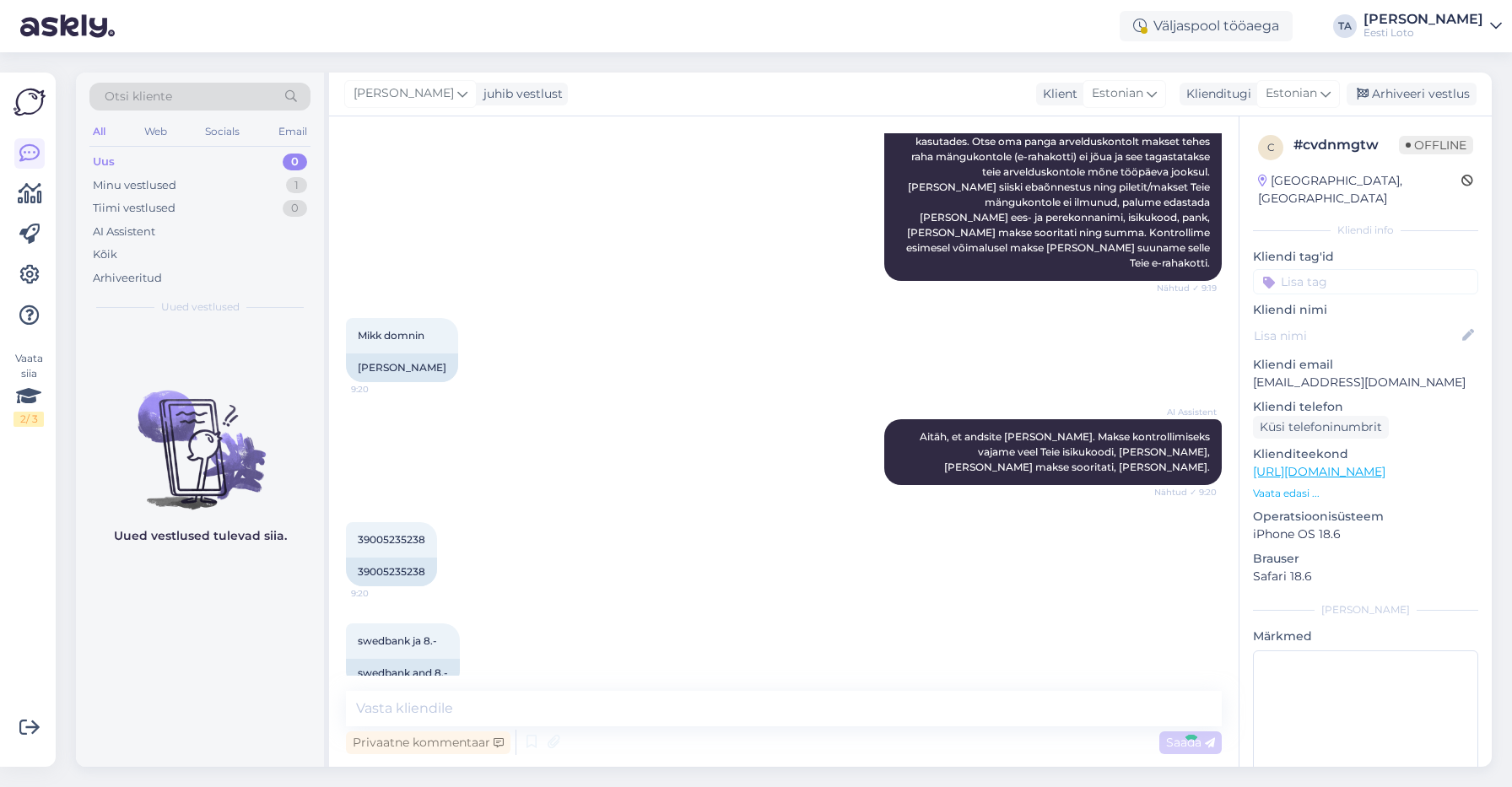
scroll to position [394, 0]
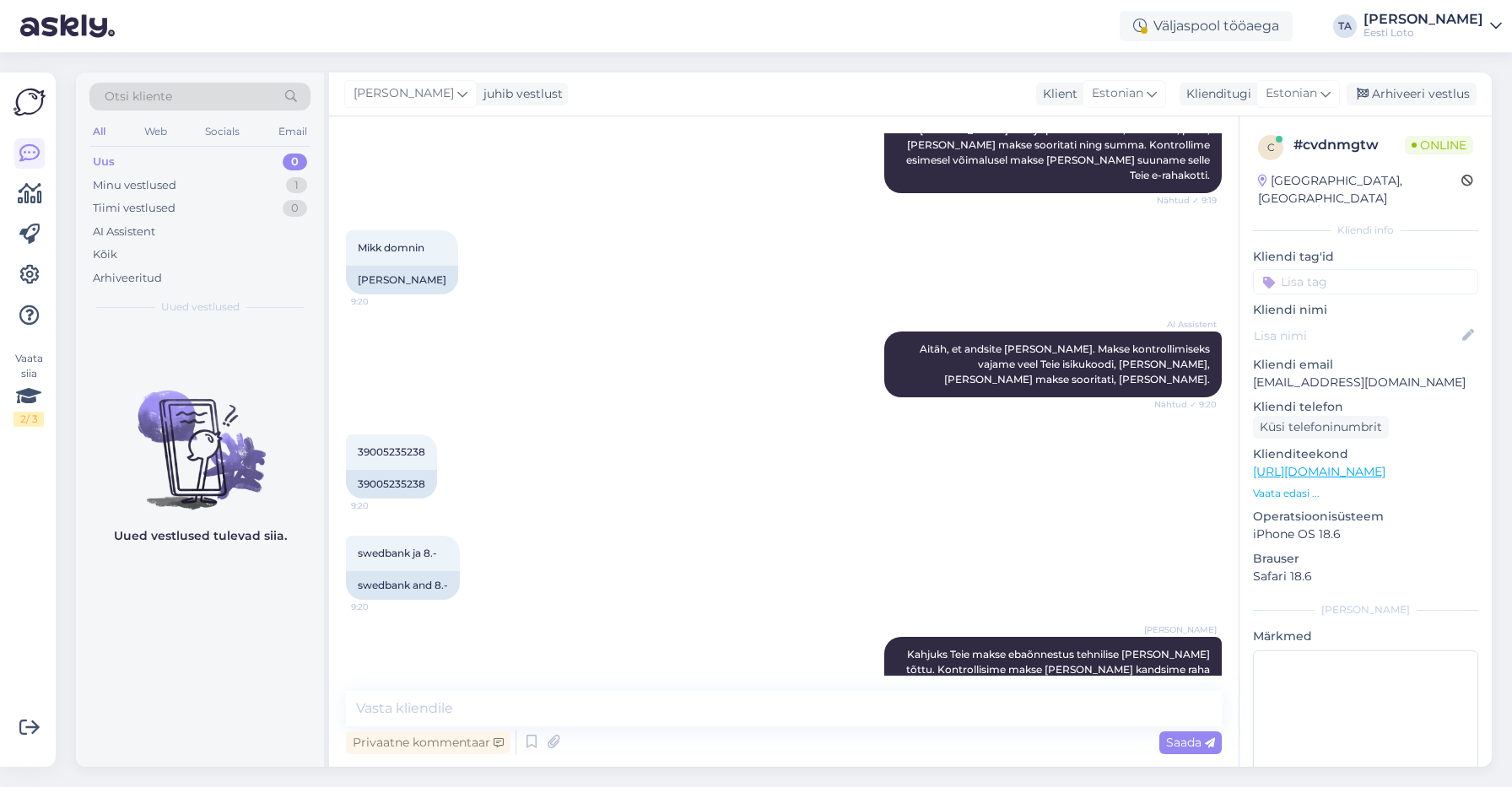
click at [1318, 269] on input at bounding box center [1365, 282] width 225 height 26
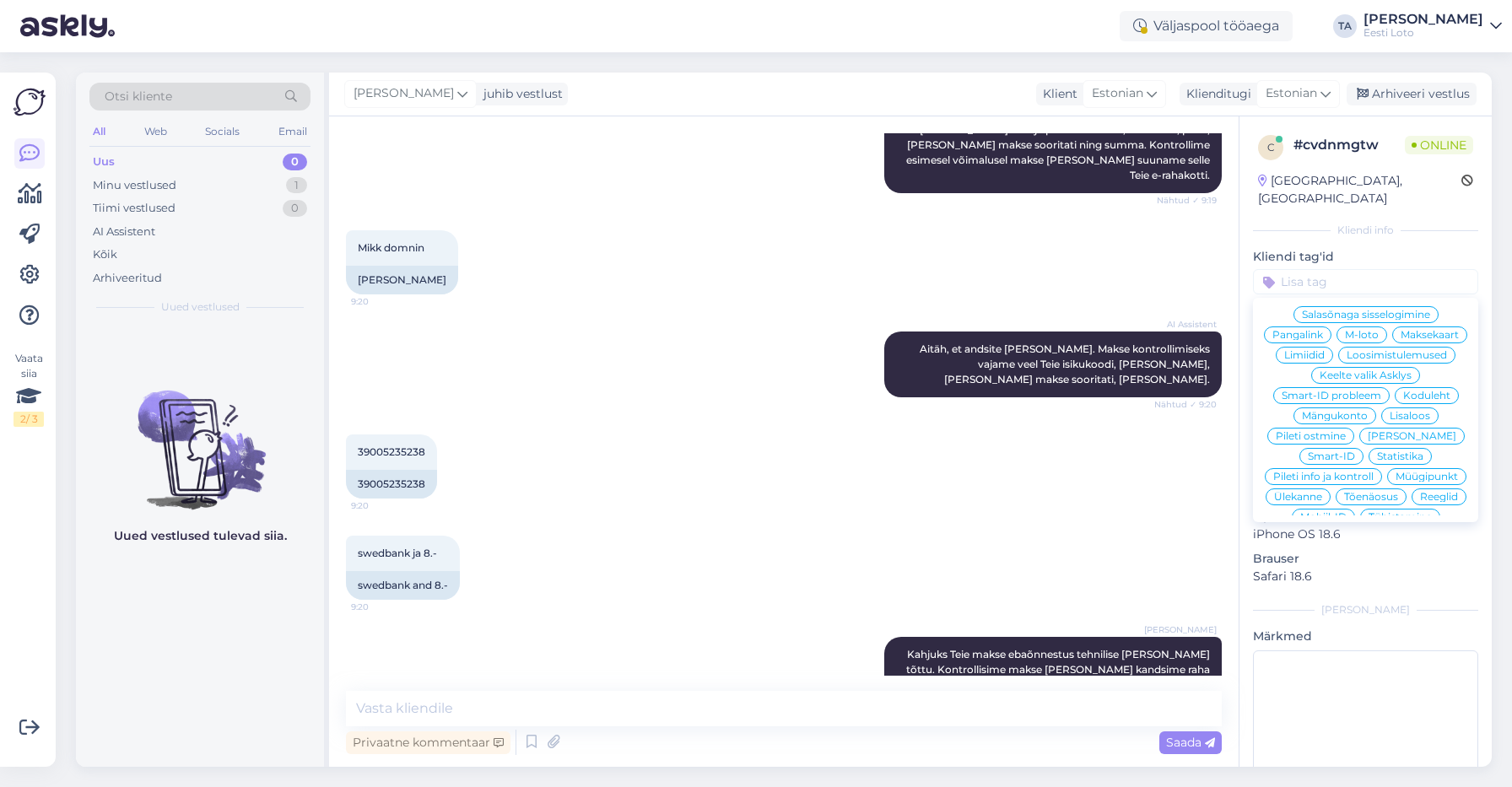
scroll to position [276, 0]
click at [1322, 491] on span "Ülekanne" at bounding box center [1298, 496] width 48 height 10
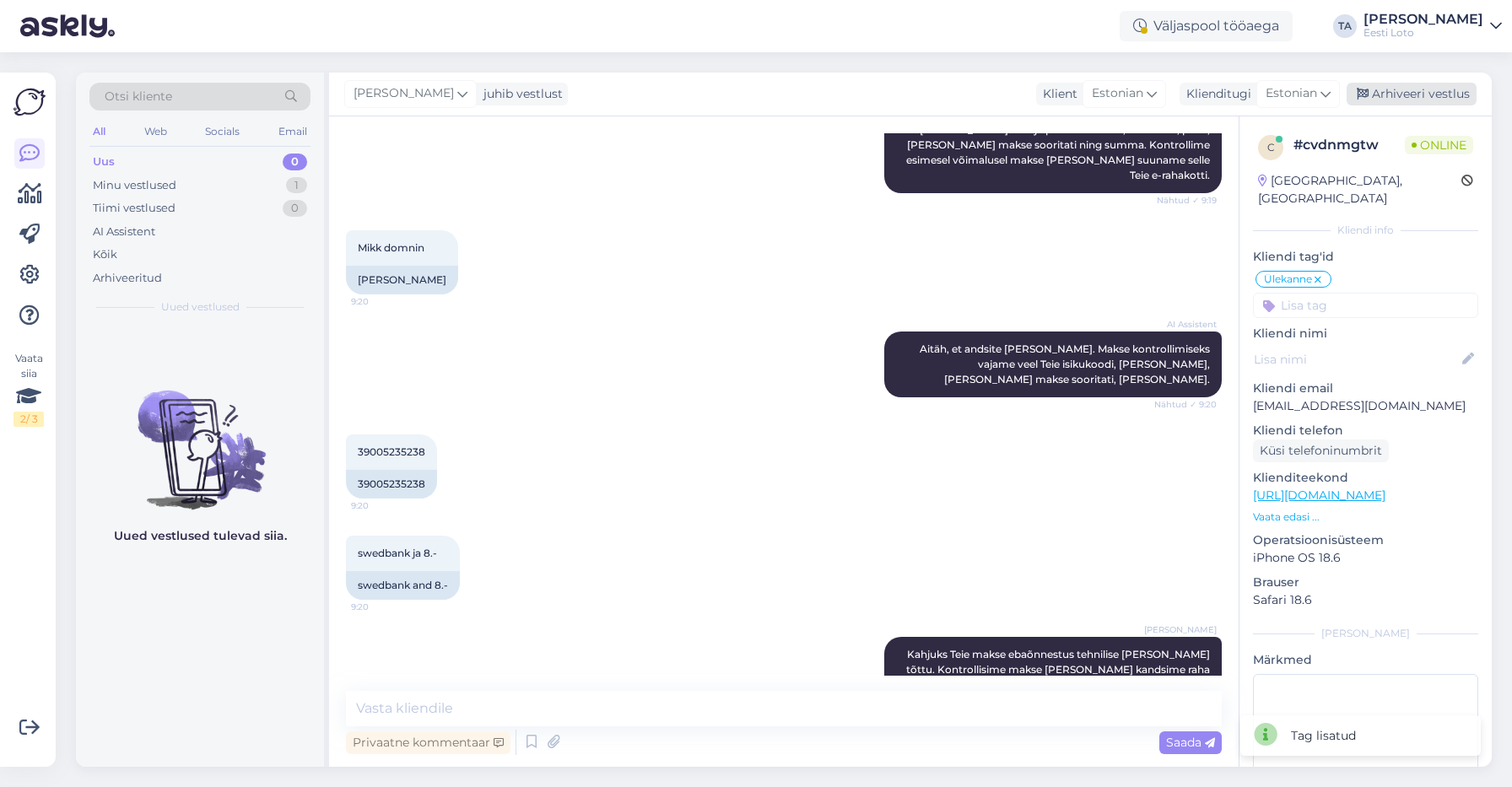
click at [1392, 84] on div "[PERSON_NAME] juhib vestlust Klient [DEMOGRAPHIC_DATA] Klienditugi Estonian Arh…" at bounding box center [910, 95] width 1163 height 44
click at [1395, 96] on div "Arhiveeri vestlus" at bounding box center [1411, 94] width 130 height 23
